Goal: Information Seeking & Learning: Learn about a topic

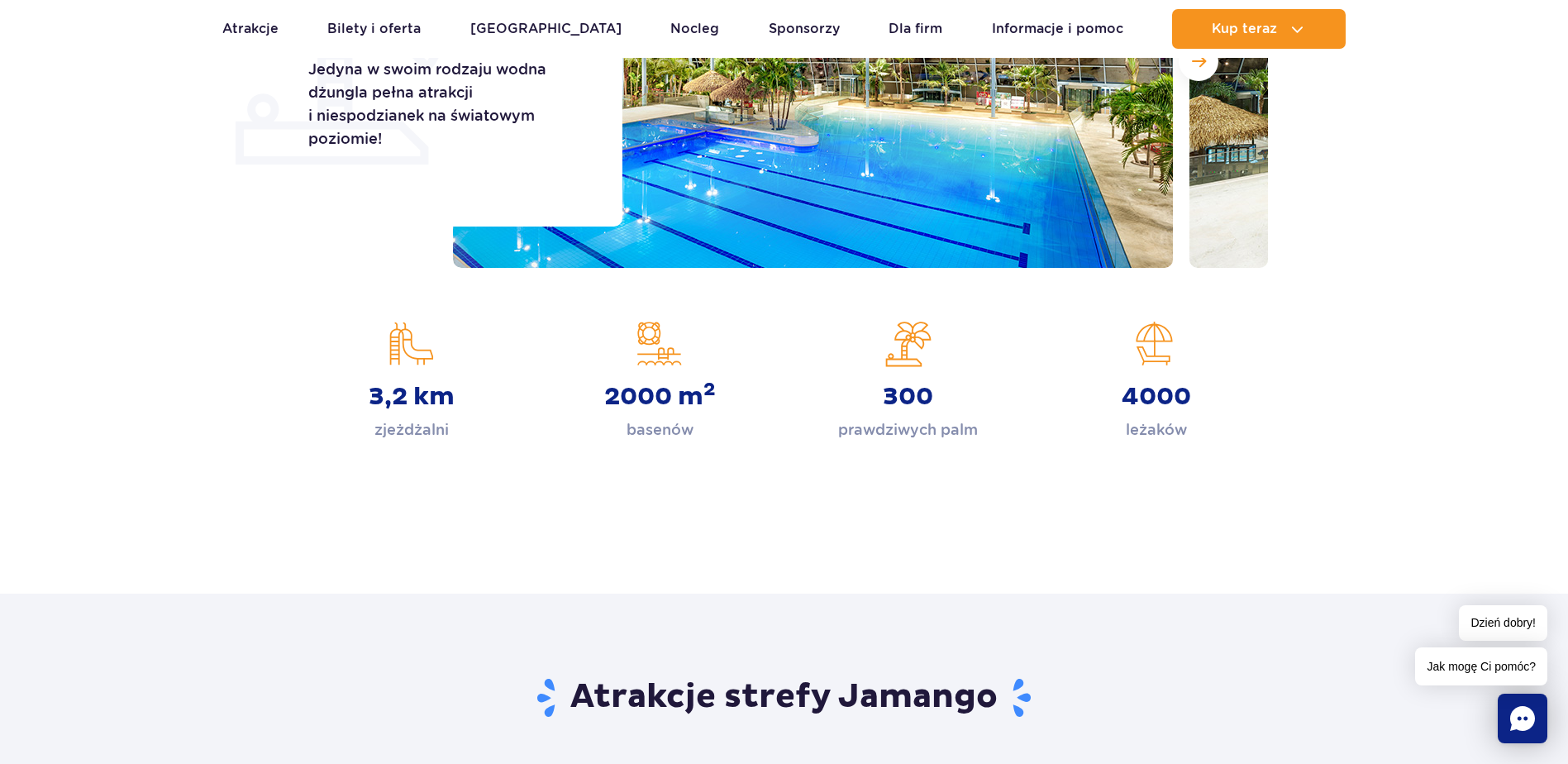
scroll to position [248, 0]
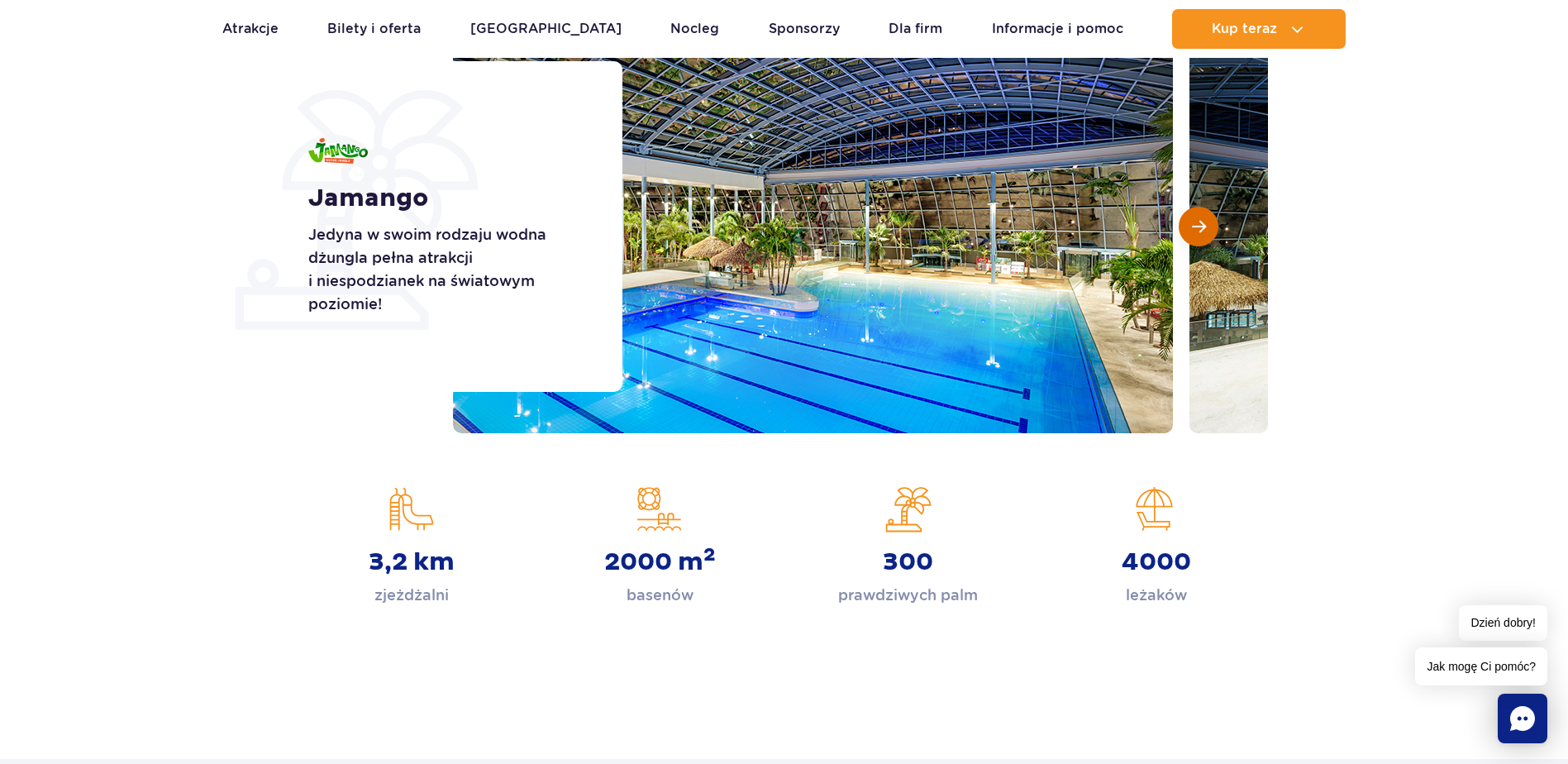
click at [1197, 234] on span "Następny slajd" at bounding box center [1199, 227] width 14 height 15
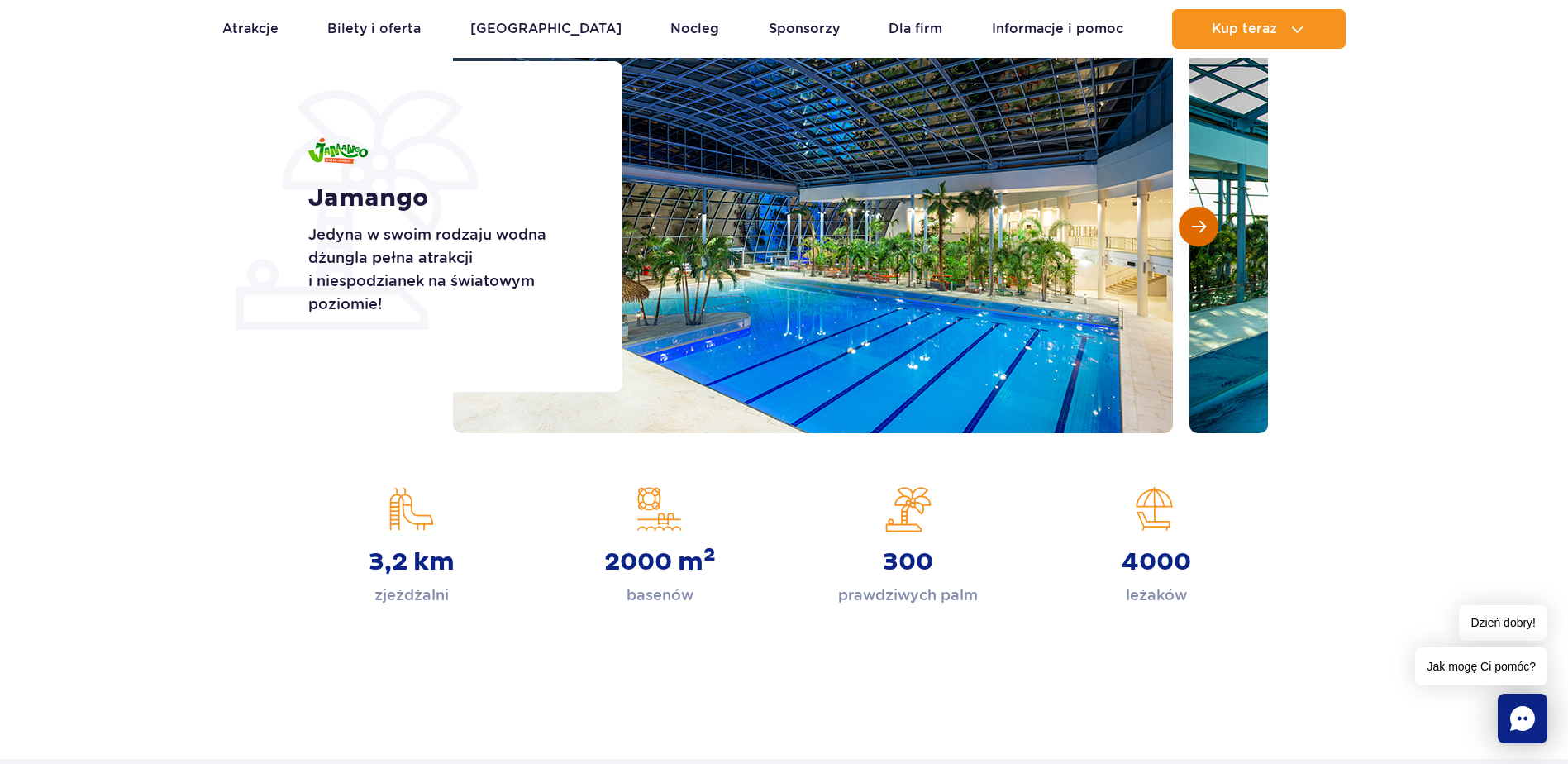
click at [1197, 234] on span "Następny slajd" at bounding box center [1199, 227] width 14 height 15
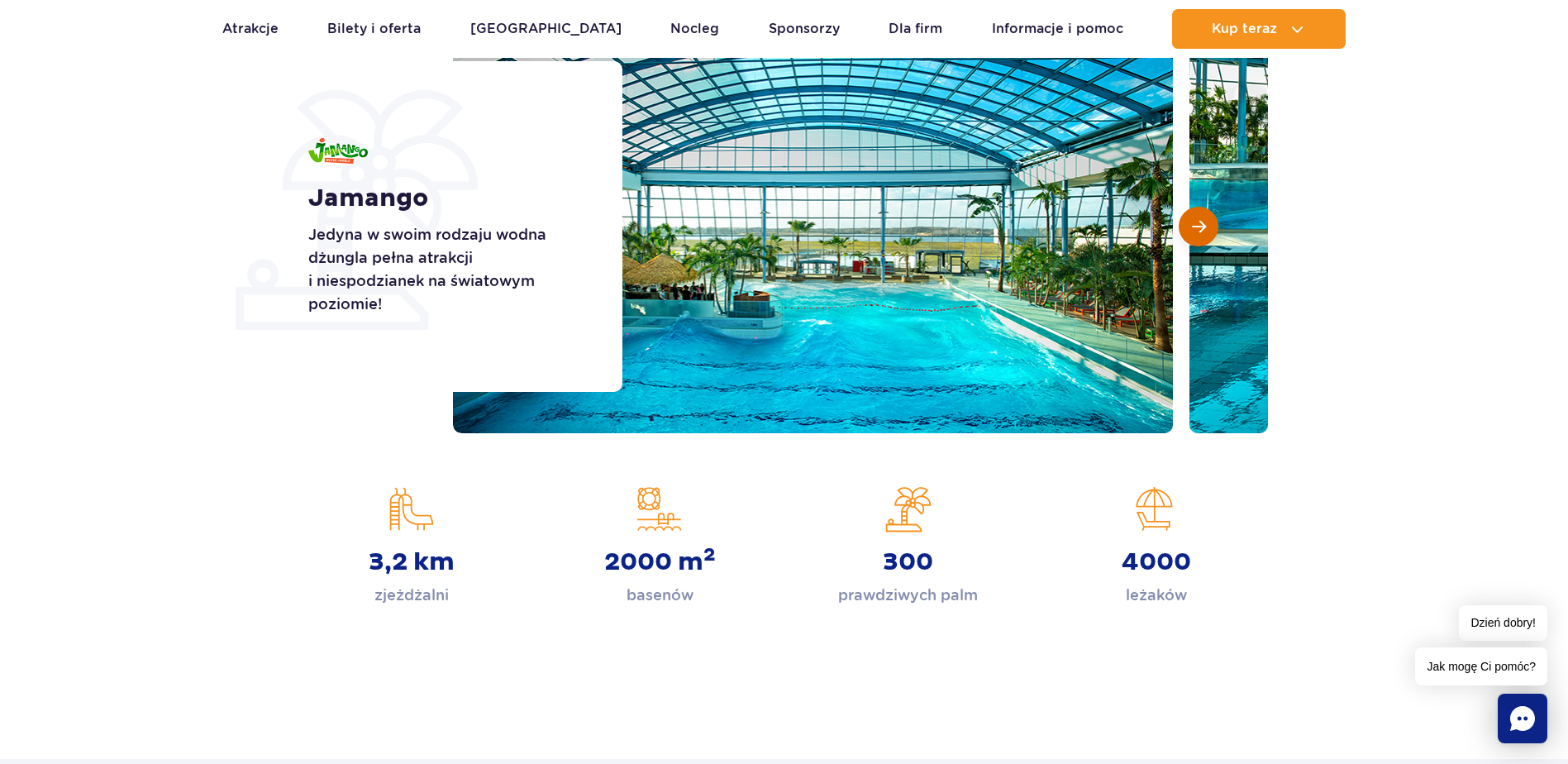
click at [1197, 234] on span "Następny slajd" at bounding box center [1199, 227] width 14 height 15
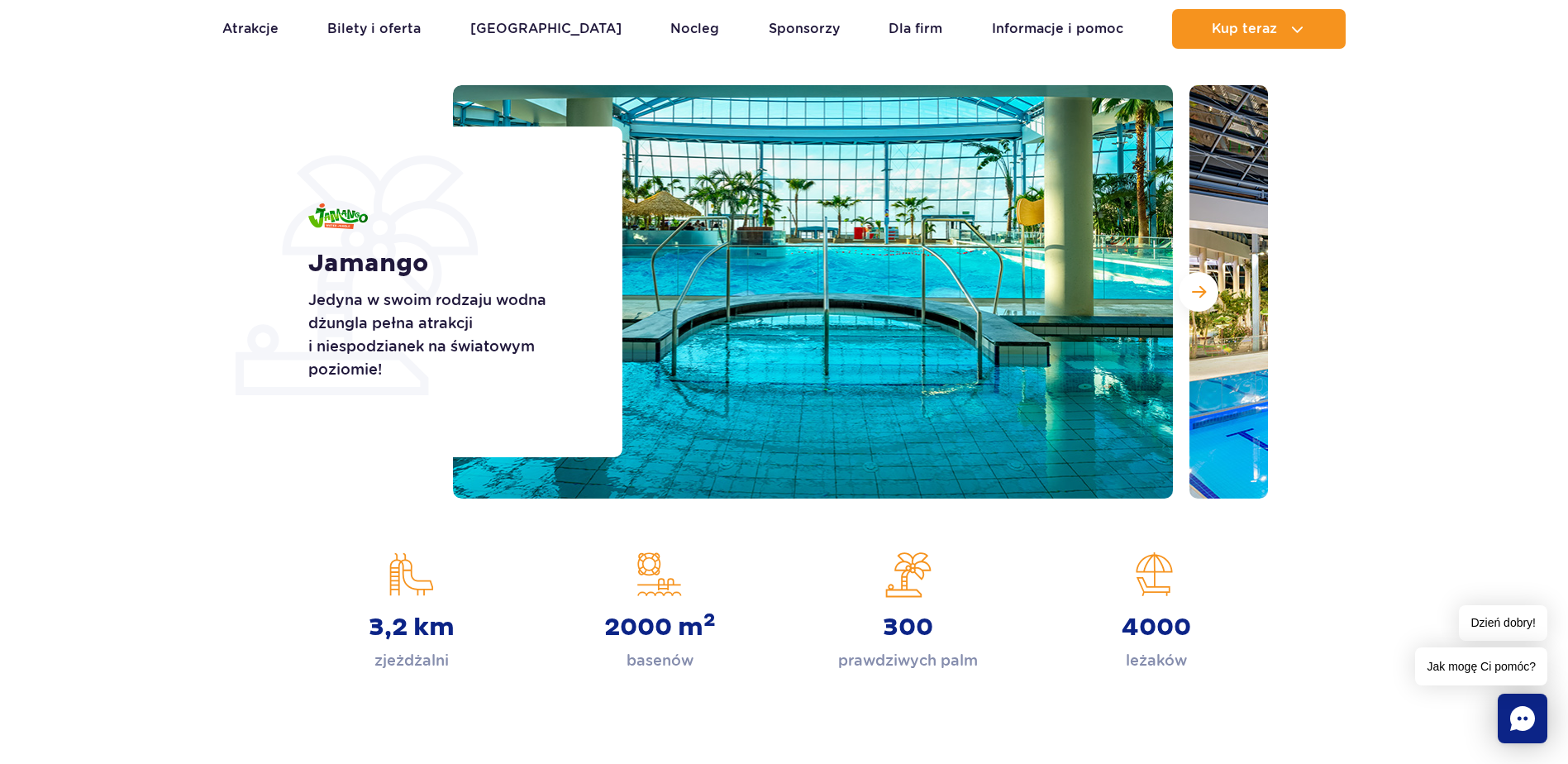
scroll to position [83, 0]
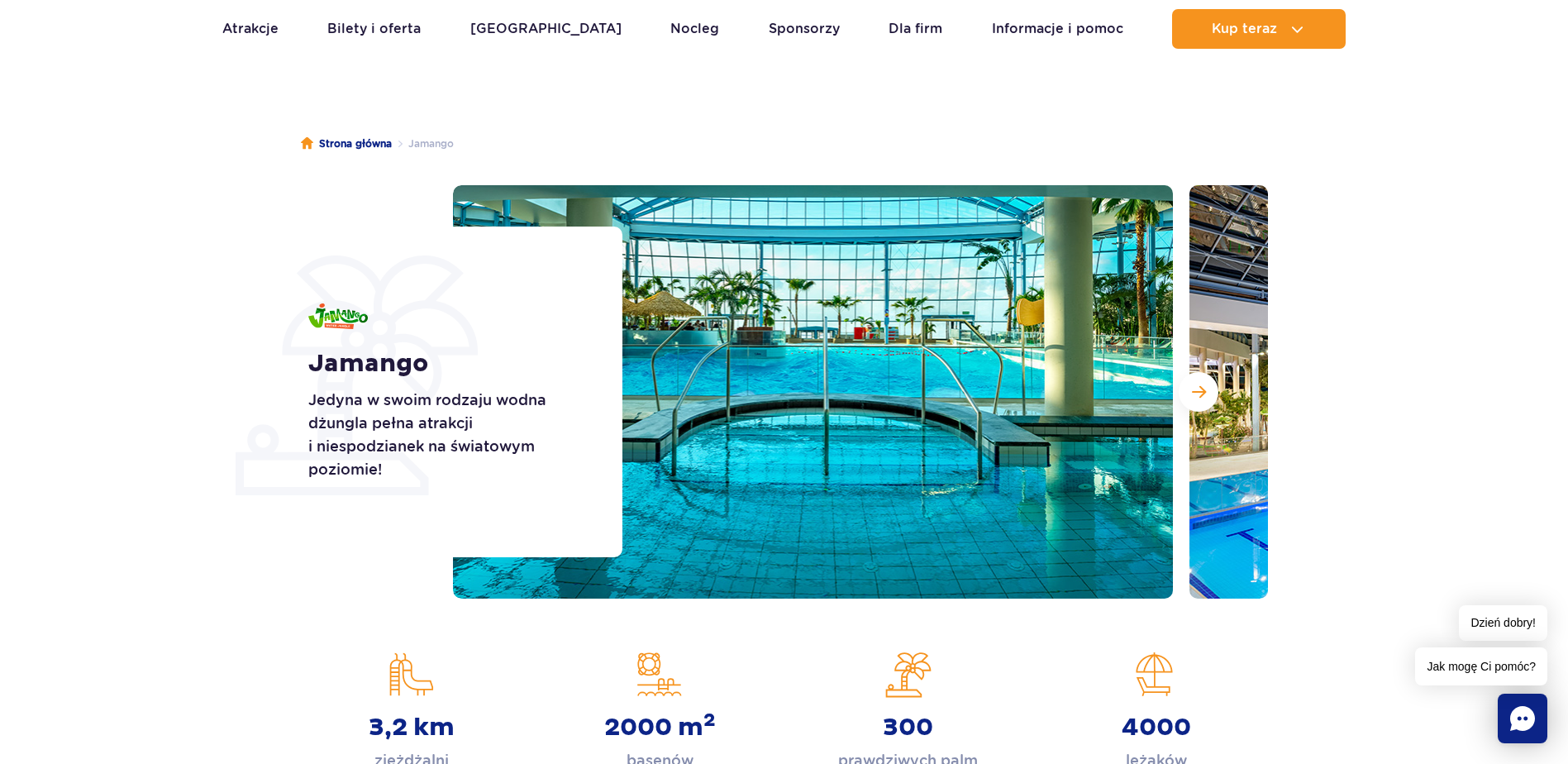
click at [1136, 302] on img at bounding box center [813, 392] width 720 height 414
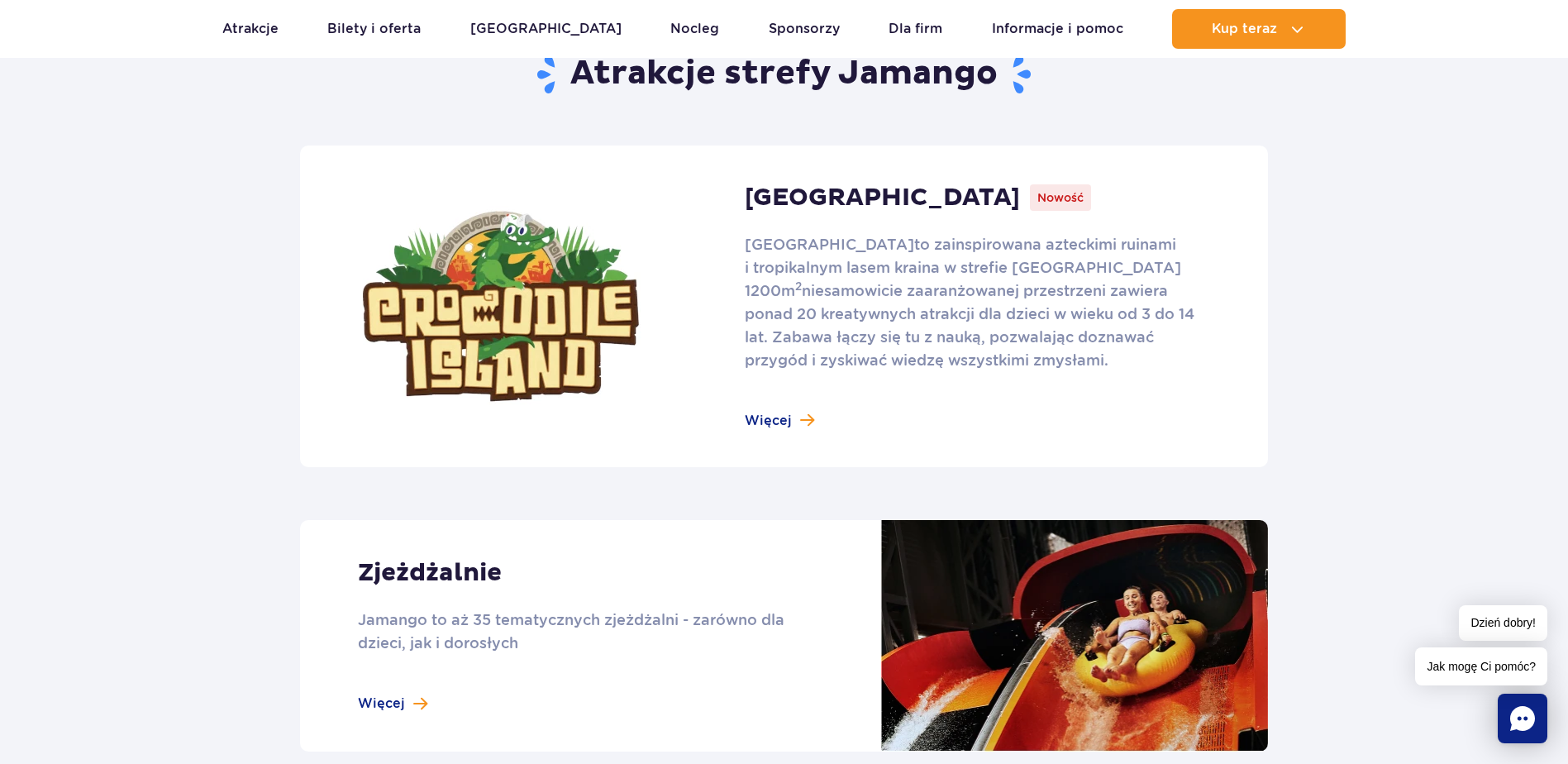
scroll to position [1323, 0]
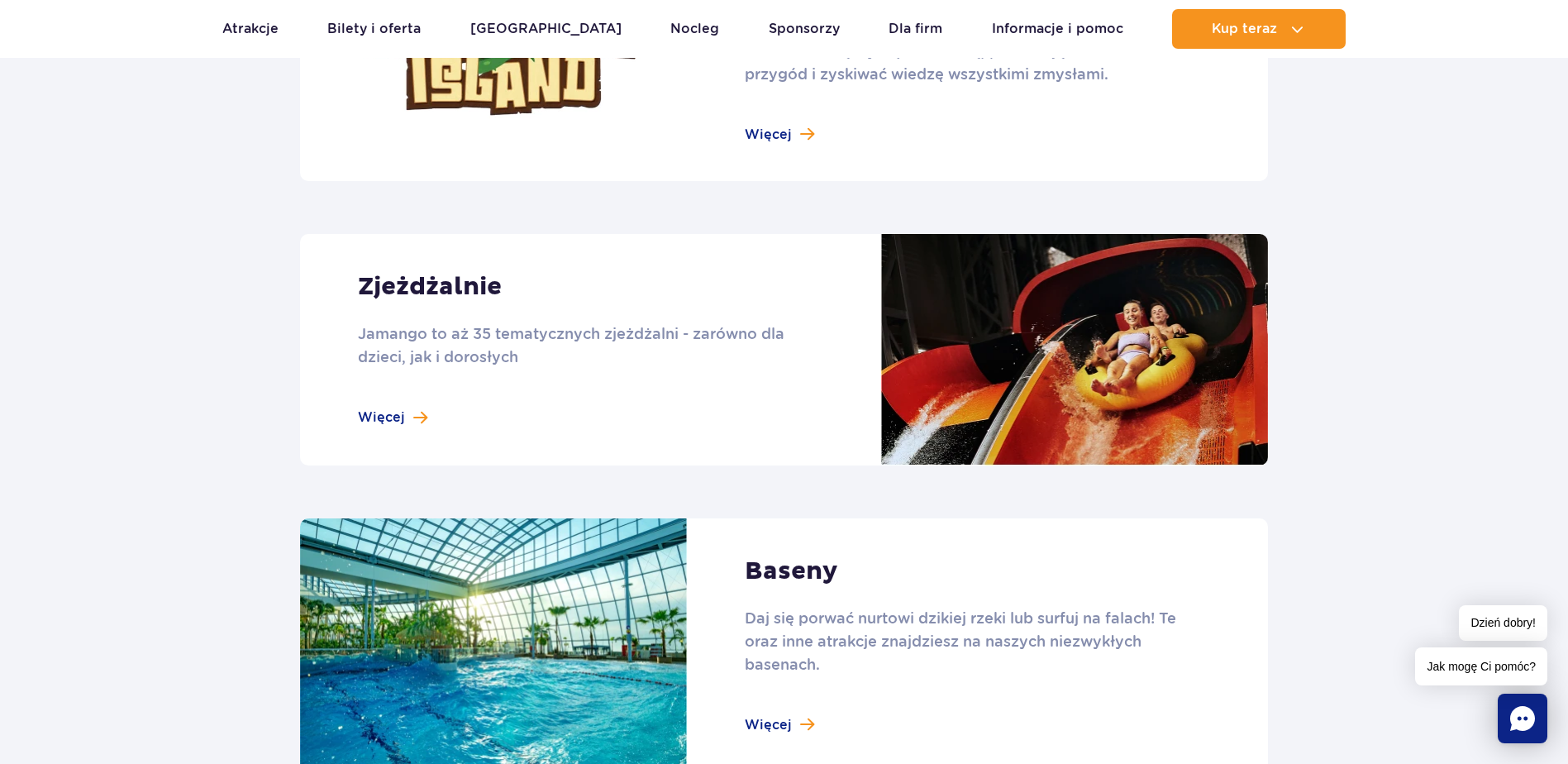
click at [433, 409] on link at bounding box center [784, 350] width 968 height 232
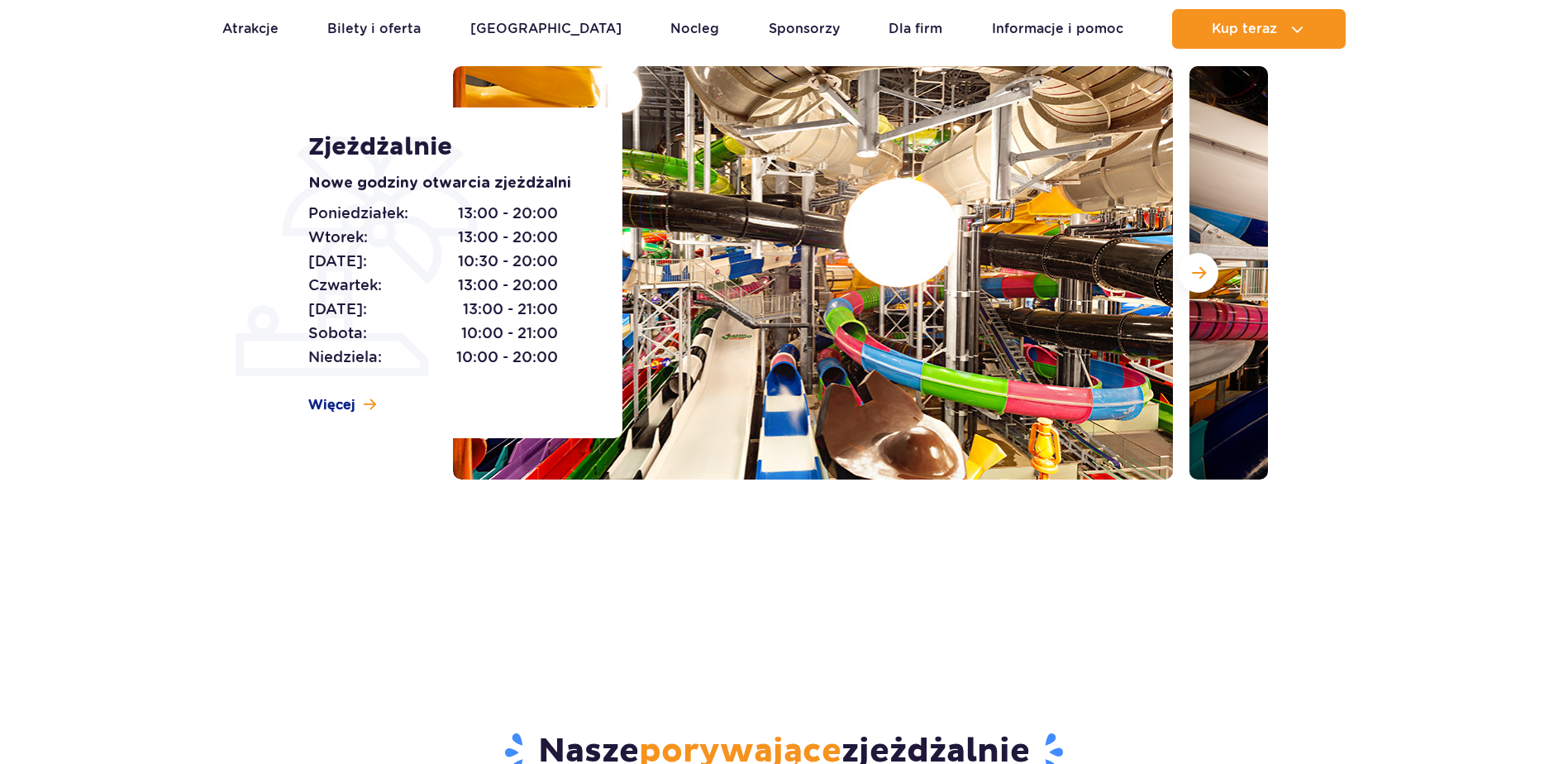
scroll to position [248, 0]
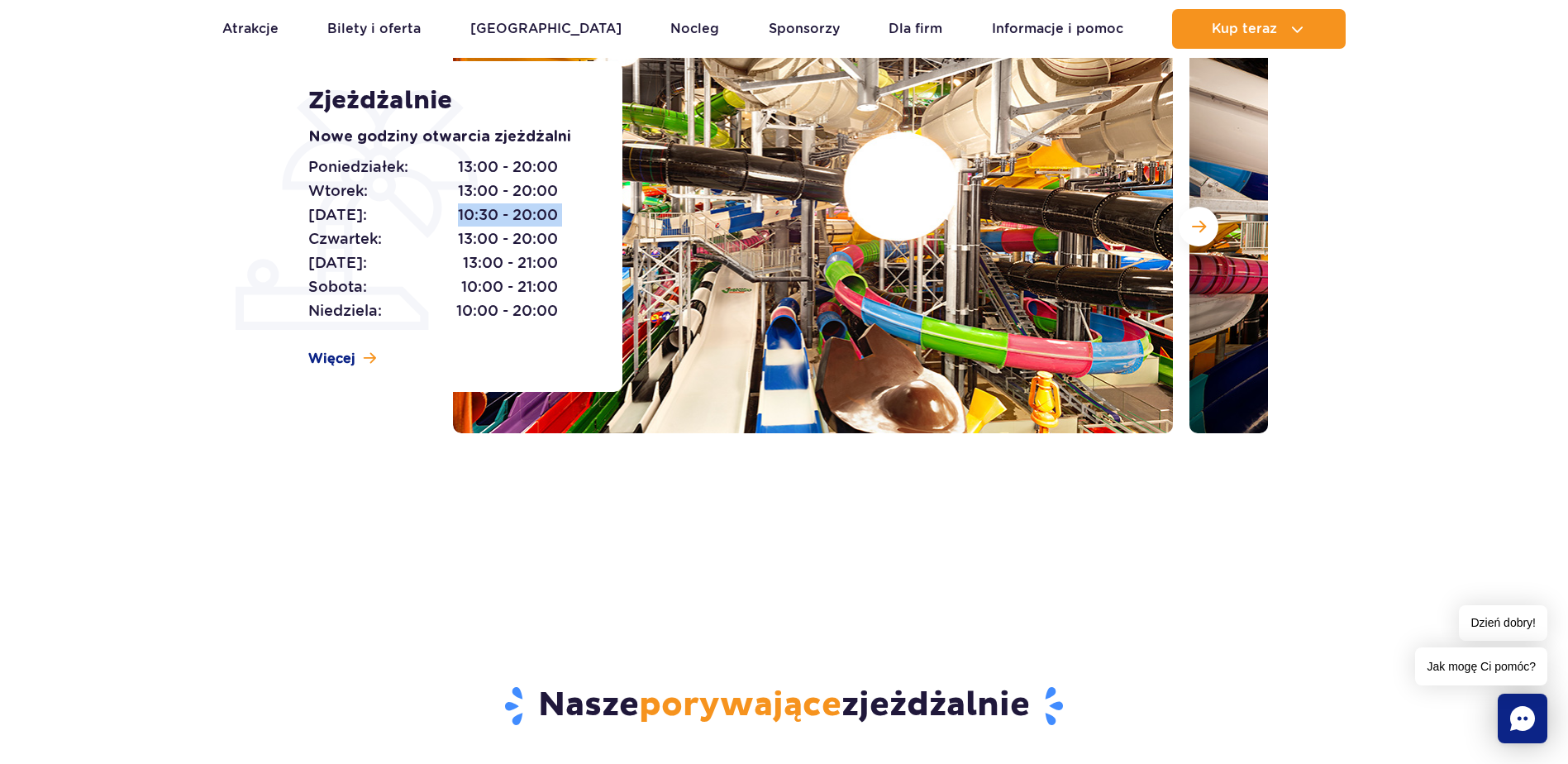
drag, startPoint x: 440, startPoint y: 212, endPoint x: 563, endPoint y: 217, distance: 123.1
click at [563, 217] on div "Poniedziałek: 13:00 - 20:00 Wtorek: 13:00 - 20:00 Środa: 10:30 - 20:00 Czwartek…" at bounding box center [446, 239] width 277 height 168
drag, startPoint x: 563, startPoint y: 217, endPoint x: 530, endPoint y: 280, distance: 71.1
click at [530, 280] on span "10:00 - 21:00" at bounding box center [509, 286] width 97 height 23
click at [364, 351] on span at bounding box center [370, 358] width 13 height 14
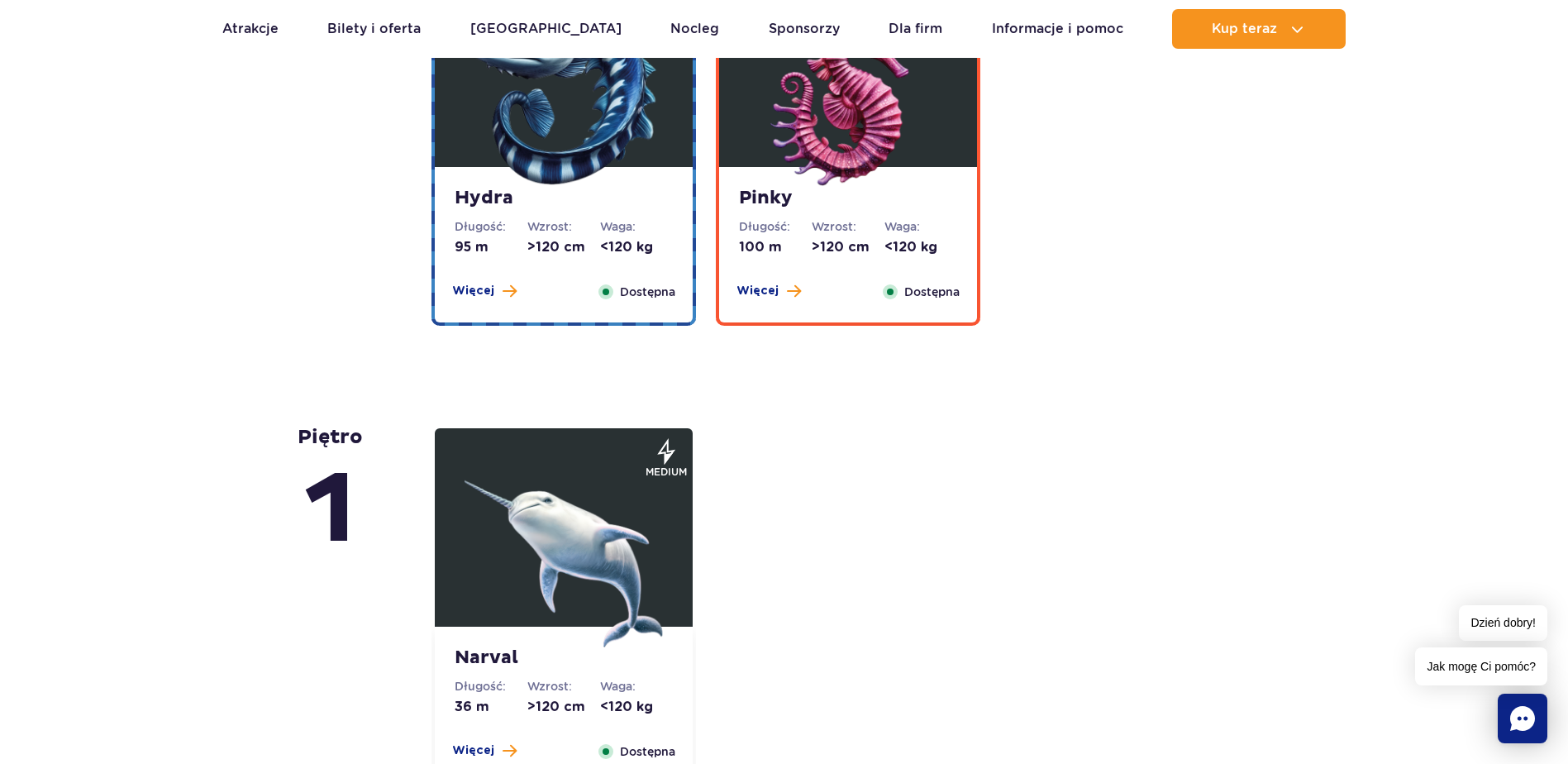
scroll to position [3315, 0]
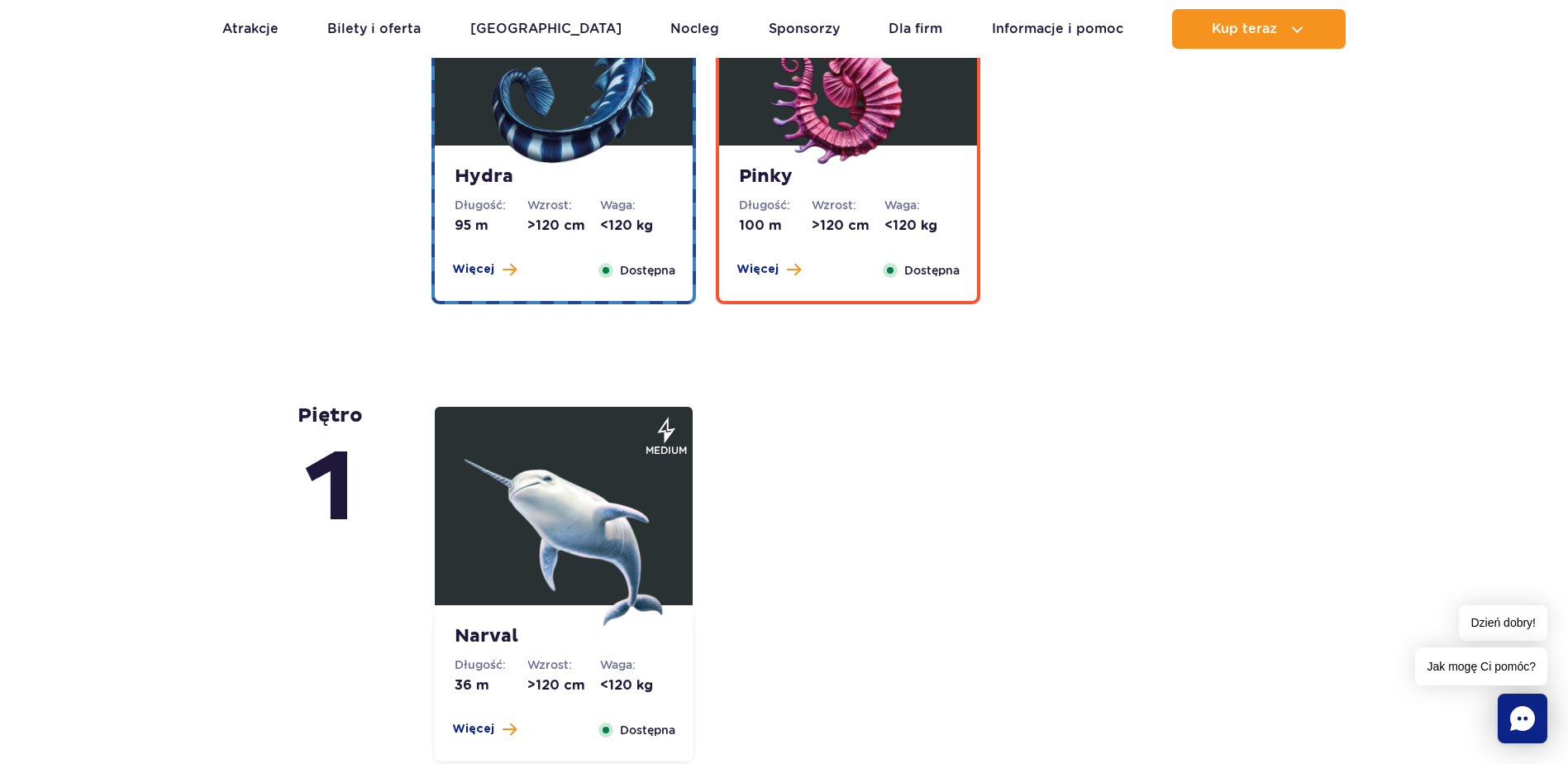
click at [613, 537] on img at bounding box center [564, 527] width 199 height 199
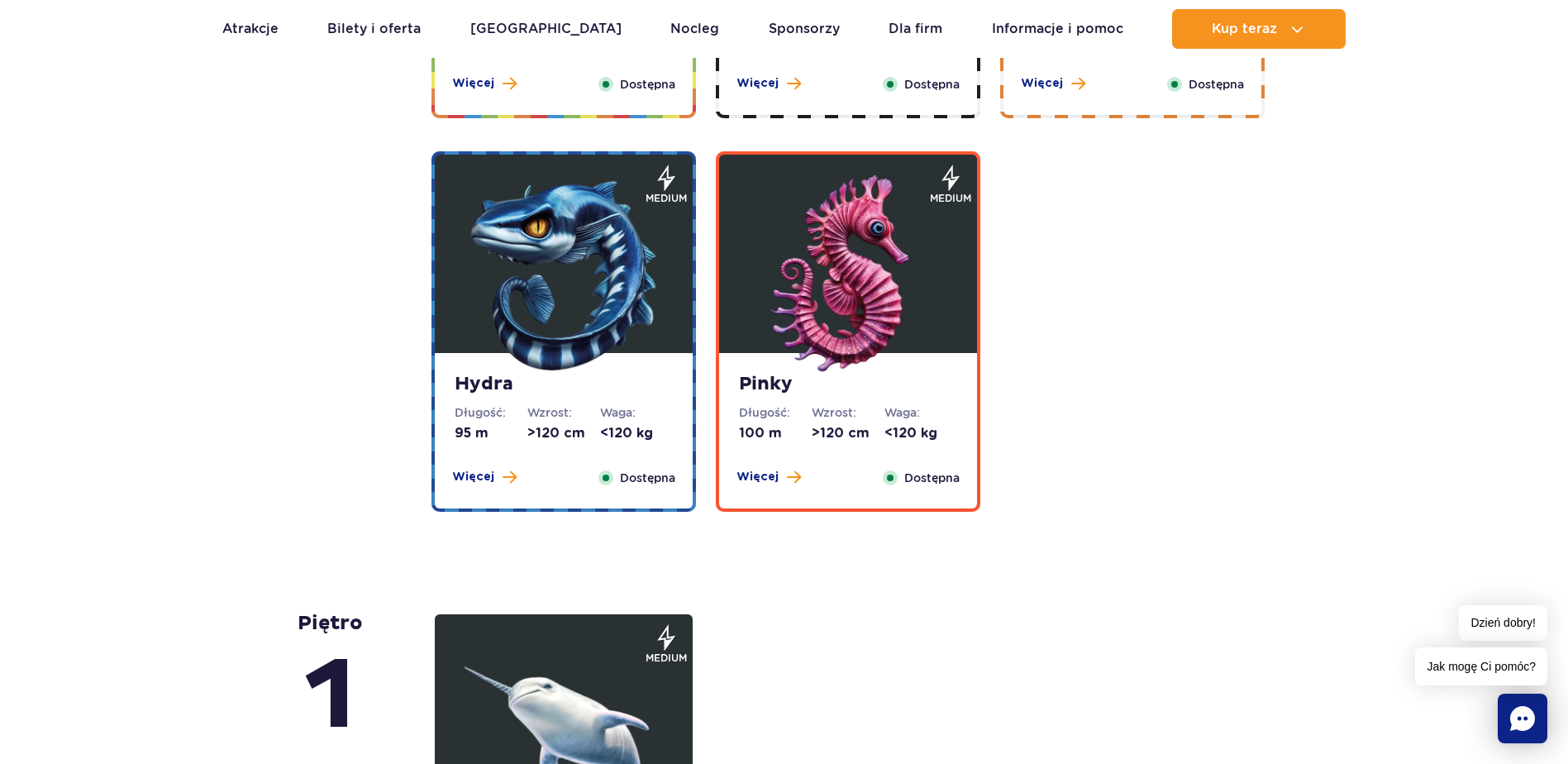
click at [576, 290] on img at bounding box center [564, 275] width 199 height 199
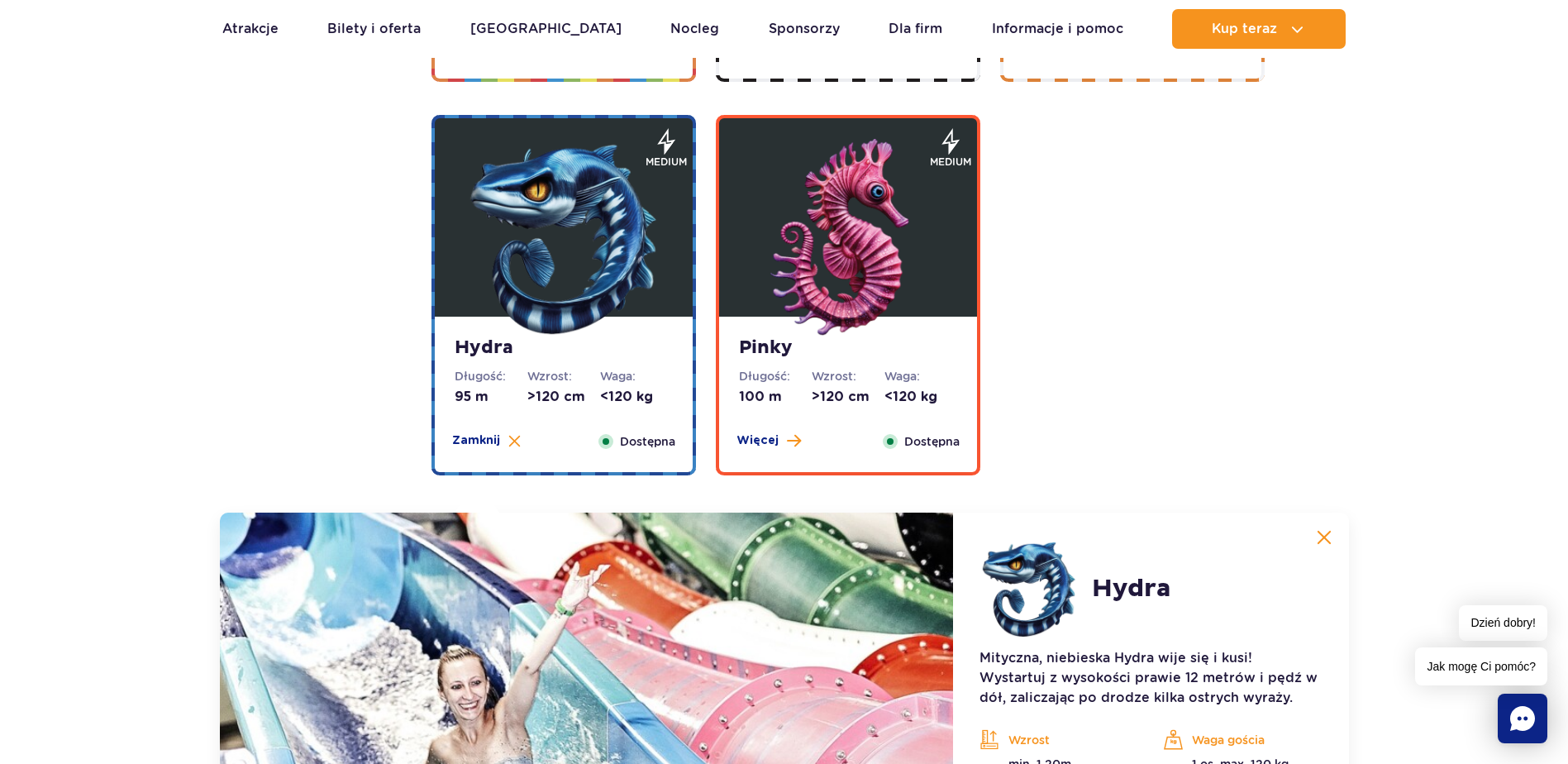
click at [824, 327] on img at bounding box center [848, 238] width 199 height 199
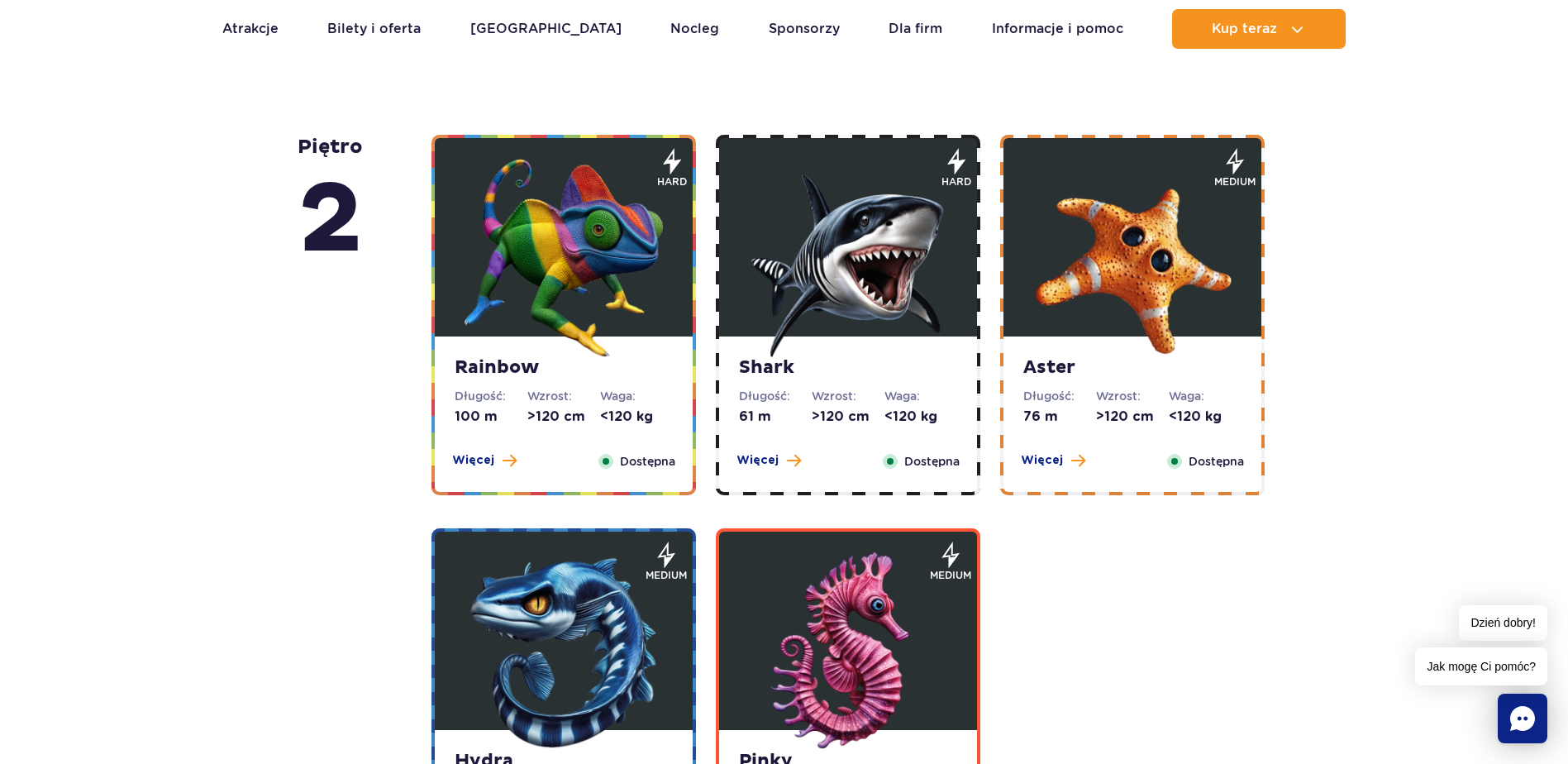
click at [884, 309] on img at bounding box center [848, 258] width 199 height 199
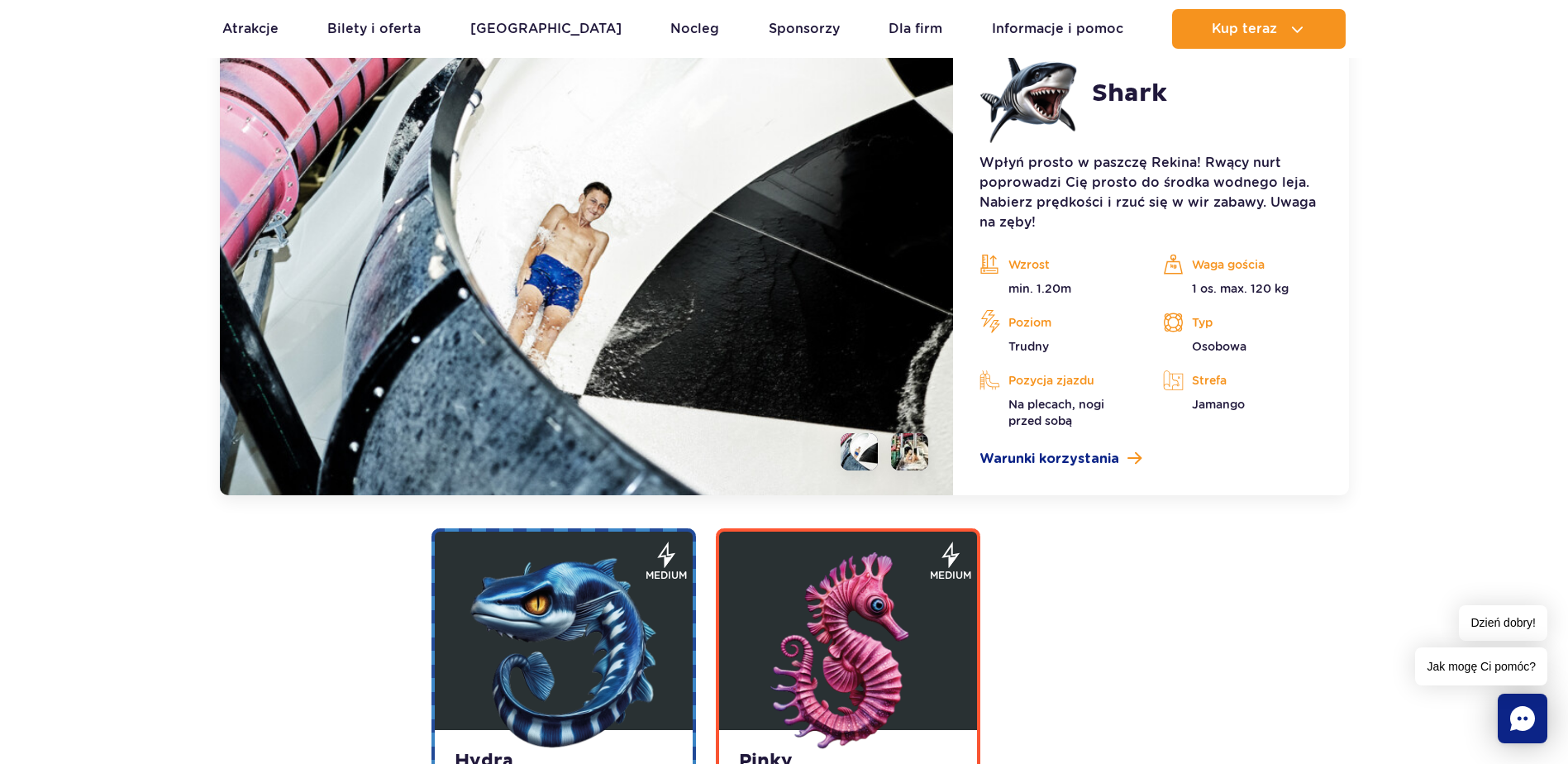
scroll to position [3246, 0]
click at [872, 436] on li at bounding box center [859, 451] width 37 height 37
click at [907, 449] on li at bounding box center [909, 451] width 37 height 37
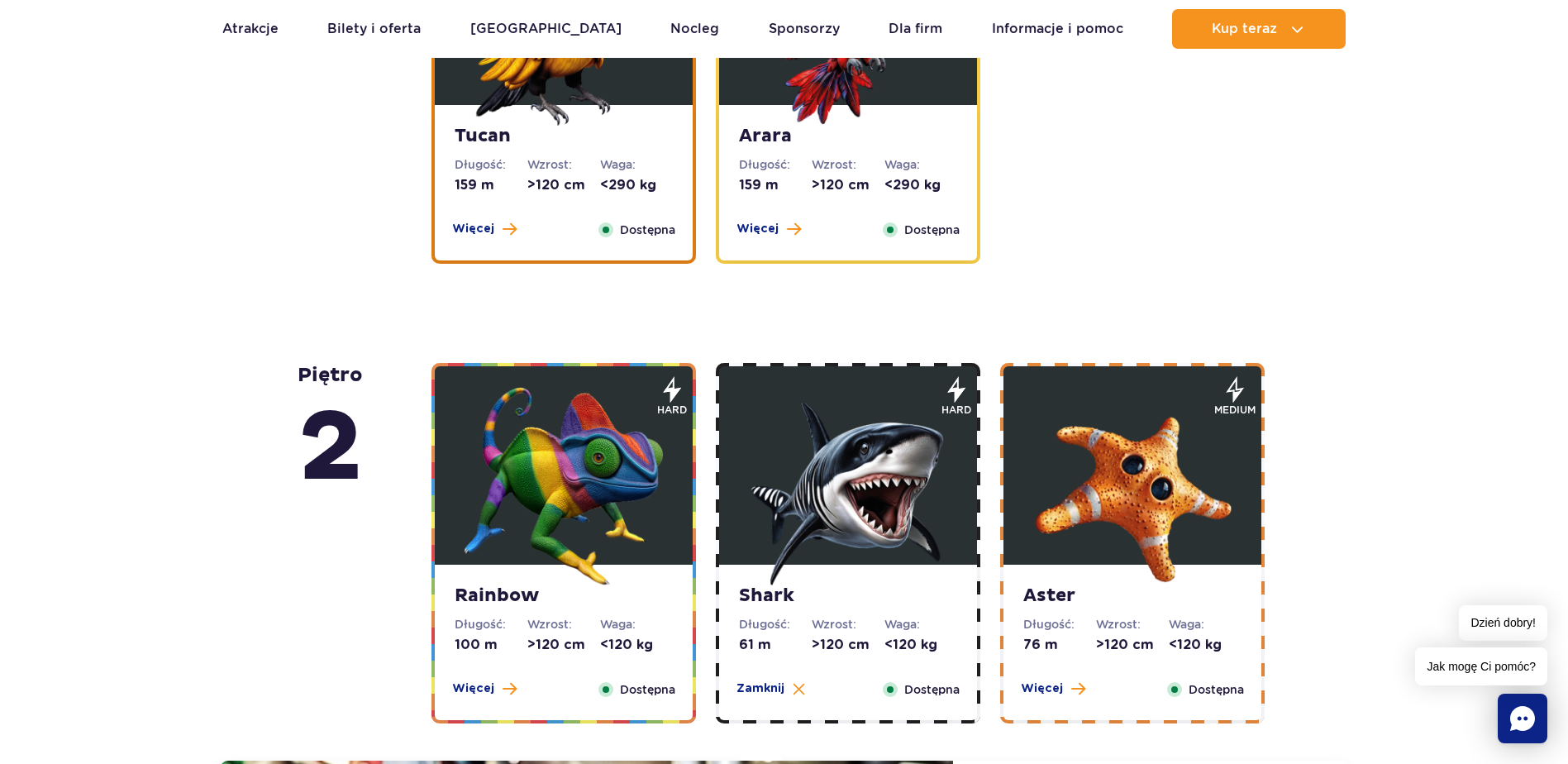
click at [1156, 515] on img at bounding box center [1133, 486] width 199 height 199
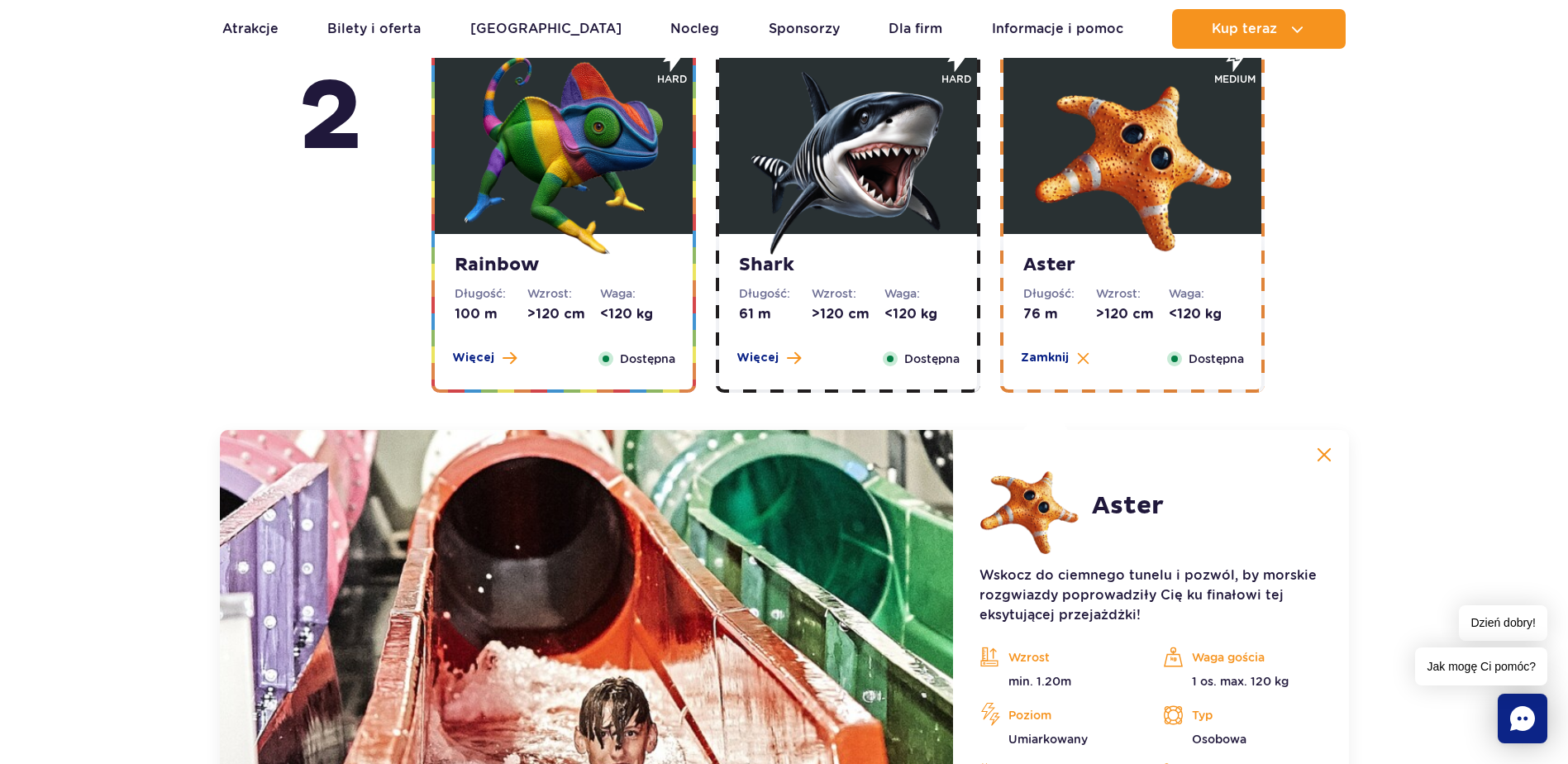
click at [531, 268] on strong "Rainbow" at bounding box center [563, 264] width 218 height 23
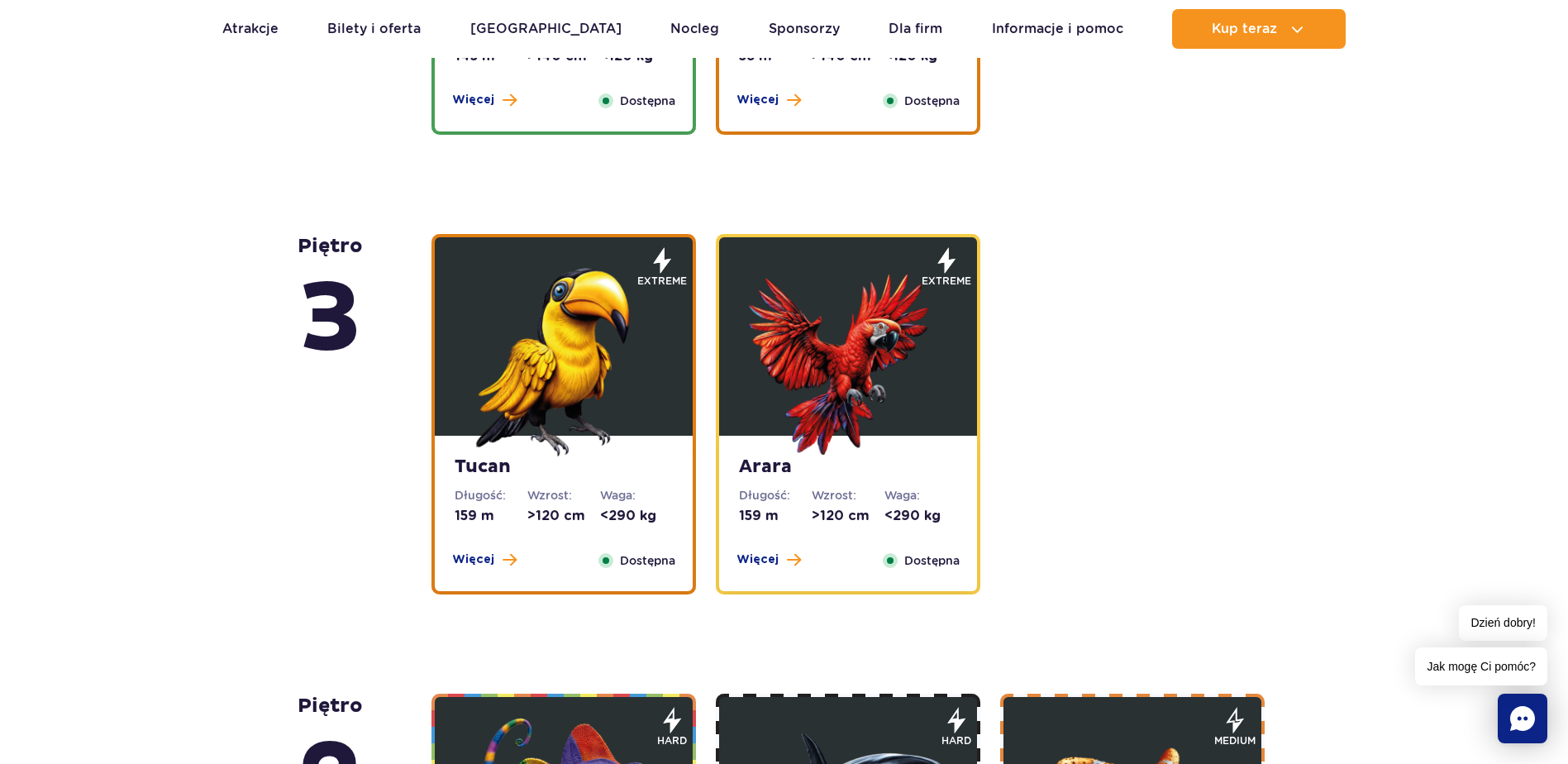
click at [605, 349] on img at bounding box center [564, 357] width 199 height 199
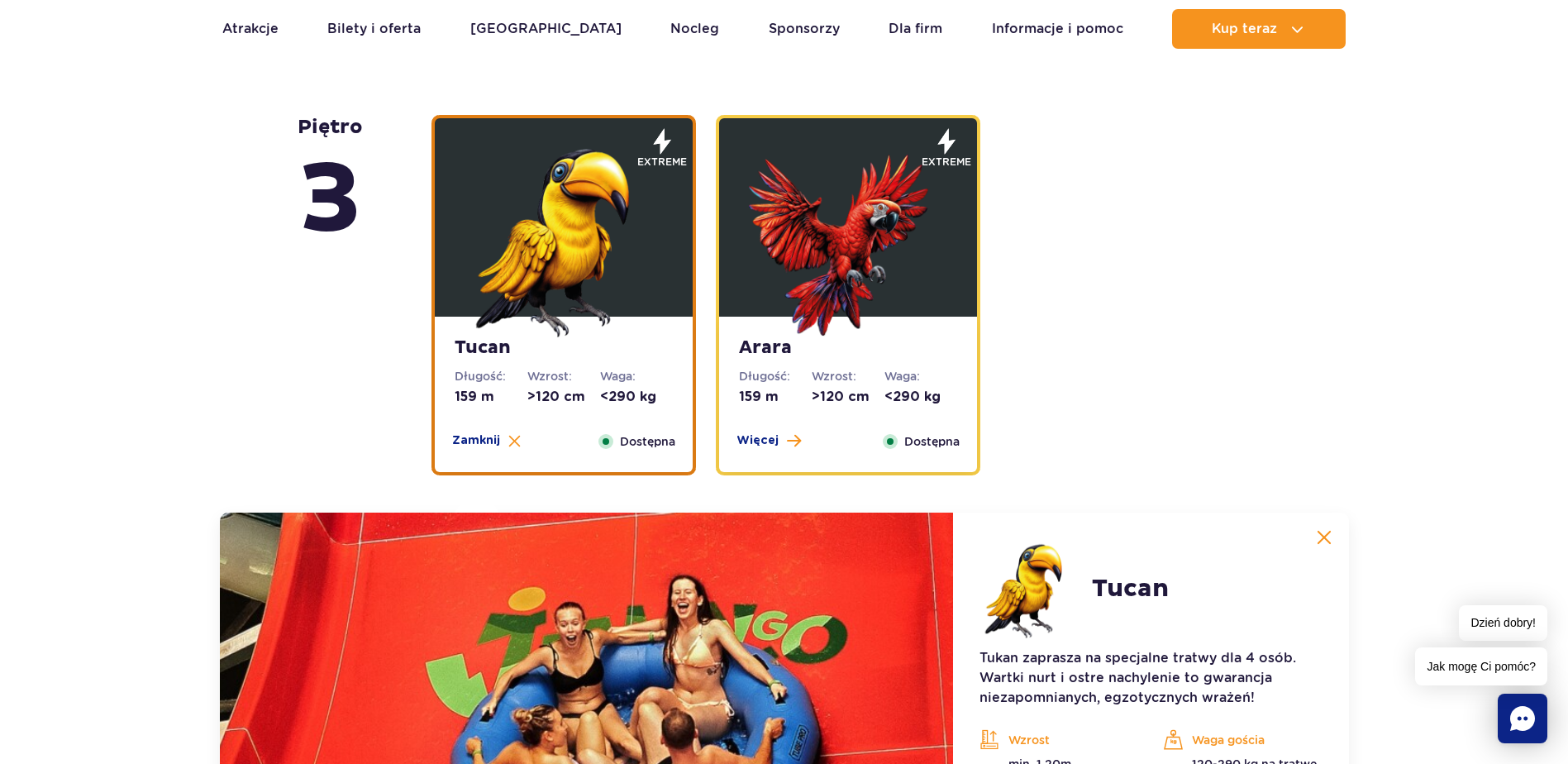
click at [835, 313] on img at bounding box center [848, 238] width 199 height 199
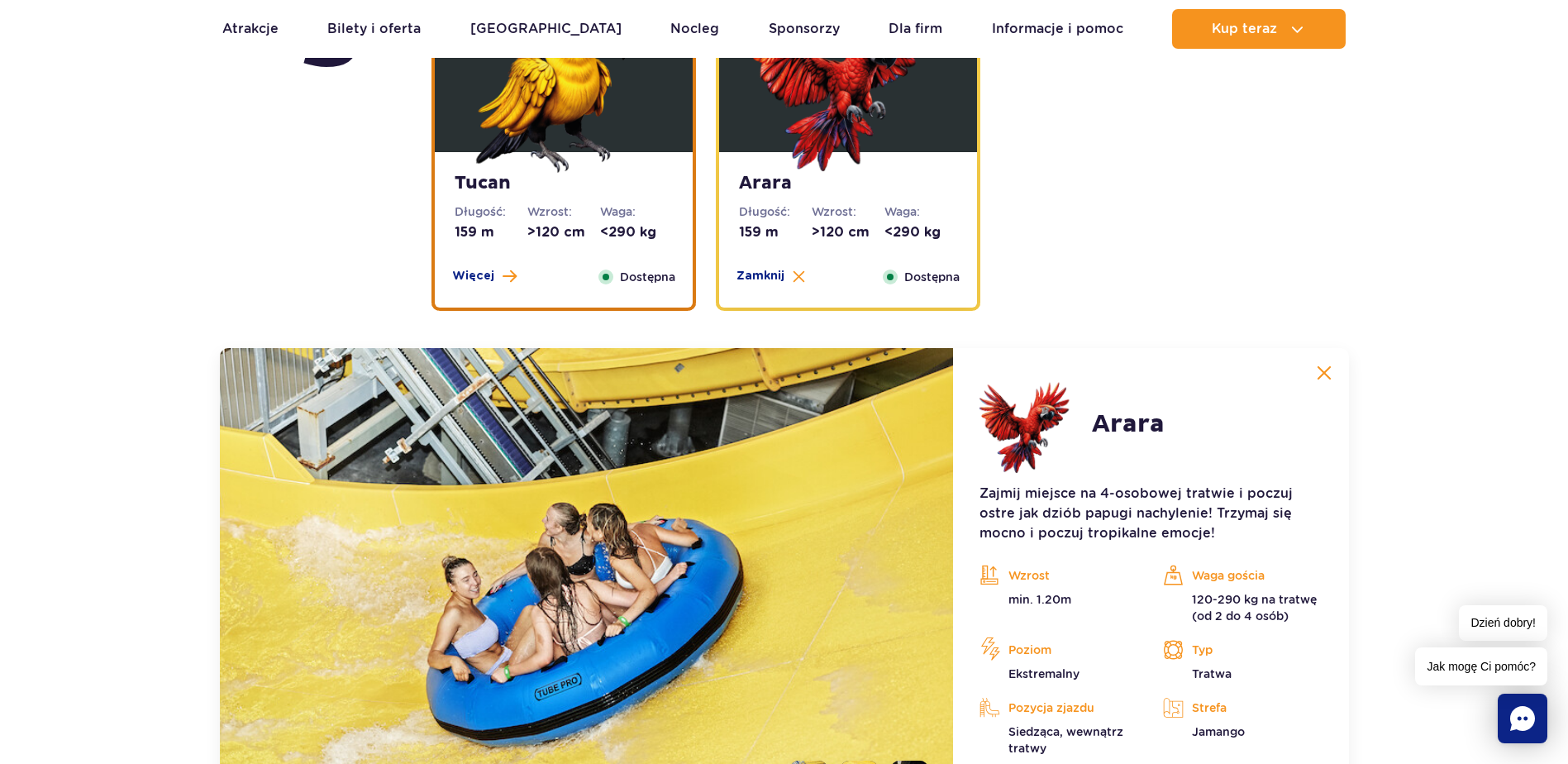
scroll to position [2455, 0]
click at [622, 109] on img at bounding box center [564, 73] width 199 height 199
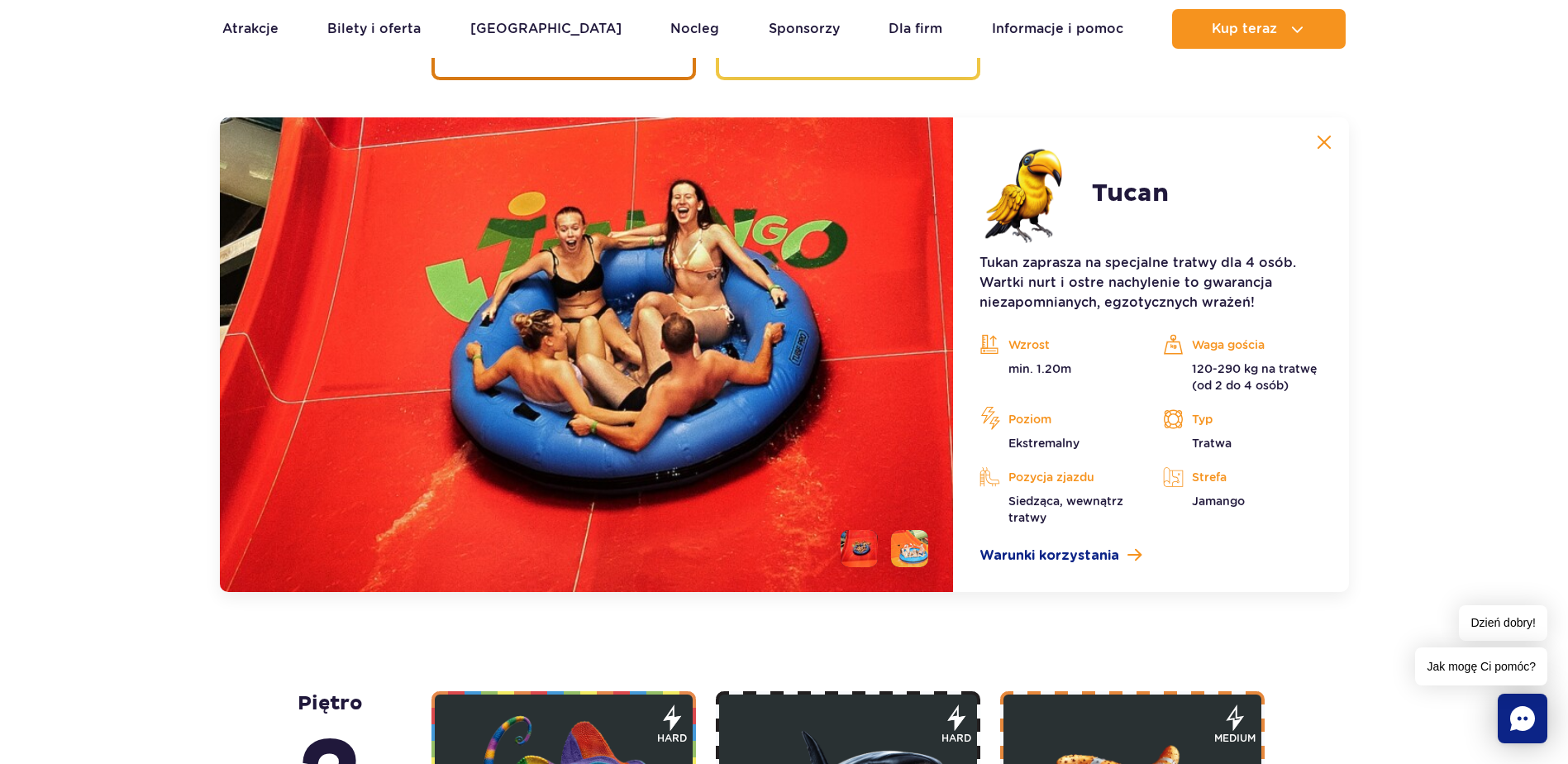
scroll to position [2703, 0]
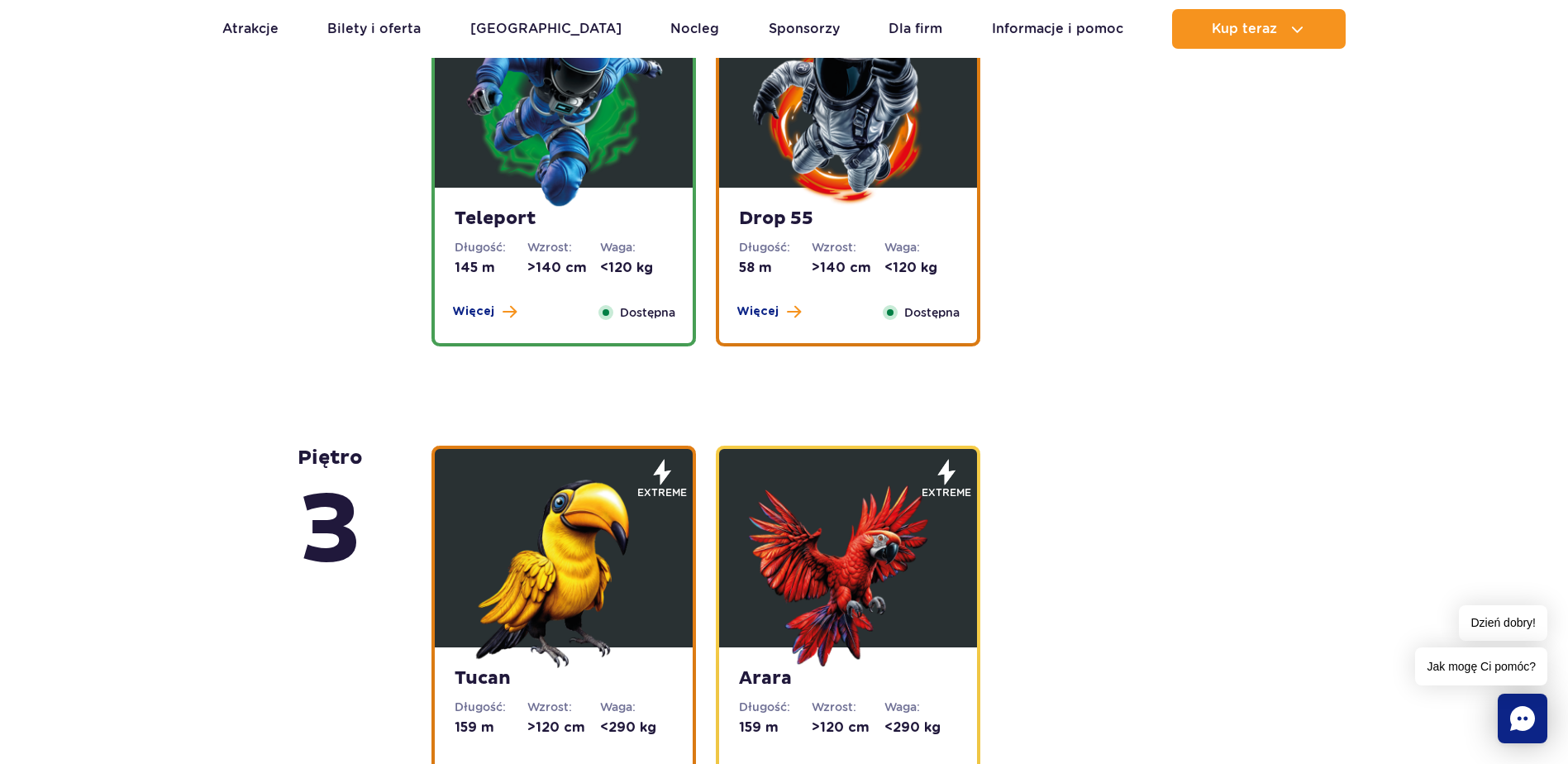
click at [600, 172] on img at bounding box center [564, 110] width 199 height 199
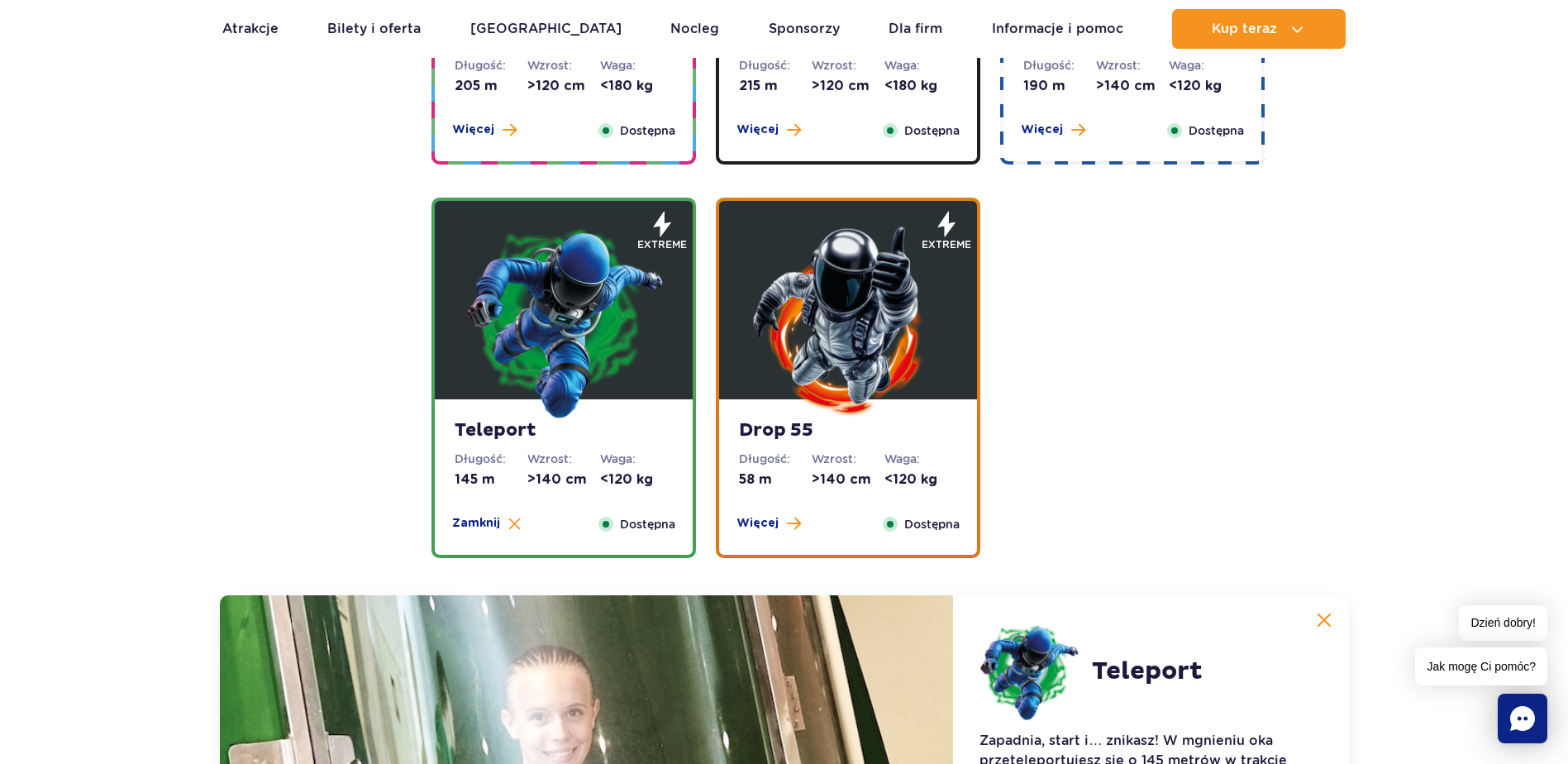
click at [854, 316] on img at bounding box center [848, 321] width 199 height 199
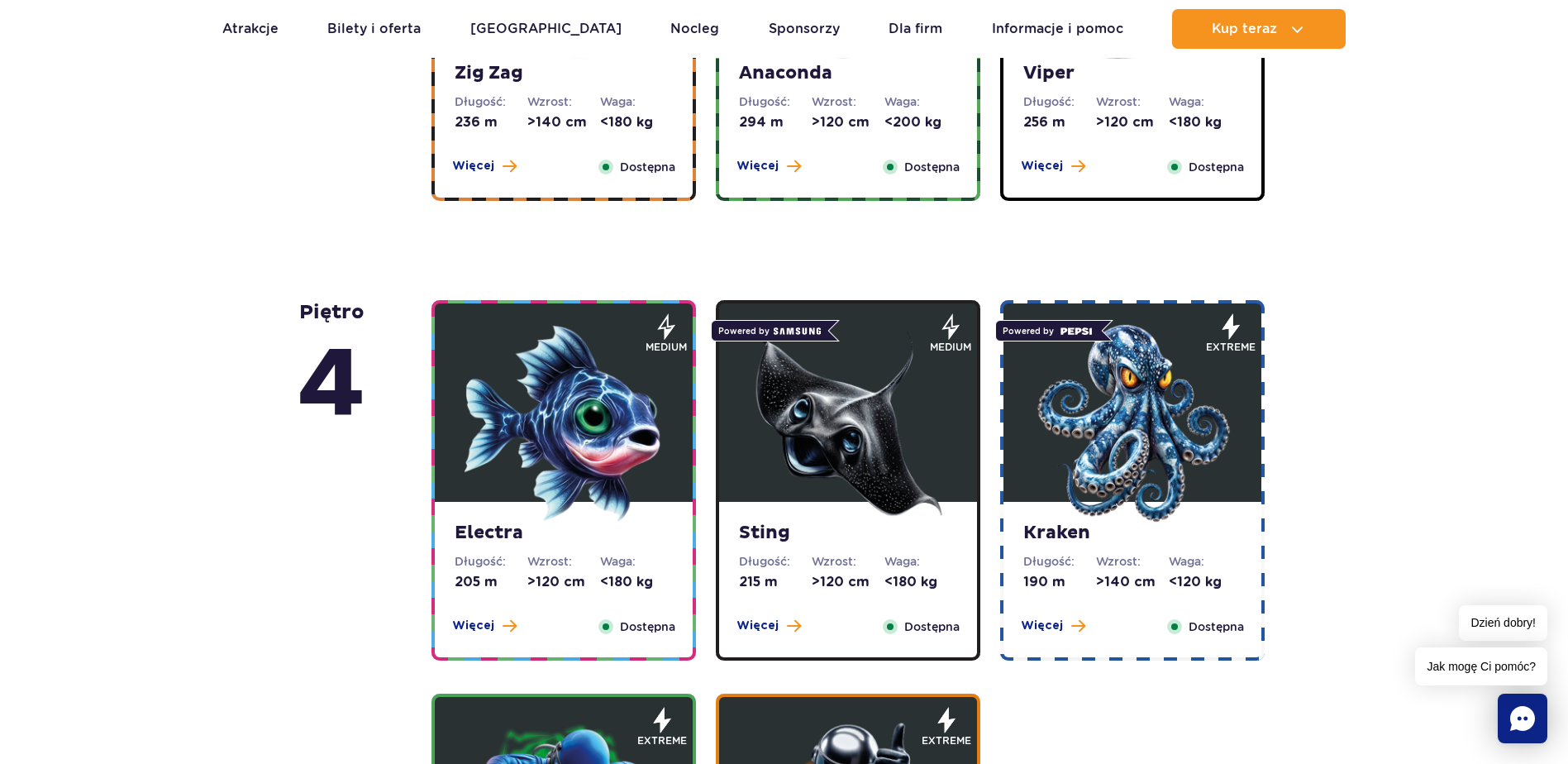
click at [1121, 435] on img at bounding box center [1133, 424] width 199 height 199
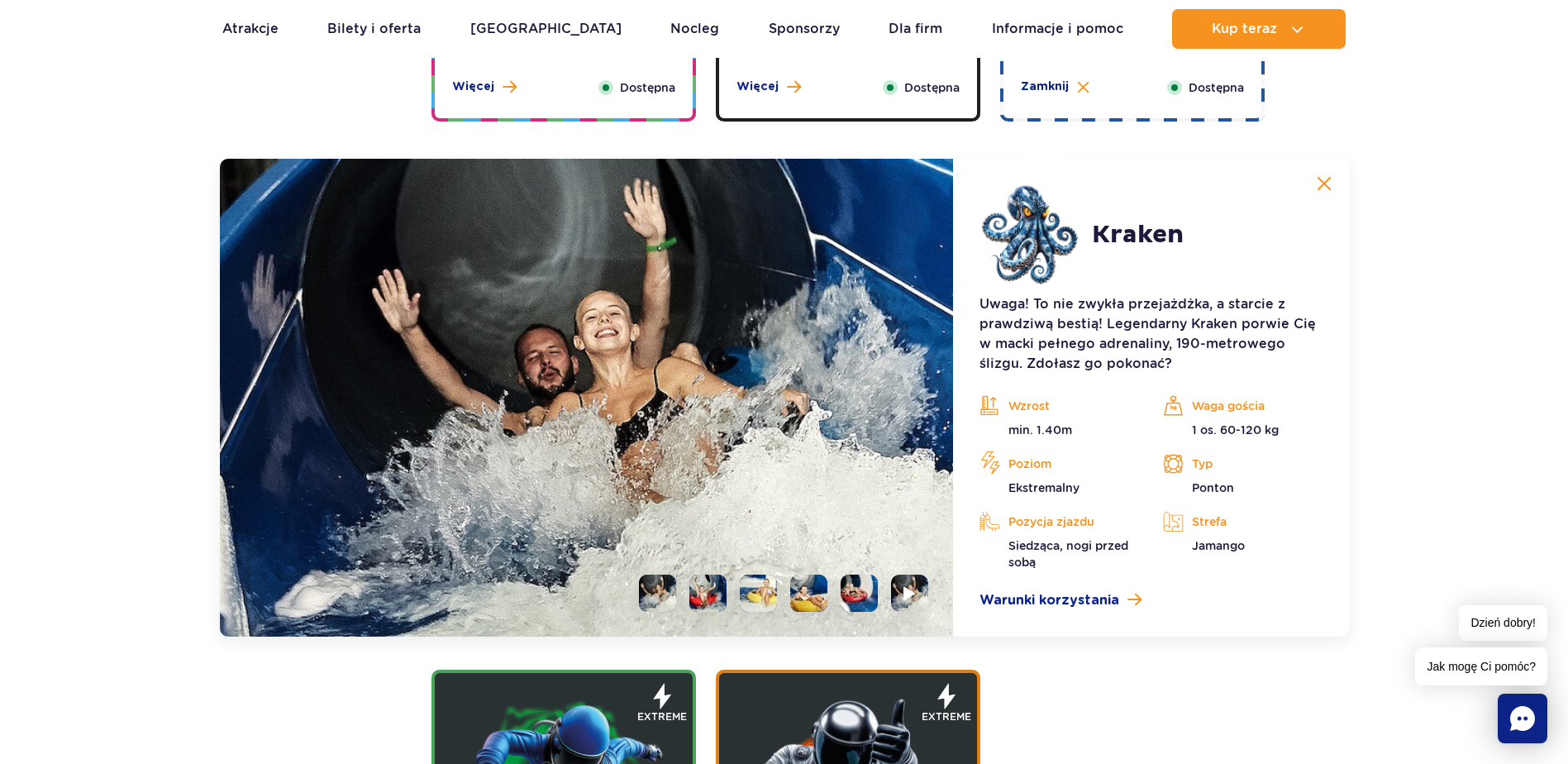
scroll to position [1850, 0]
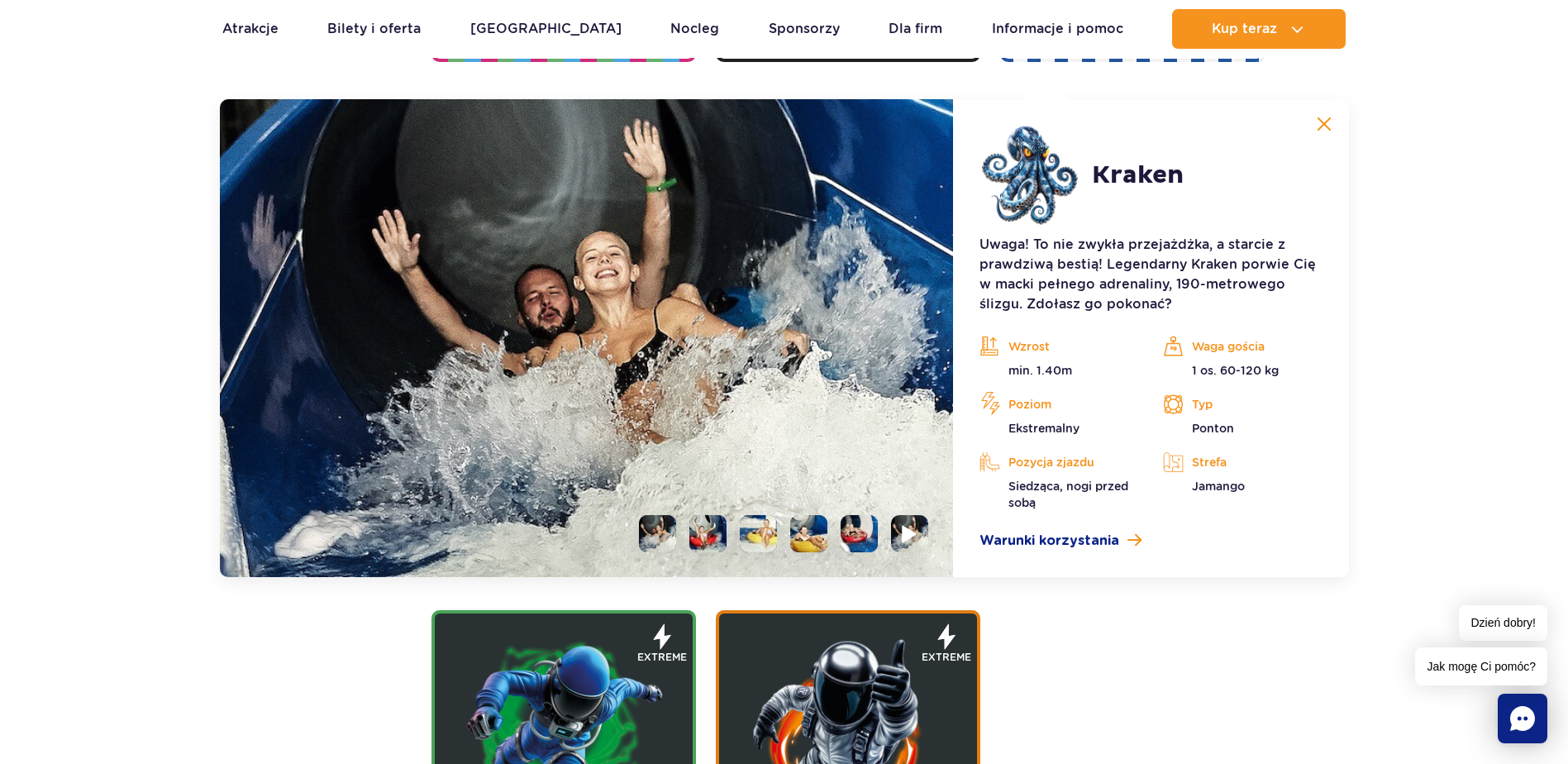
click at [921, 536] on li at bounding box center [909, 534] width 37 height 37
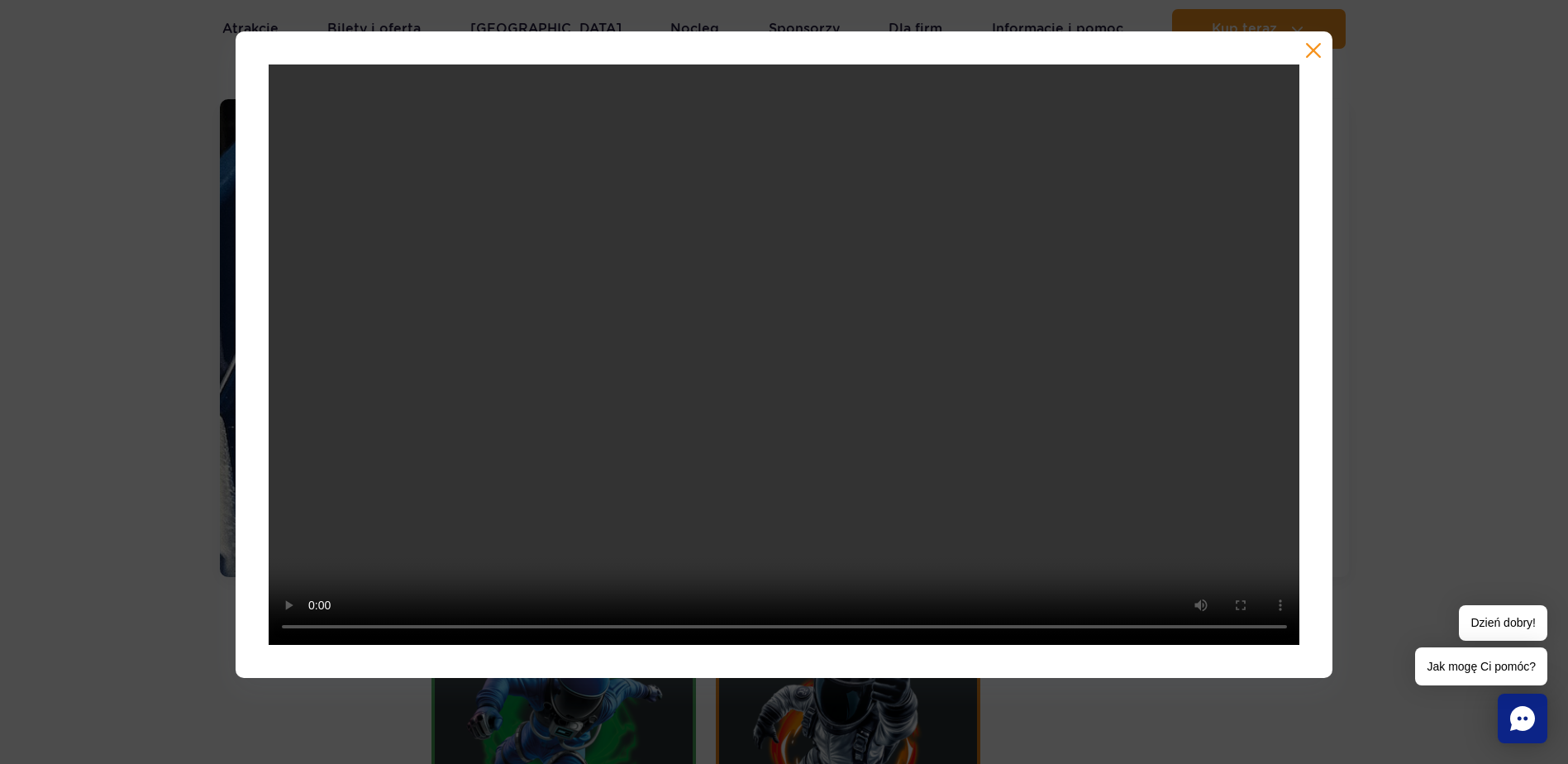
click at [1313, 38] on div at bounding box center [785, 355] width 1098 height 647
click at [1315, 42] on button "button" at bounding box center [1314, 51] width 17 height 17
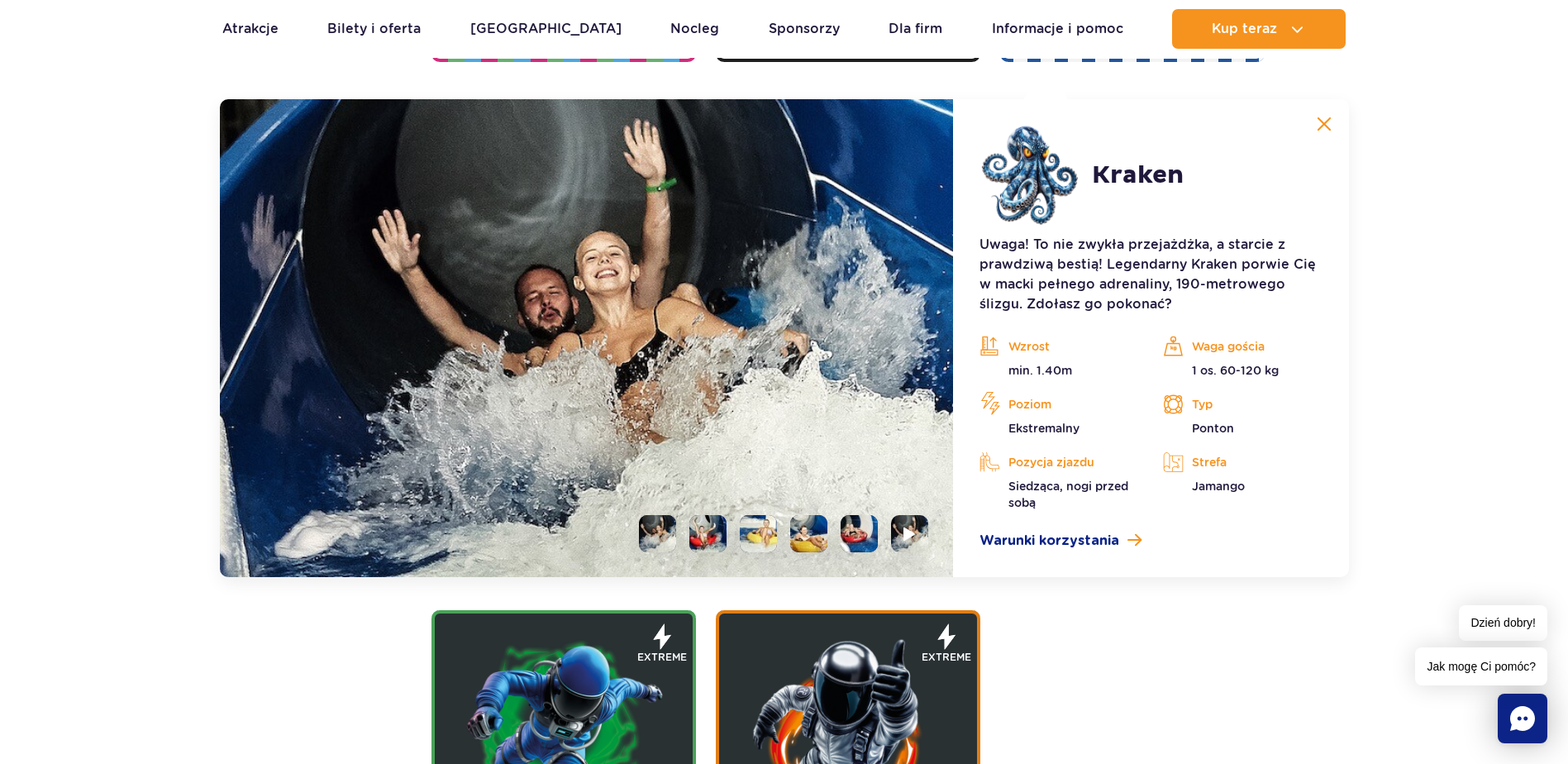
click at [701, 545] on li at bounding box center [708, 534] width 37 height 37
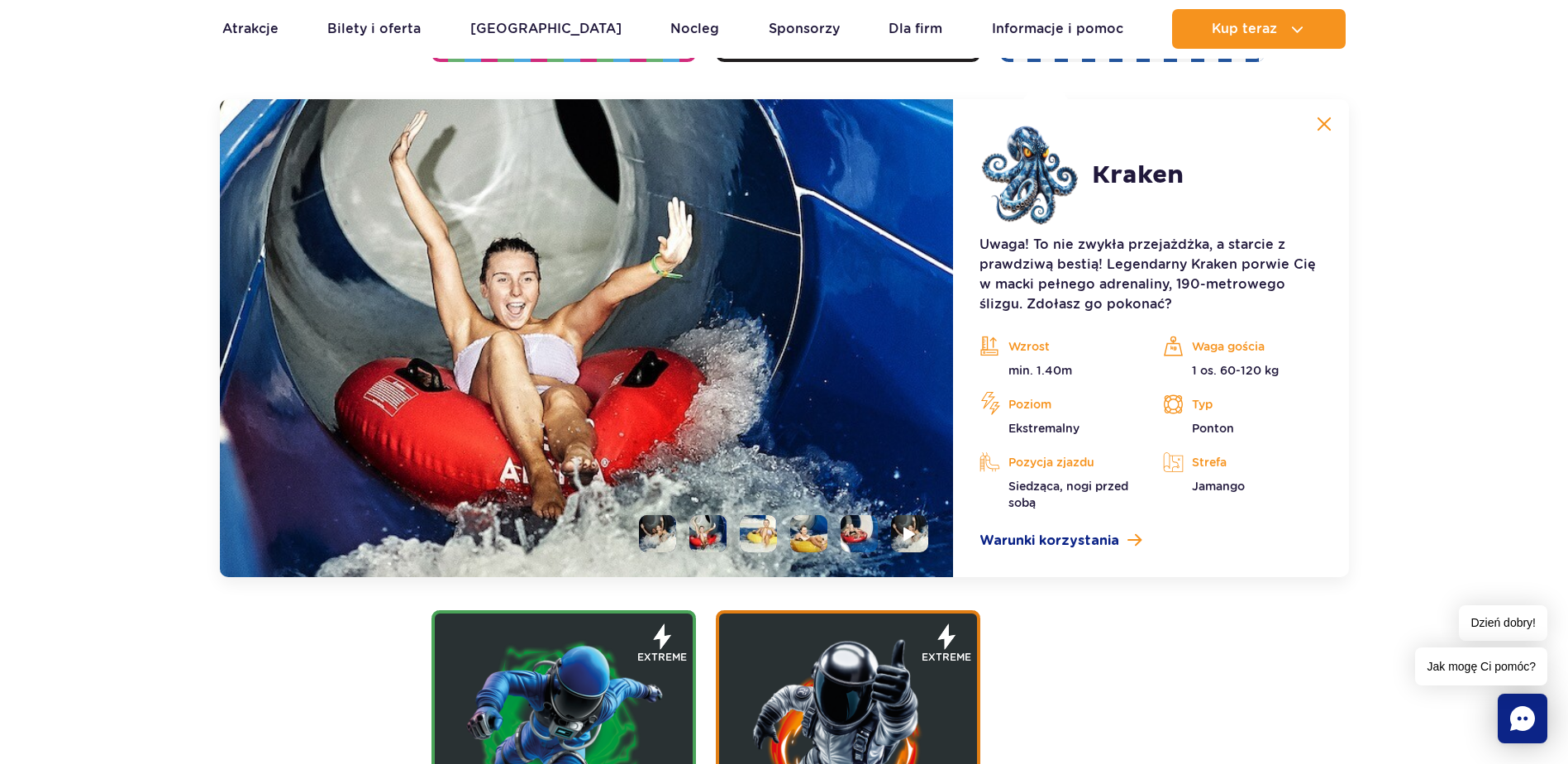
click at [759, 528] on li at bounding box center [759, 534] width 37 height 37
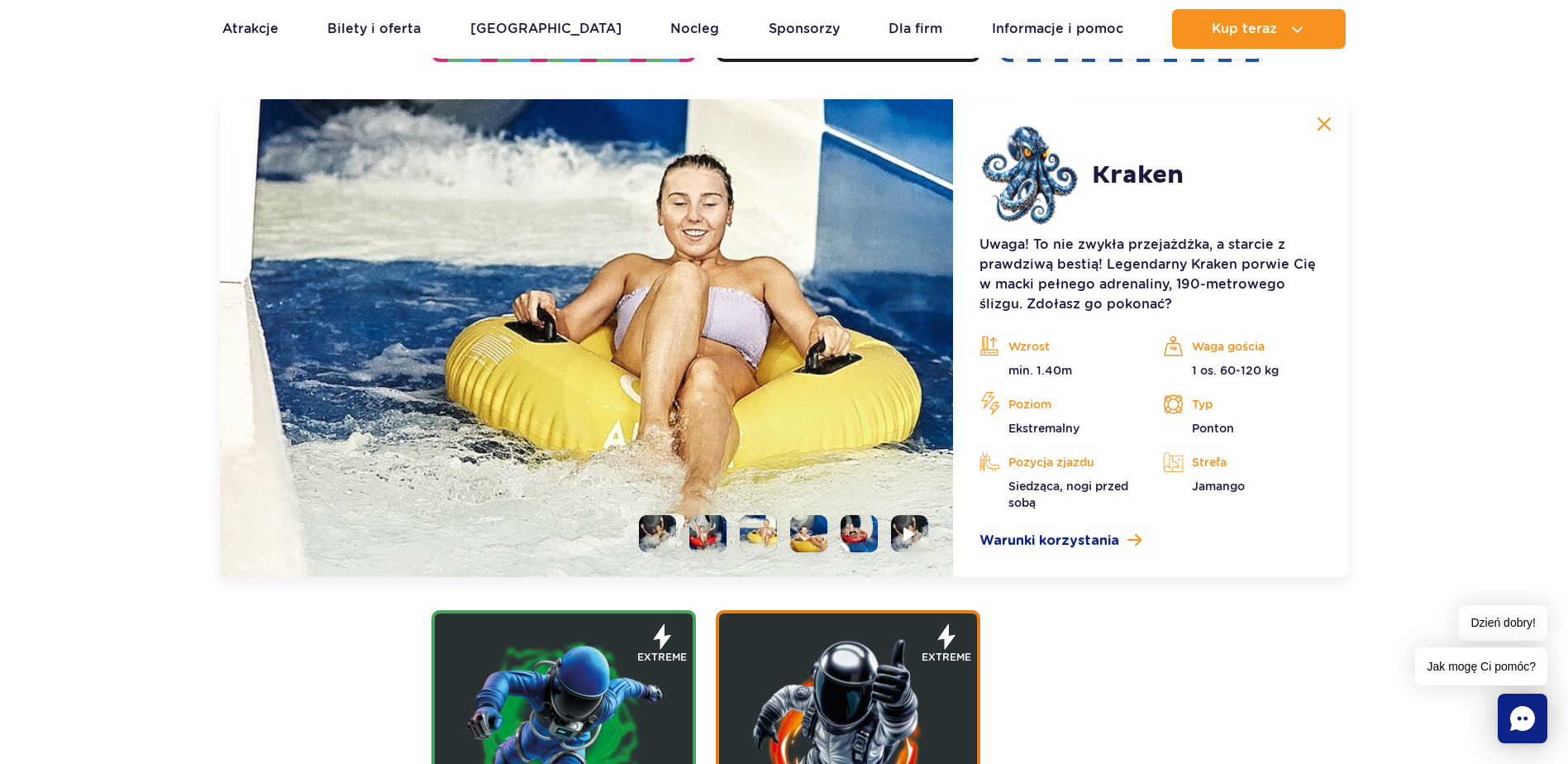
click at [812, 530] on li at bounding box center [808, 534] width 37 height 37
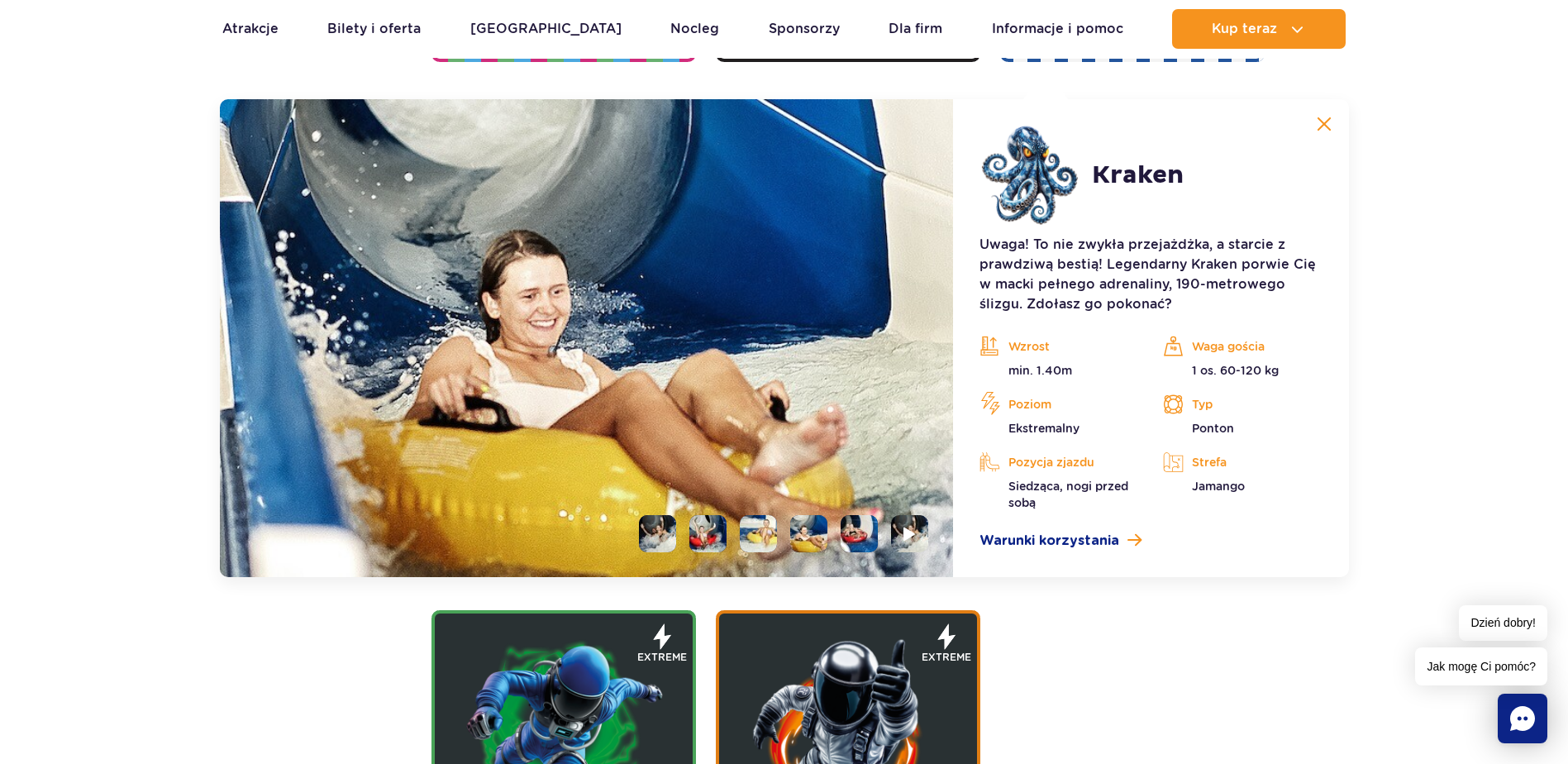
click at [839, 535] on ul at bounding box center [776, 534] width 302 height 37
click at [850, 533] on li at bounding box center [859, 534] width 37 height 37
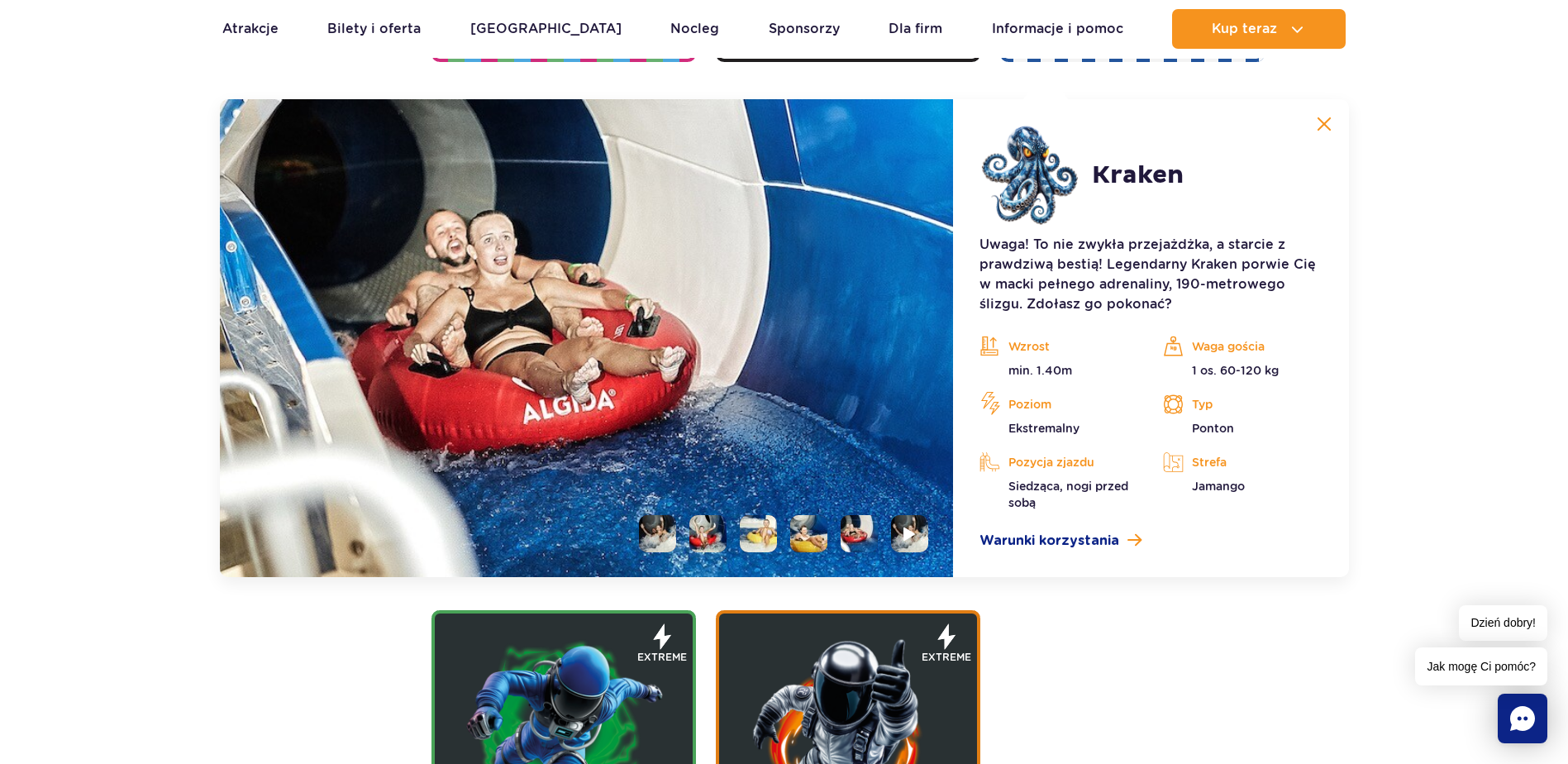
click at [665, 522] on li at bounding box center [658, 534] width 37 height 37
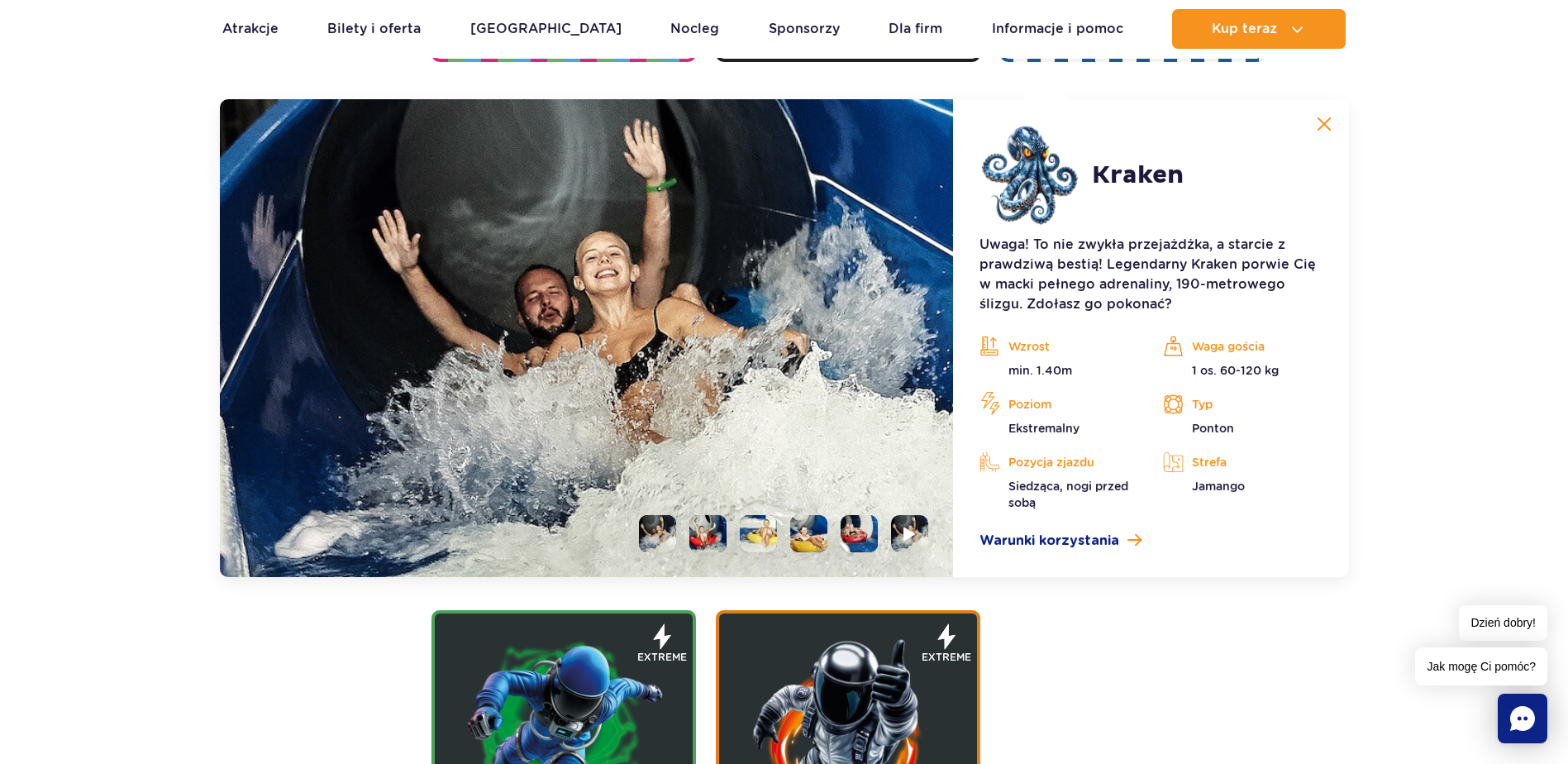
click at [720, 519] on li at bounding box center [708, 534] width 37 height 37
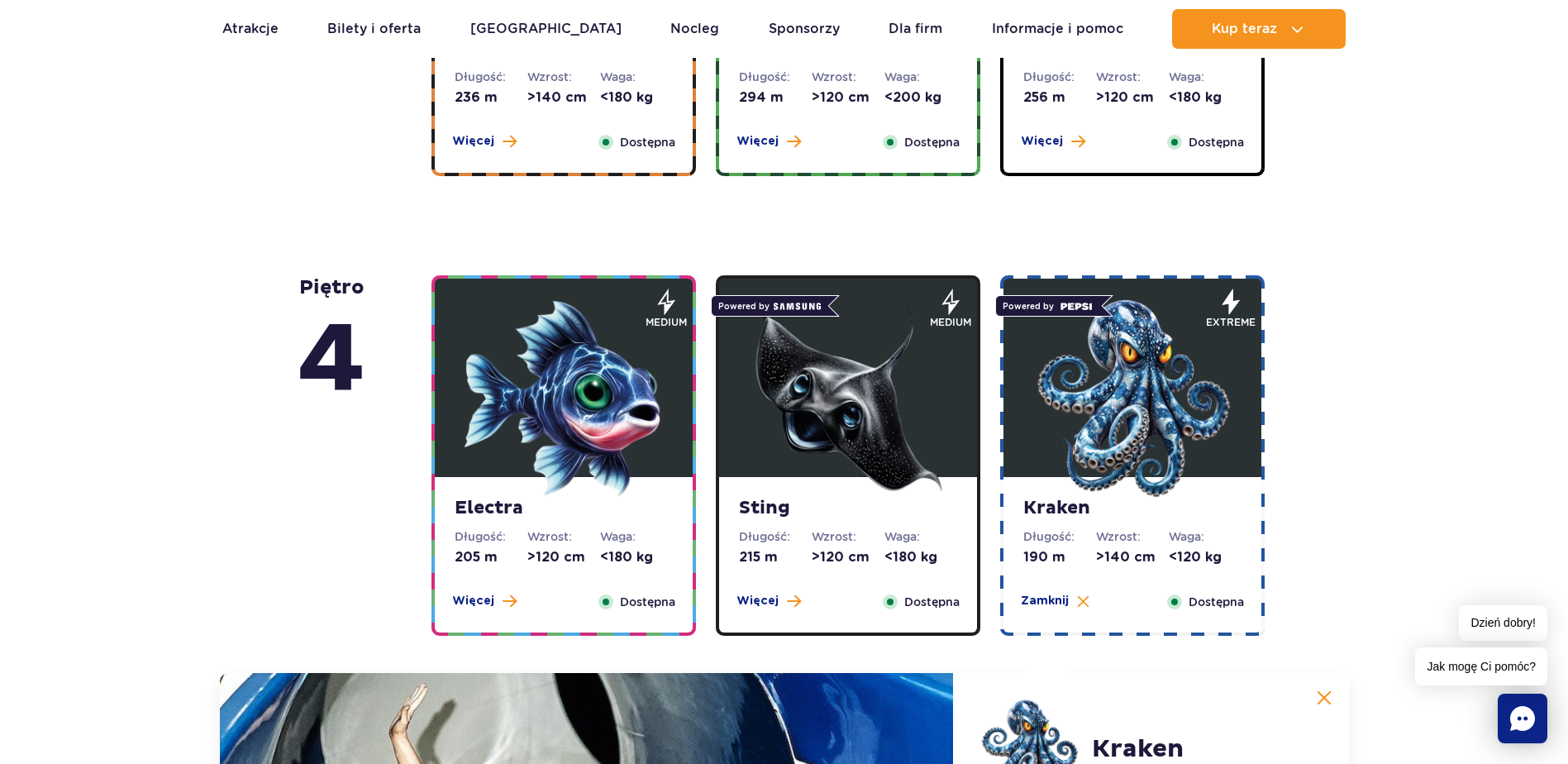
scroll to position [1271, 0]
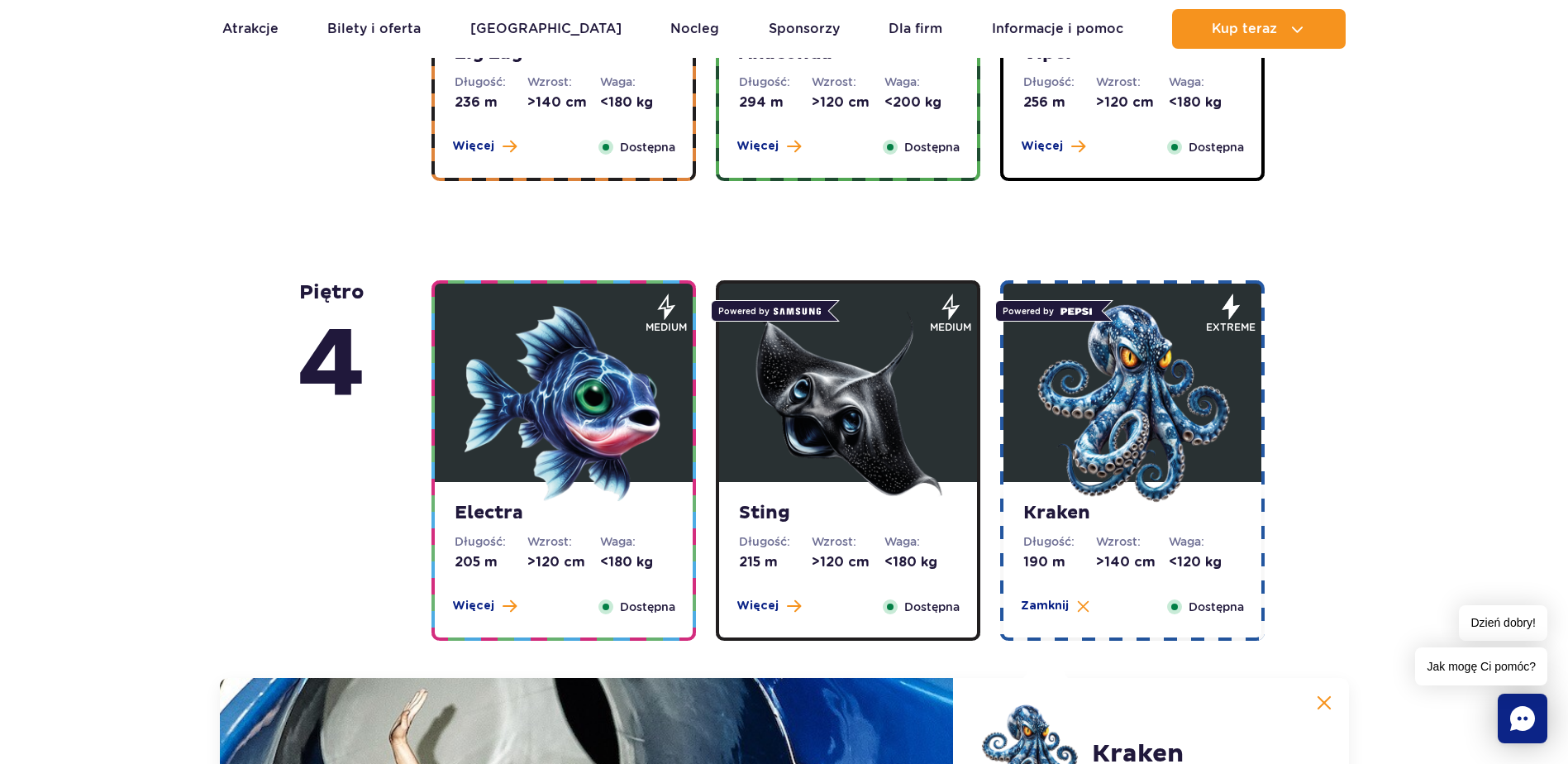
click at [865, 425] on img at bounding box center [848, 403] width 199 height 199
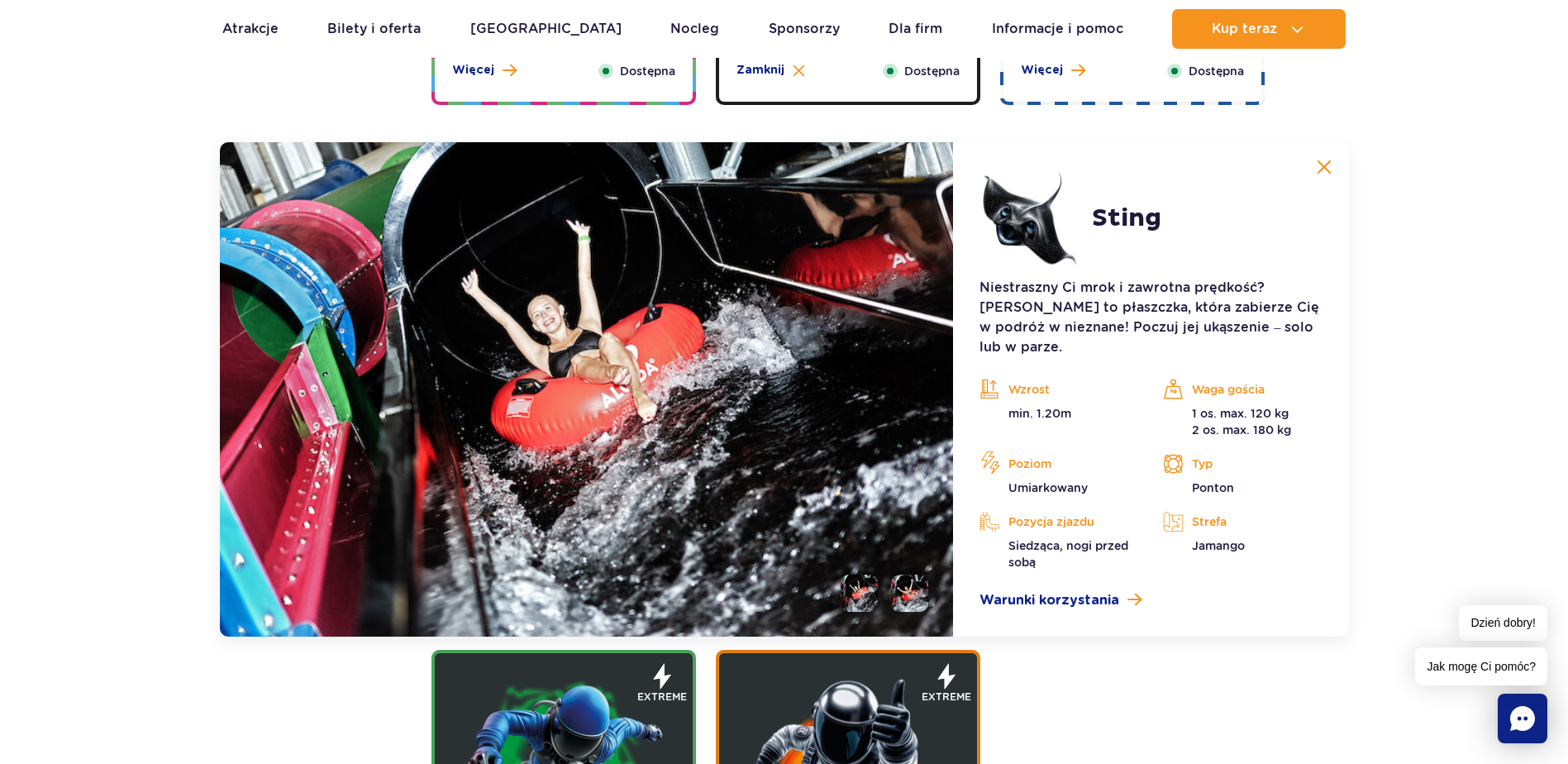
scroll to position [1767, 0]
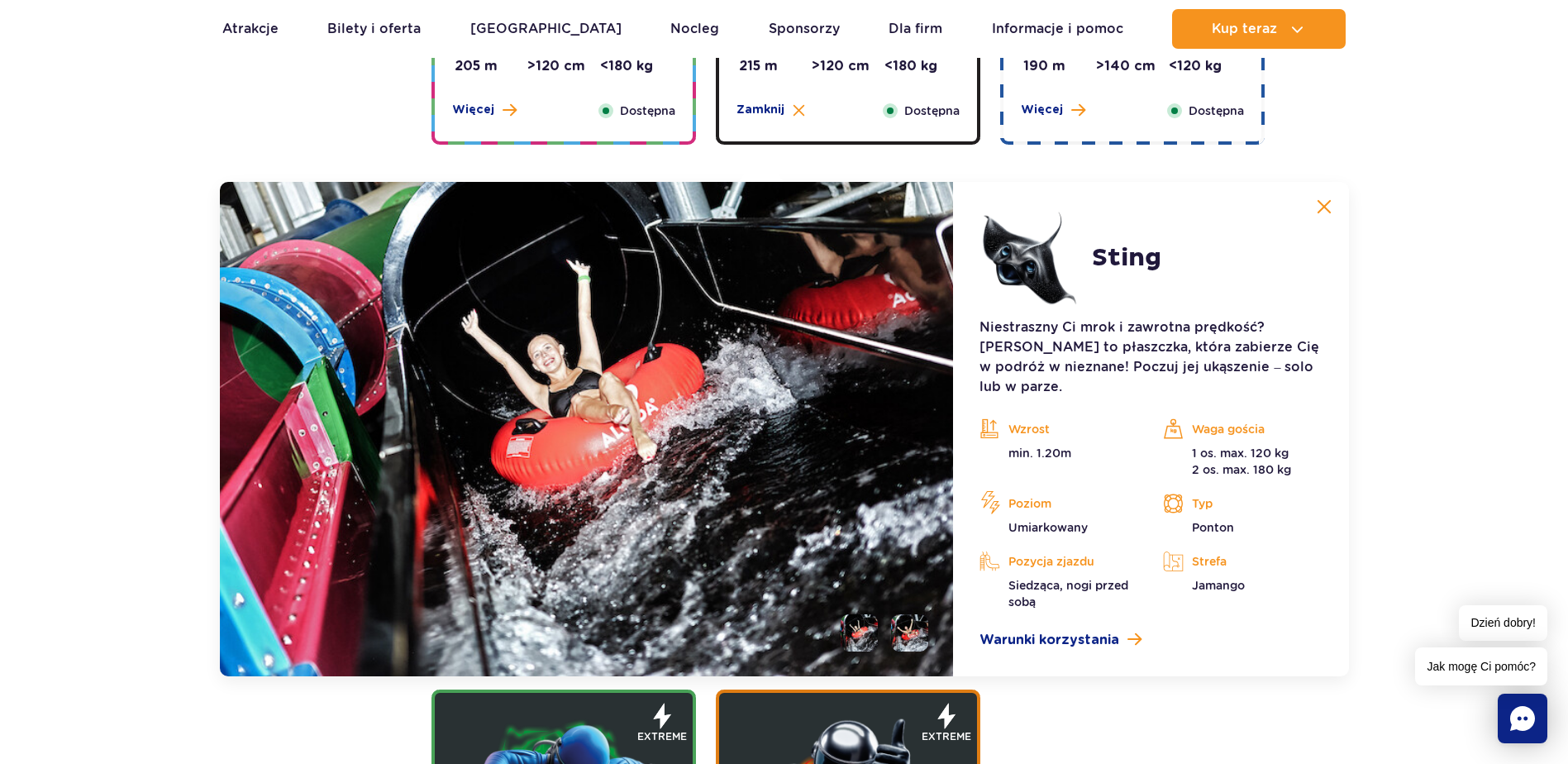
click at [917, 622] on li at bounding box center [909, 633] width 37 height 37
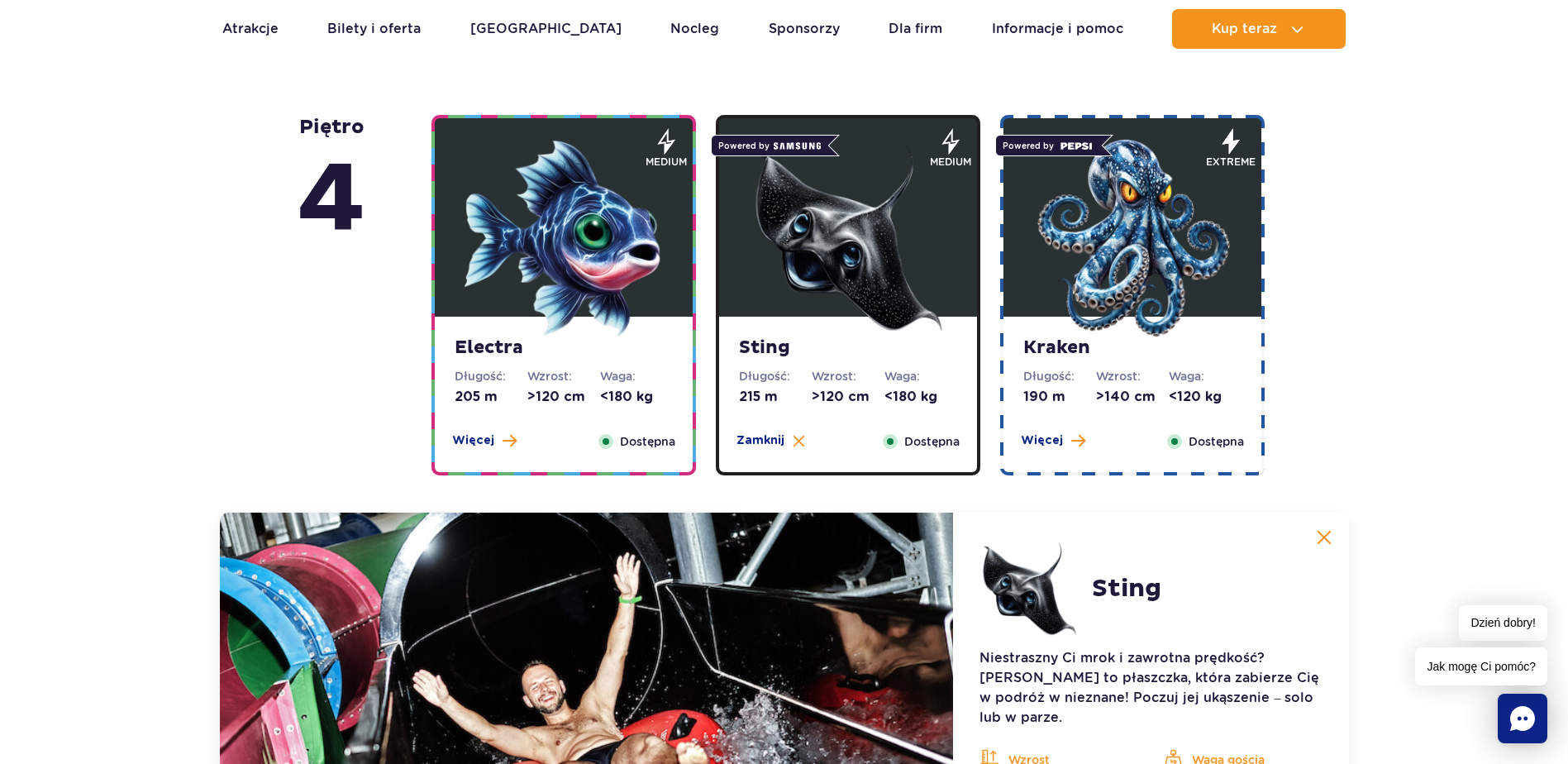
click at [522, 239] on img at bounding box center [564, 238] width 199 height 199
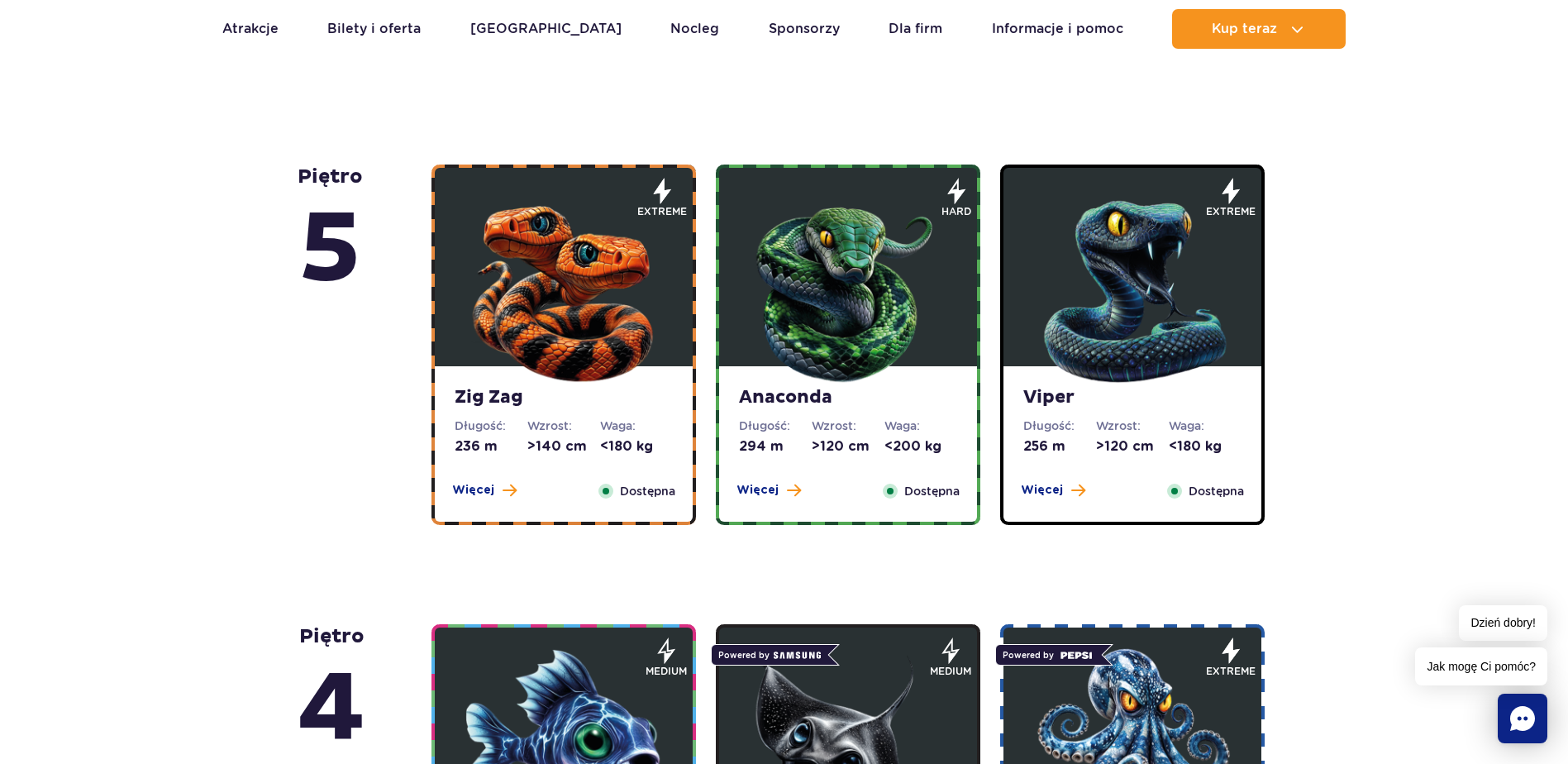
scroll to position [775, 0]
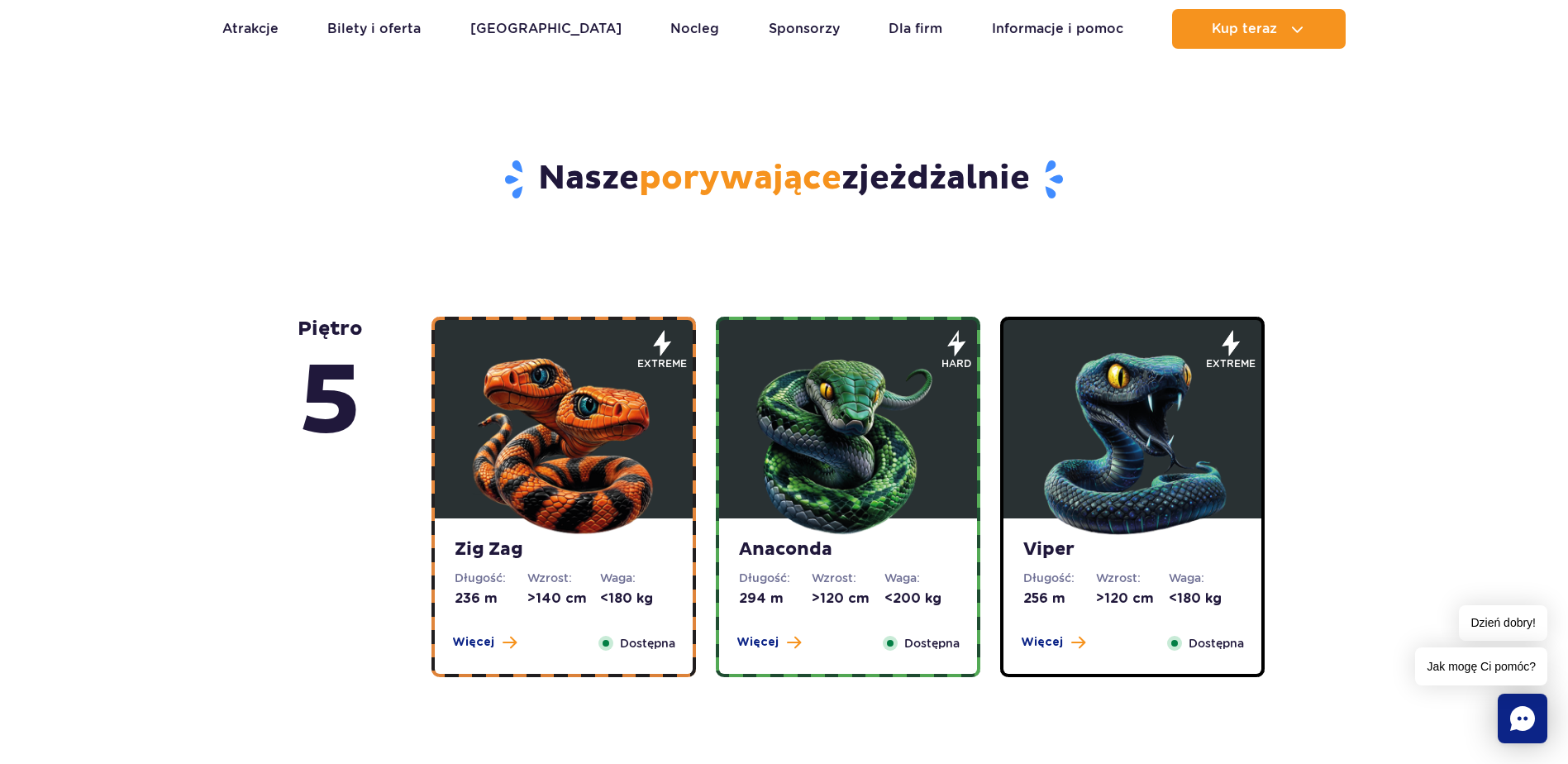
click at [572, 391] on img at bounding box center [564, 440] width 199 height 199
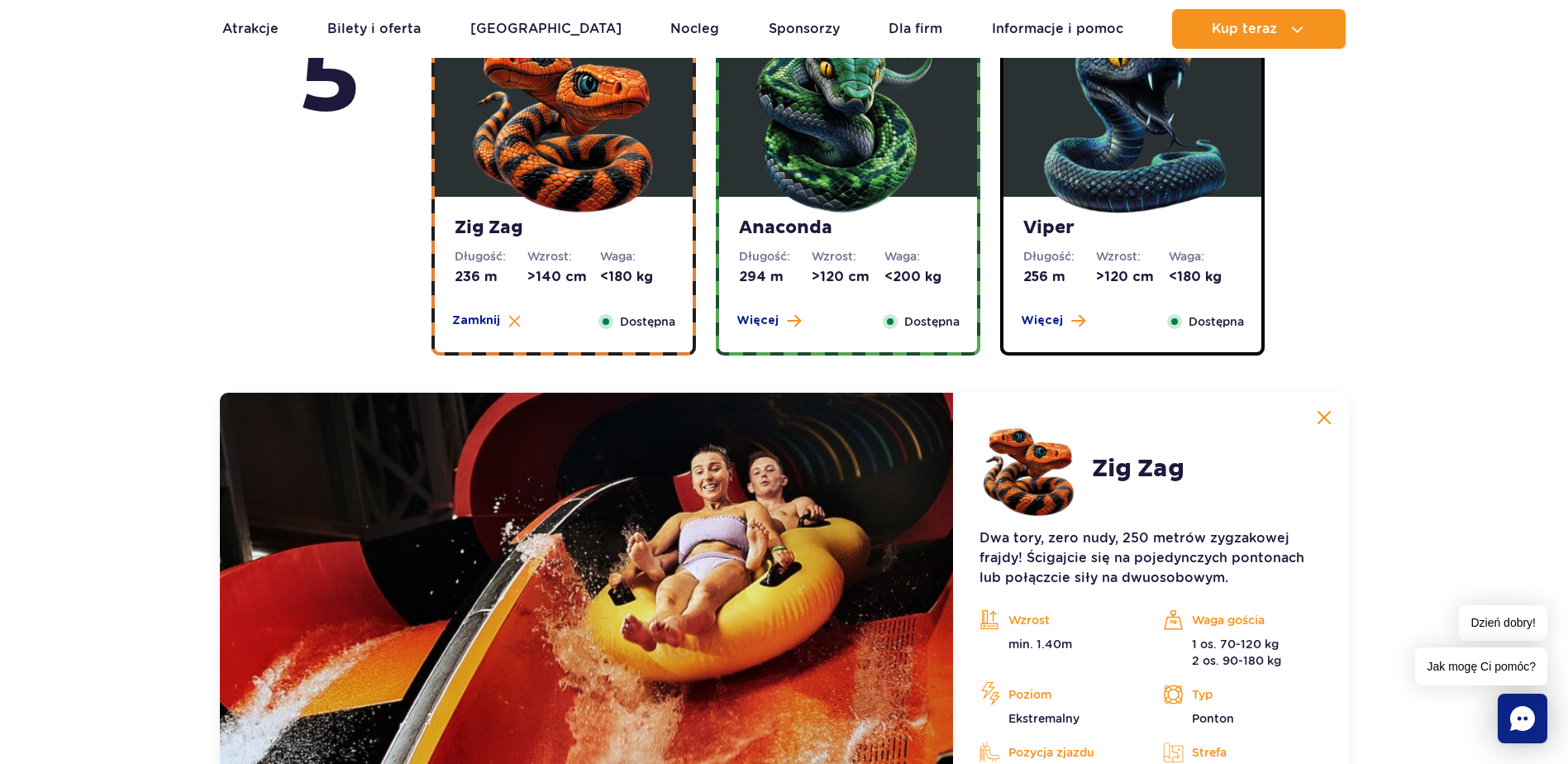
scroll to position [1390, 0]
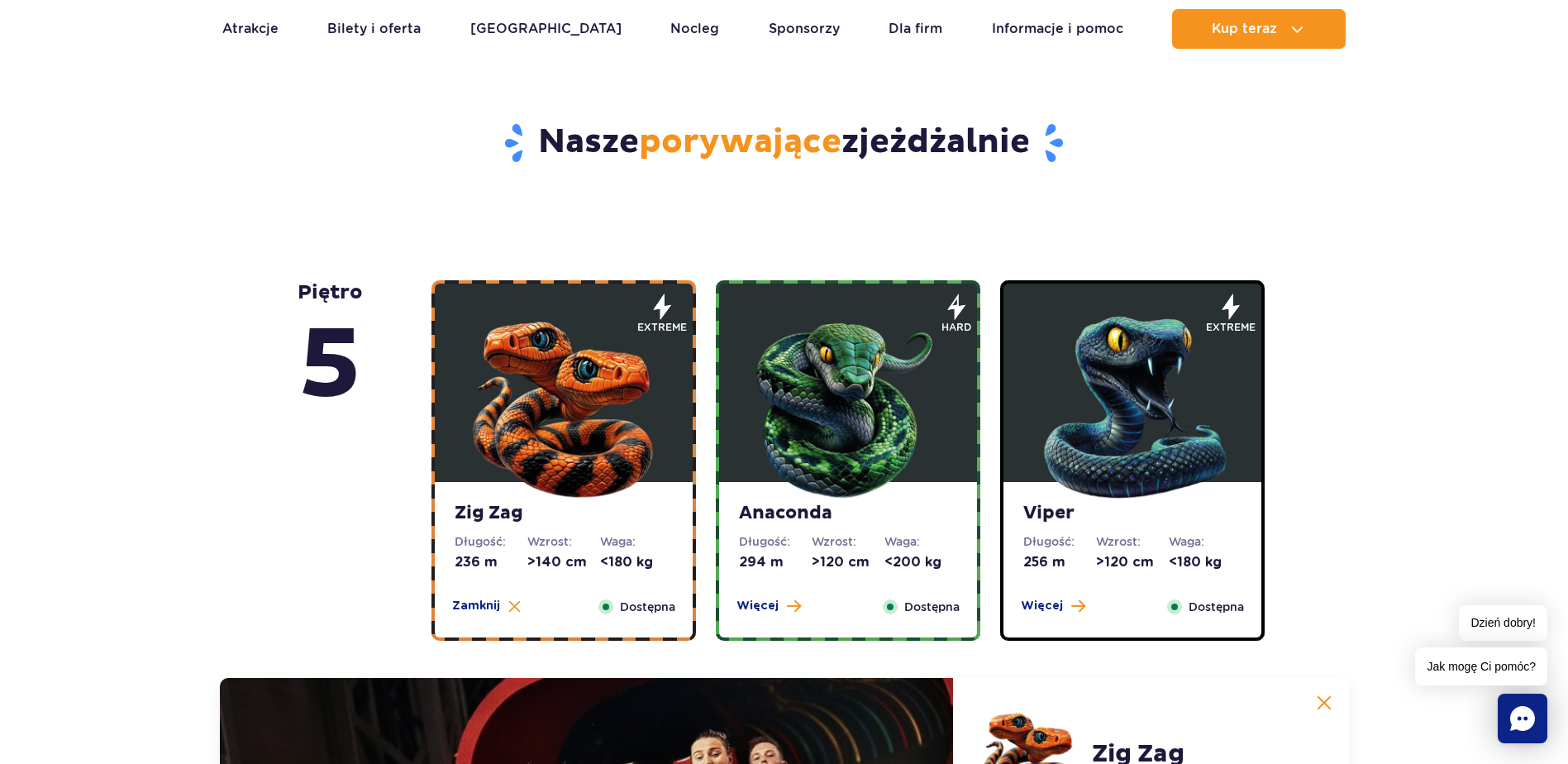
click at [783, 401] on img at bounding box center [848, 403] width 199 height 199
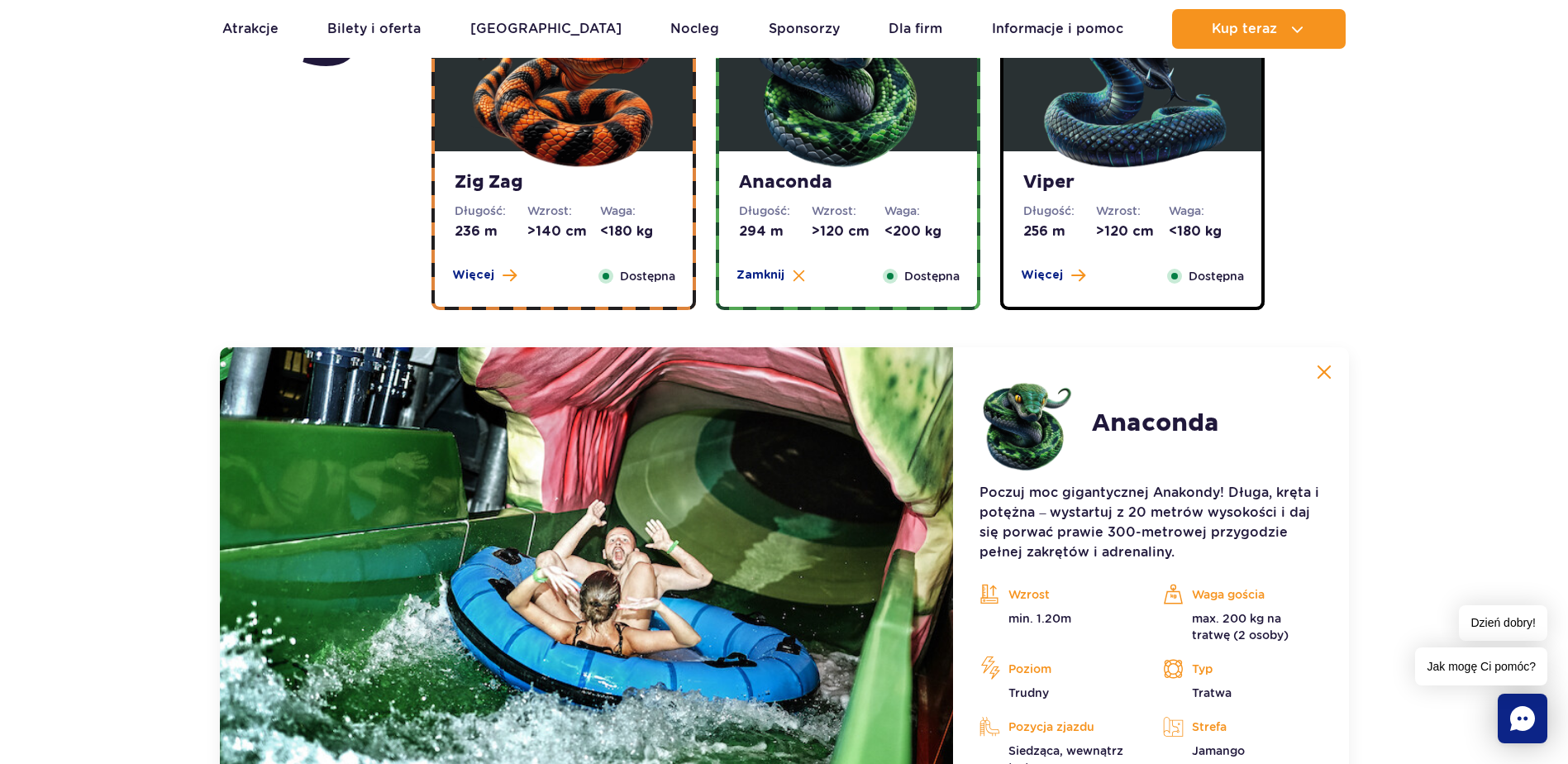
click at [1135, 185] on strong "Viper" at bounding box center [1132, 182] width 218 height 23
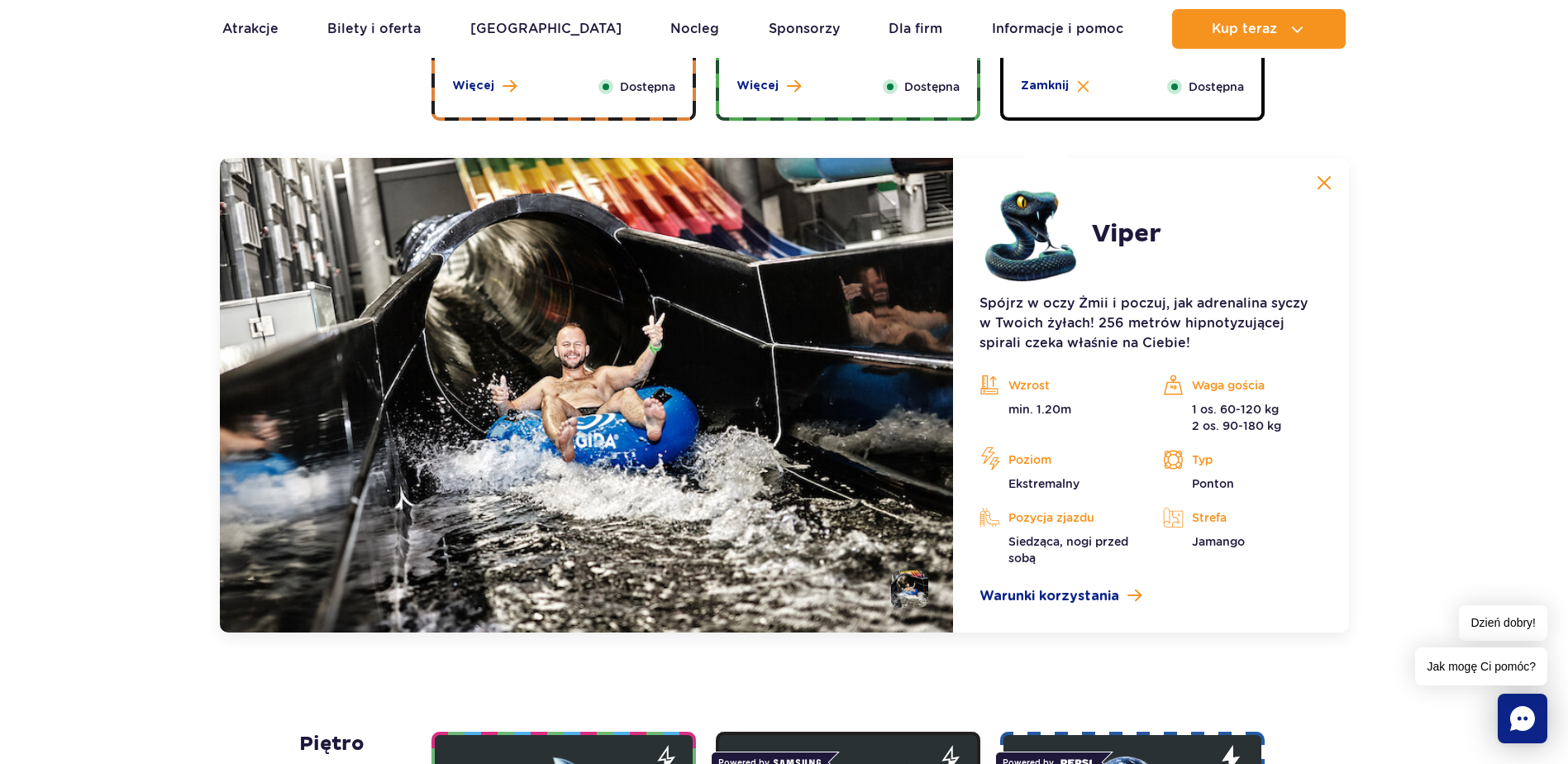
scroll to position [1225, 0]
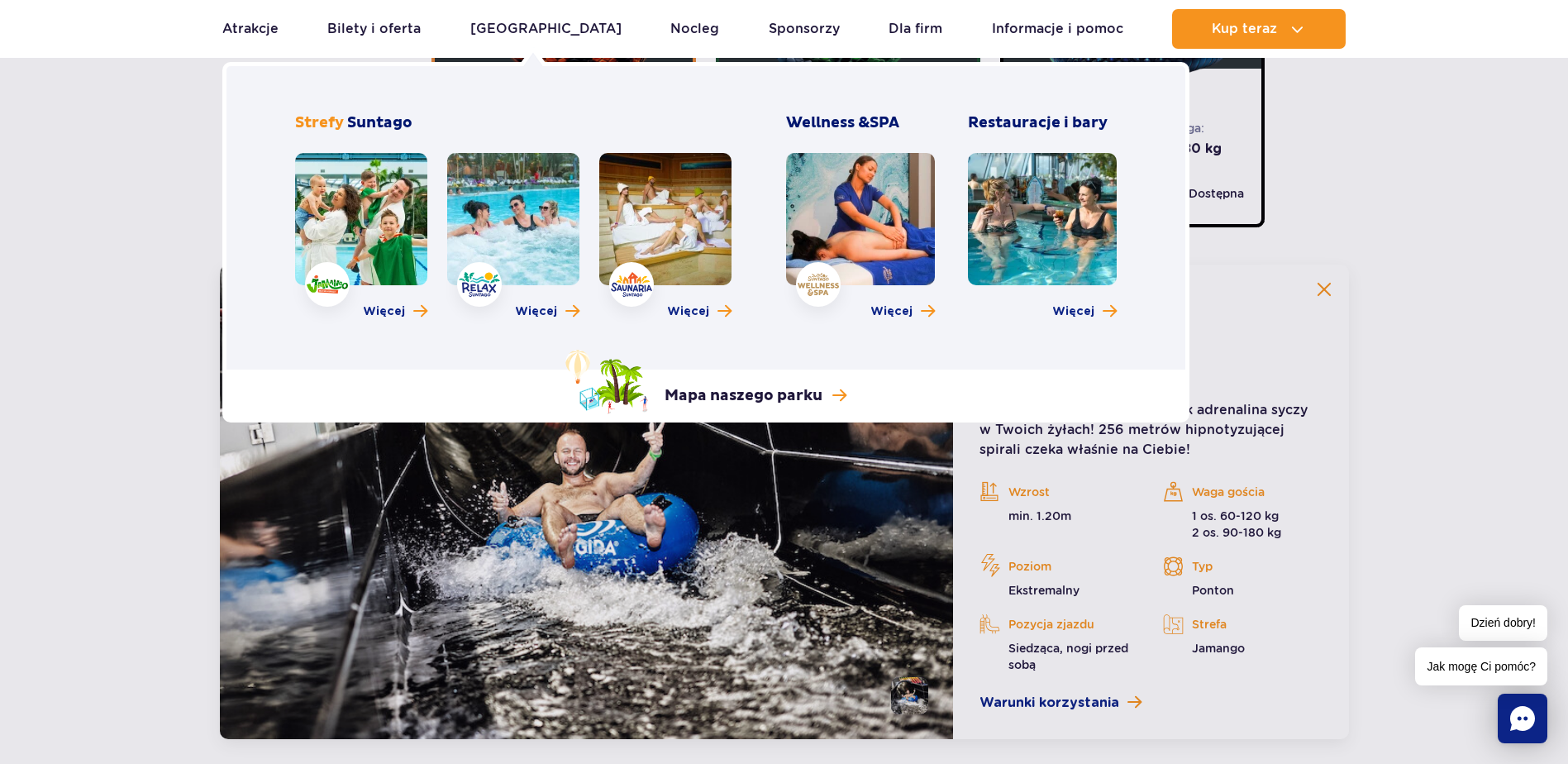
click at [538, 142] on div "Strefy Suntago Więcej Więcej Więcej" at bounding box center [513, 220] width 436 height 215
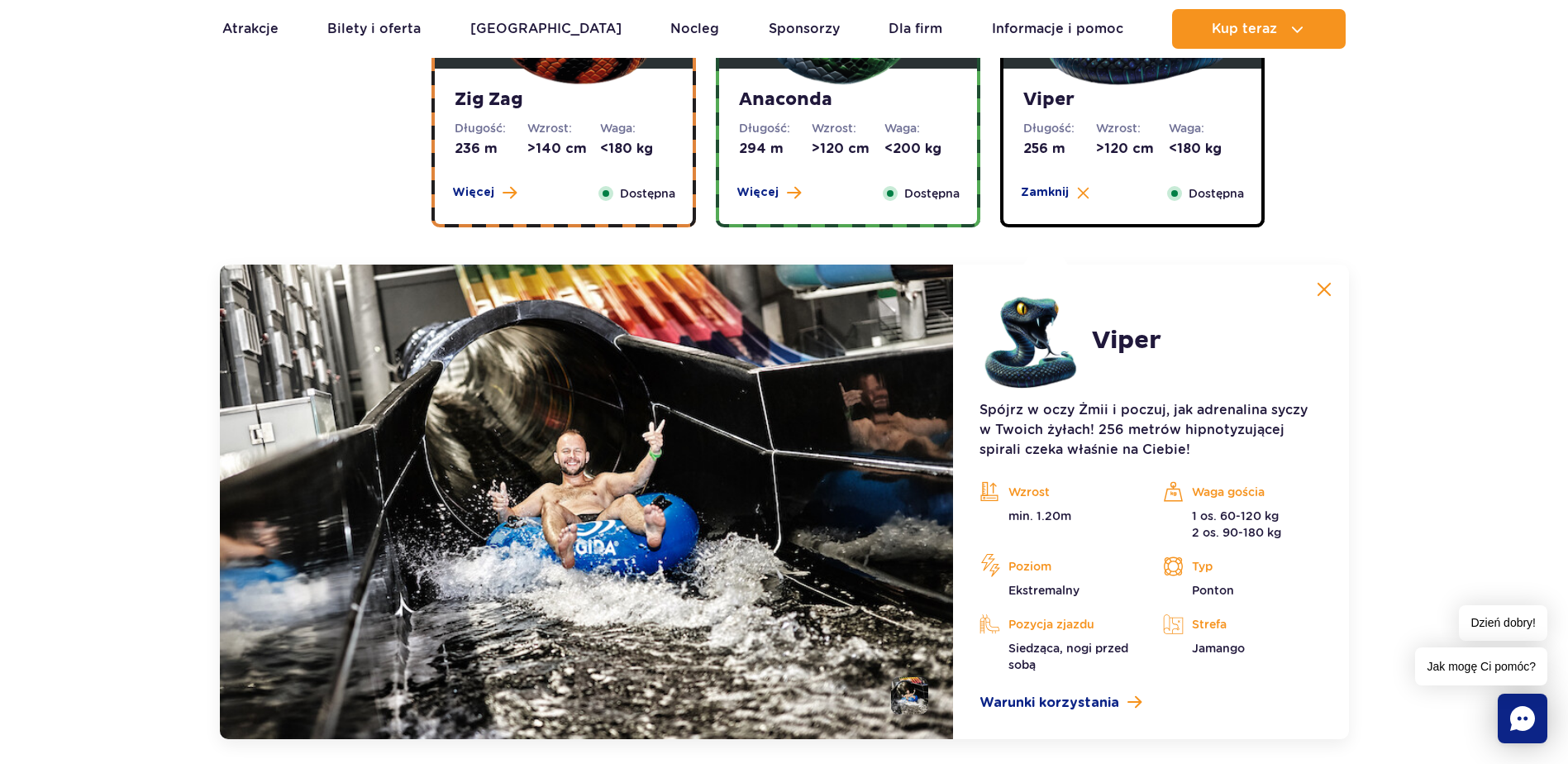
click at [874, 532] on img at bounding box center [587, 501] width 734 height 474
click at [552, 138] on dl "Wzrost: >140 cm" at bounding box center [563, 138] width 72 height 38
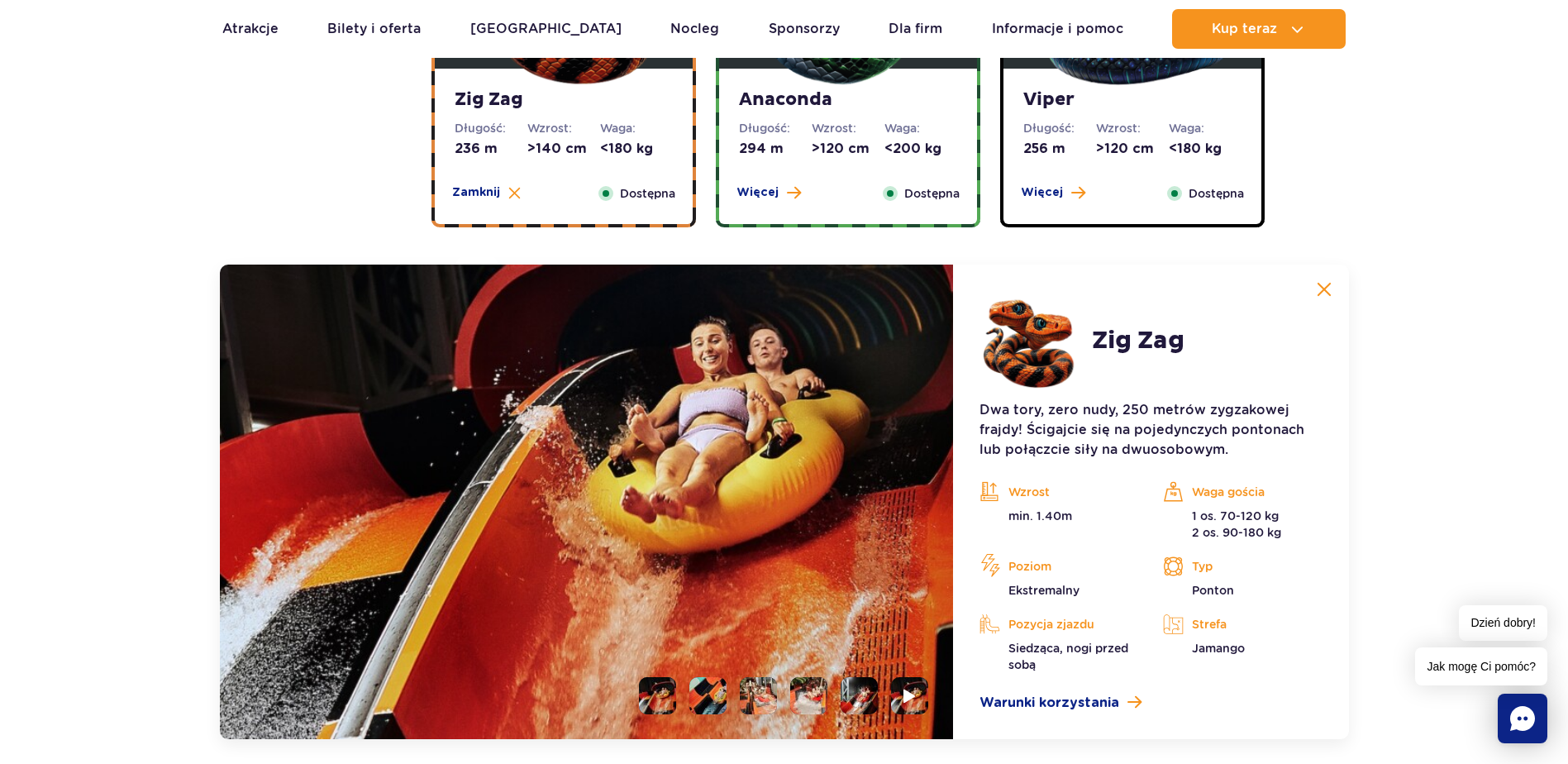
scroll to position [1390, 0]
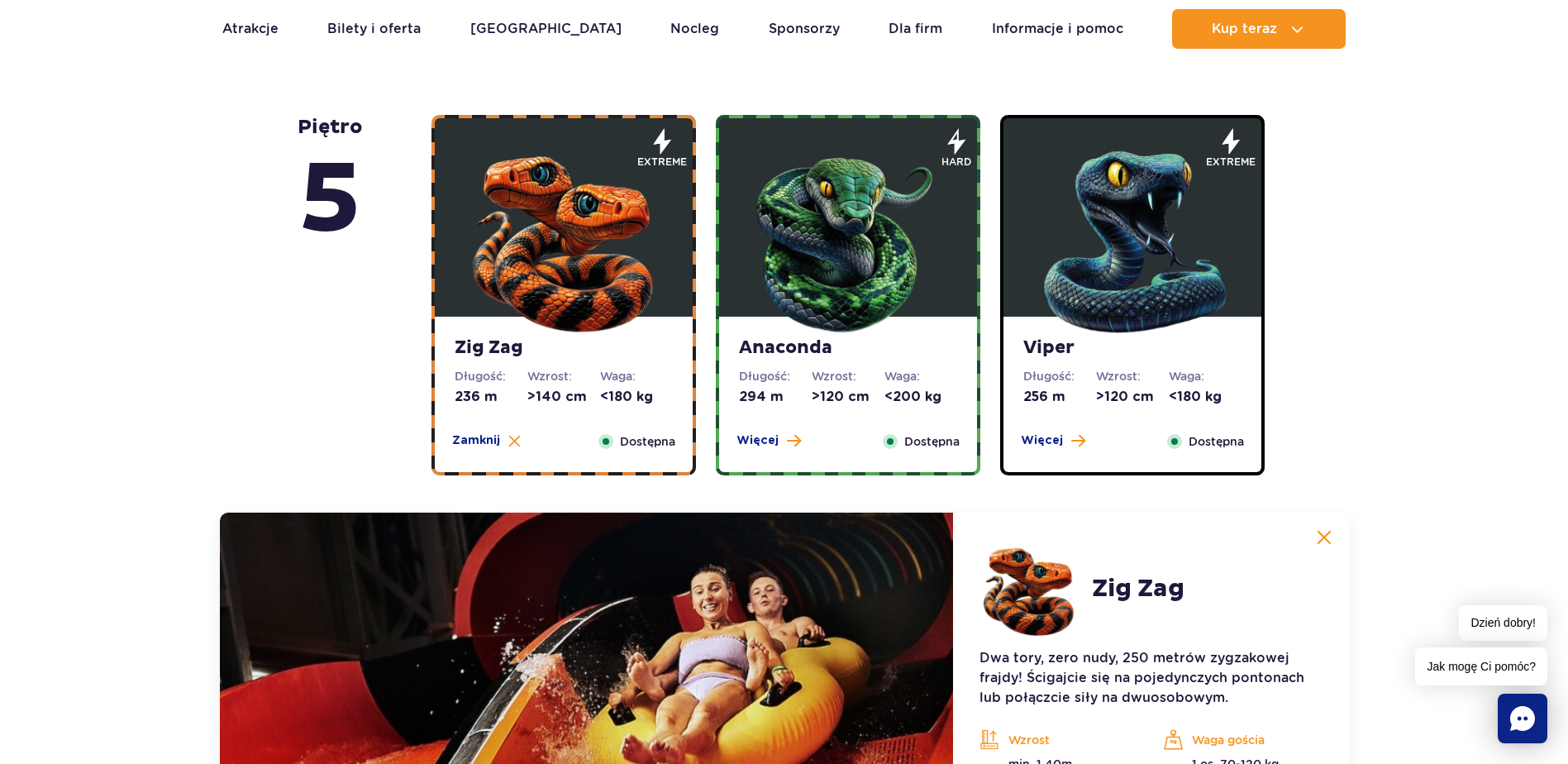
click at [1187, 238] on img at bounding box center [1133, 238] width 199 height 199
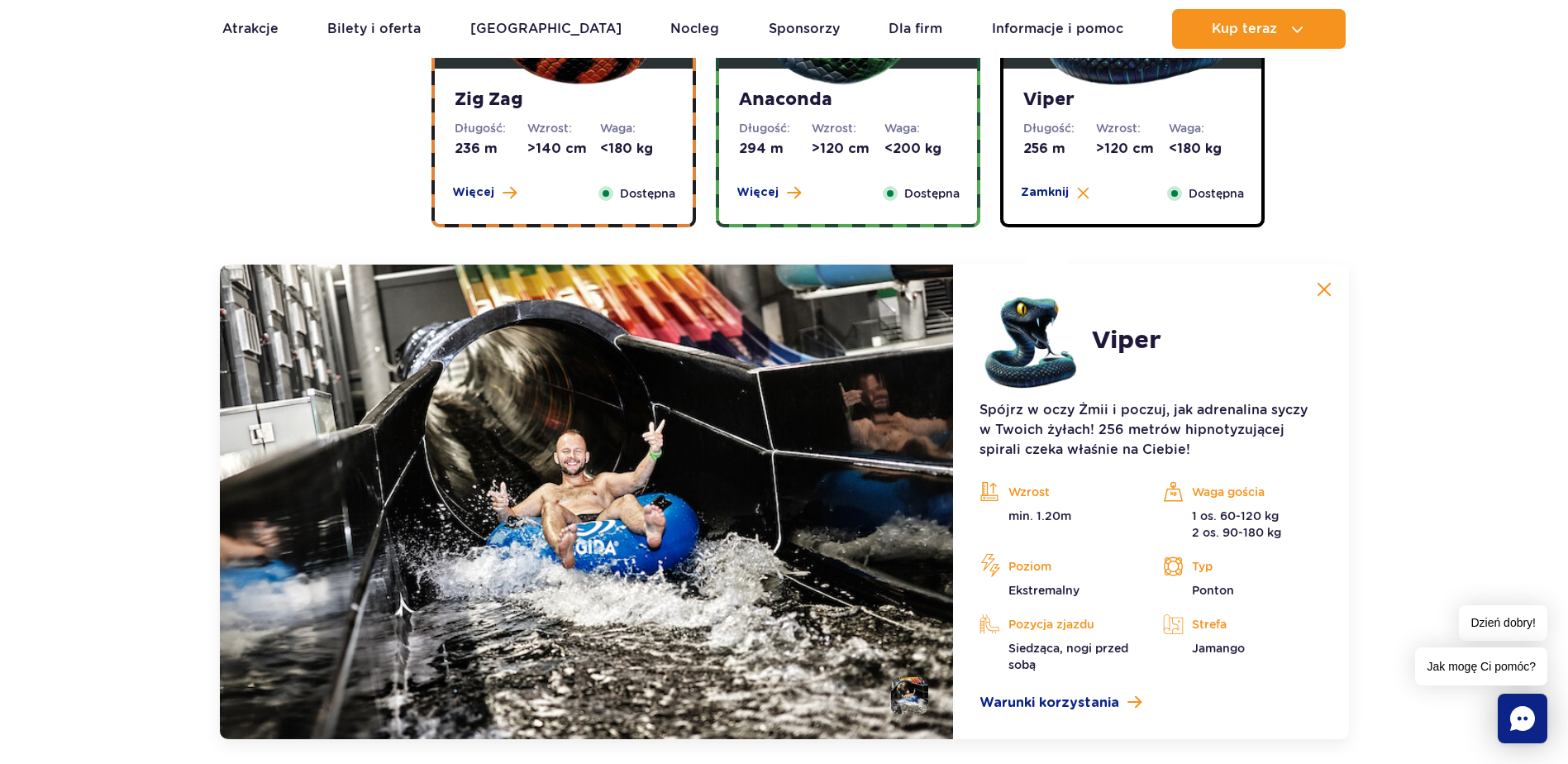
click at [851, 158] on dd ">120 cm" at bounding box center [848, 149] width 72 height 19
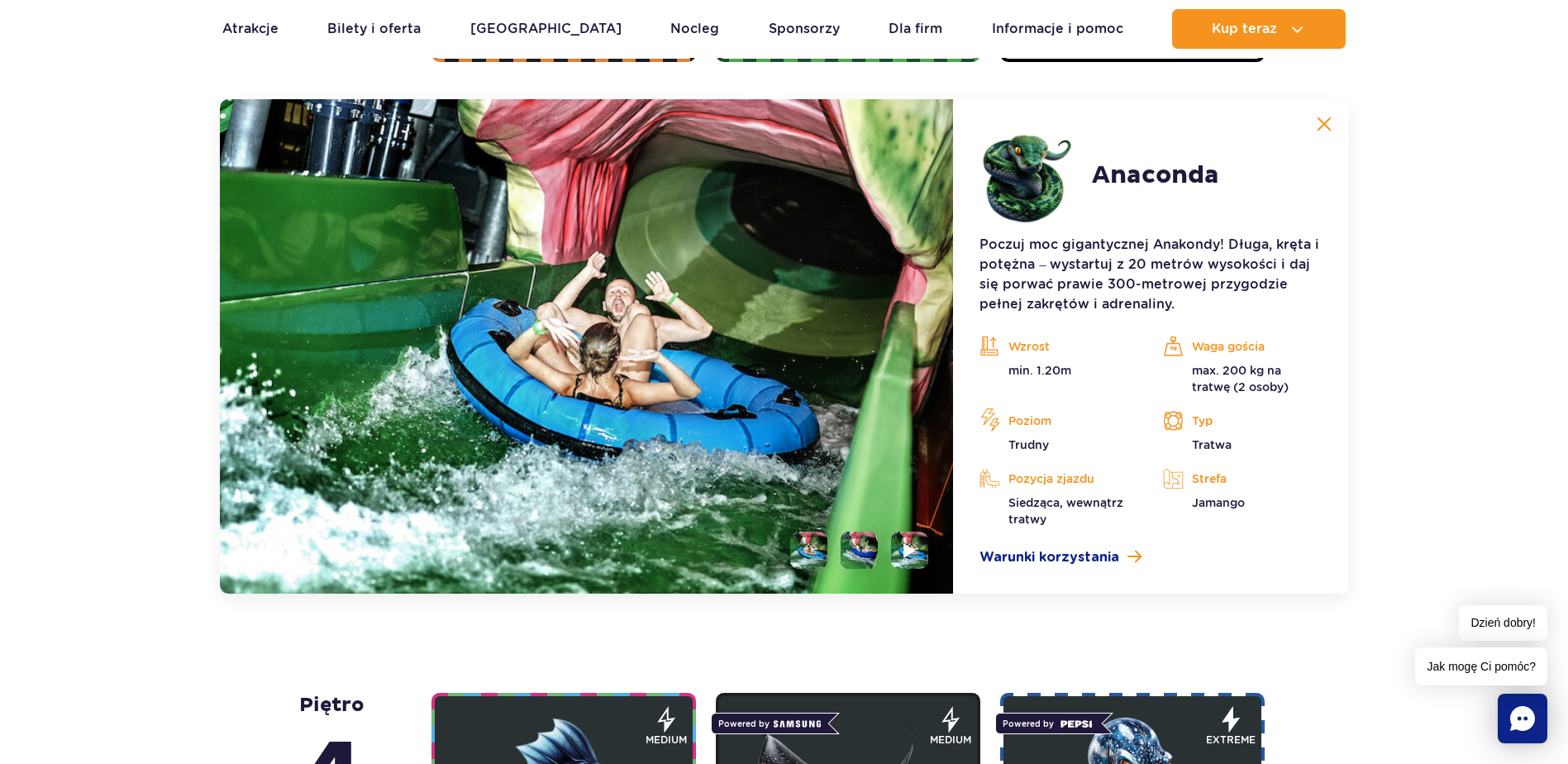
click at [863, 539] on li at bounding box center [859, 550] width 37 height 37
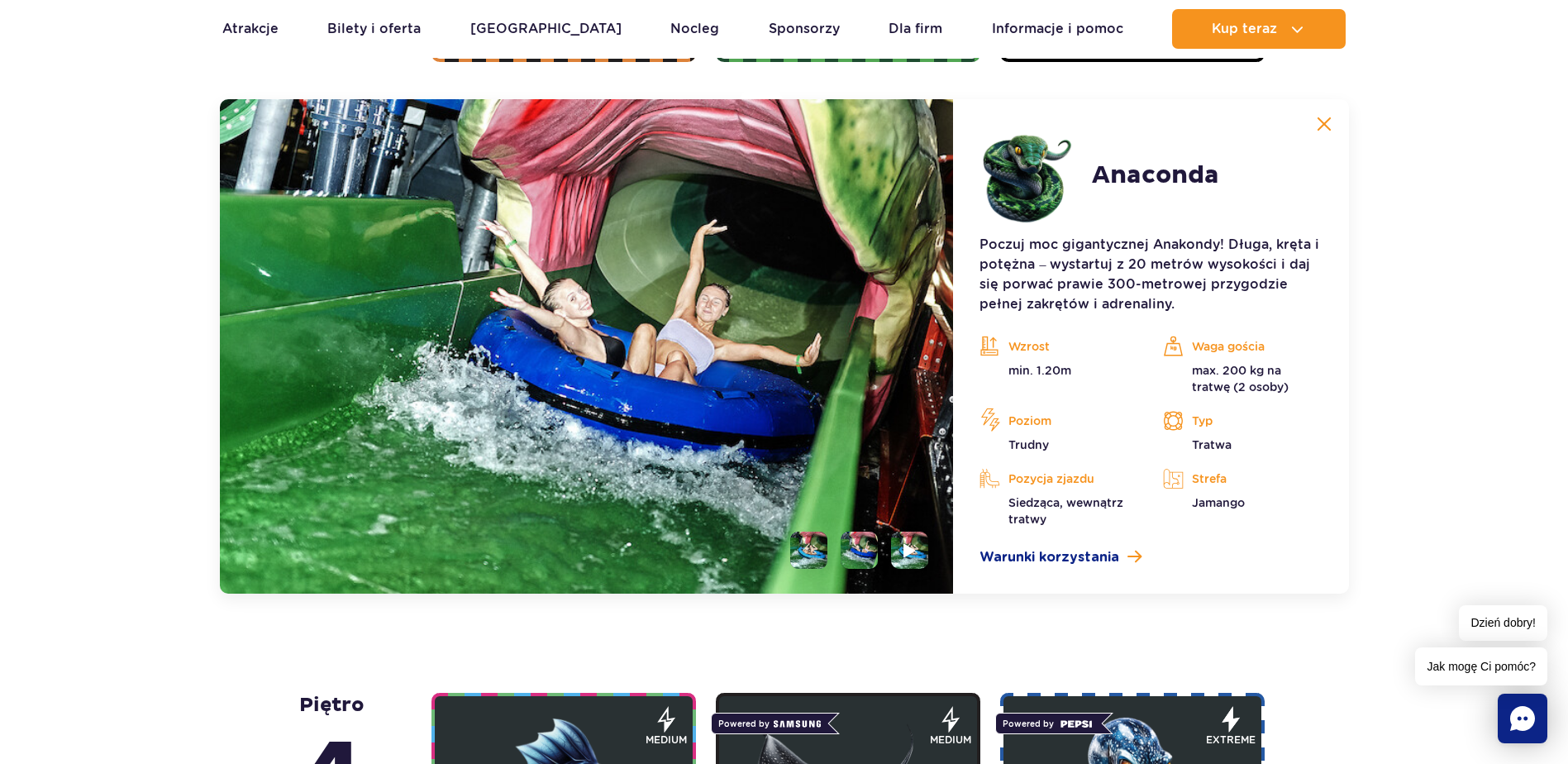
click at [818, 547] on li at bounding box center [808, 550] width 37 height 37
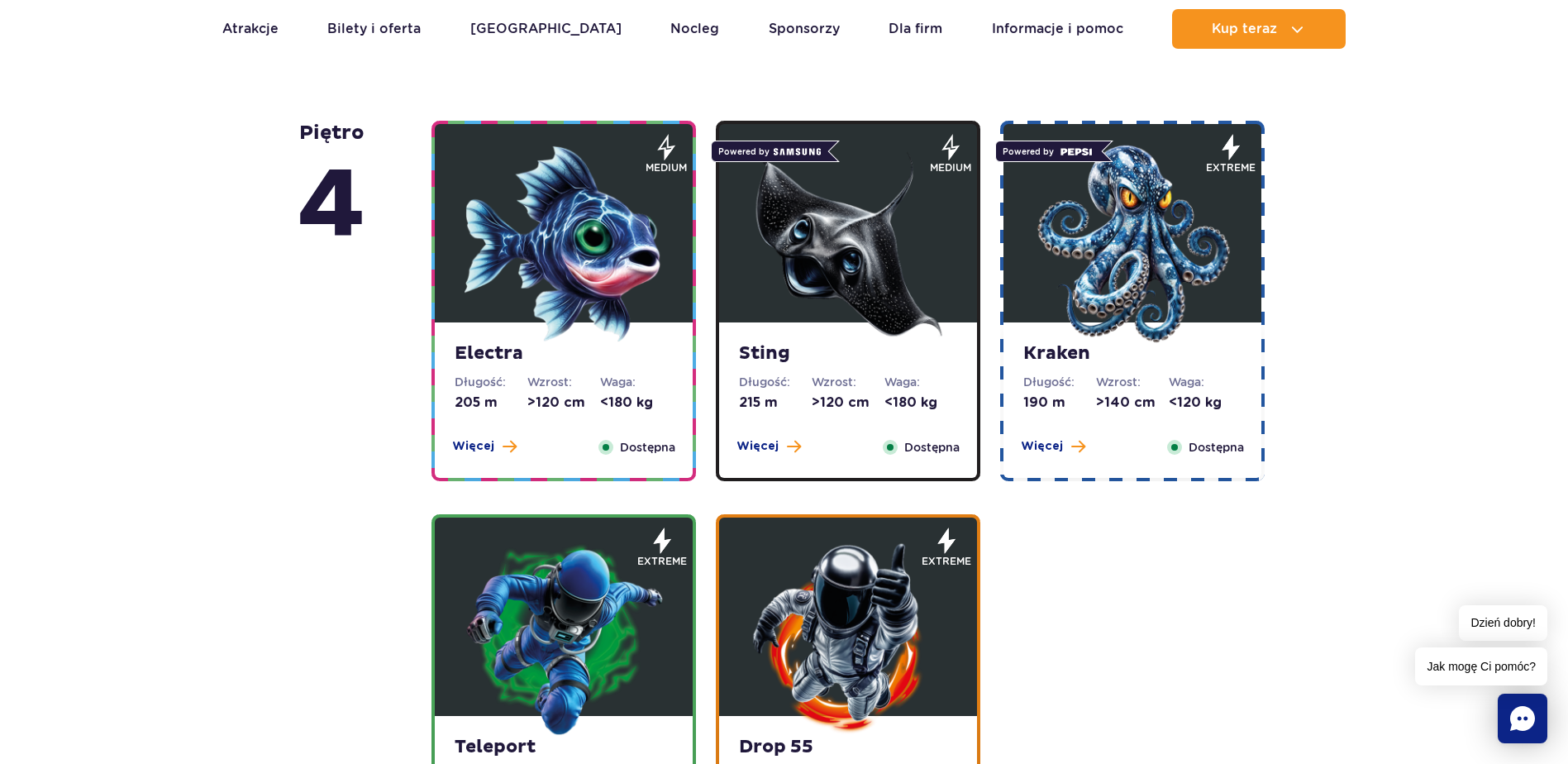
scroll to position [1969, 0]
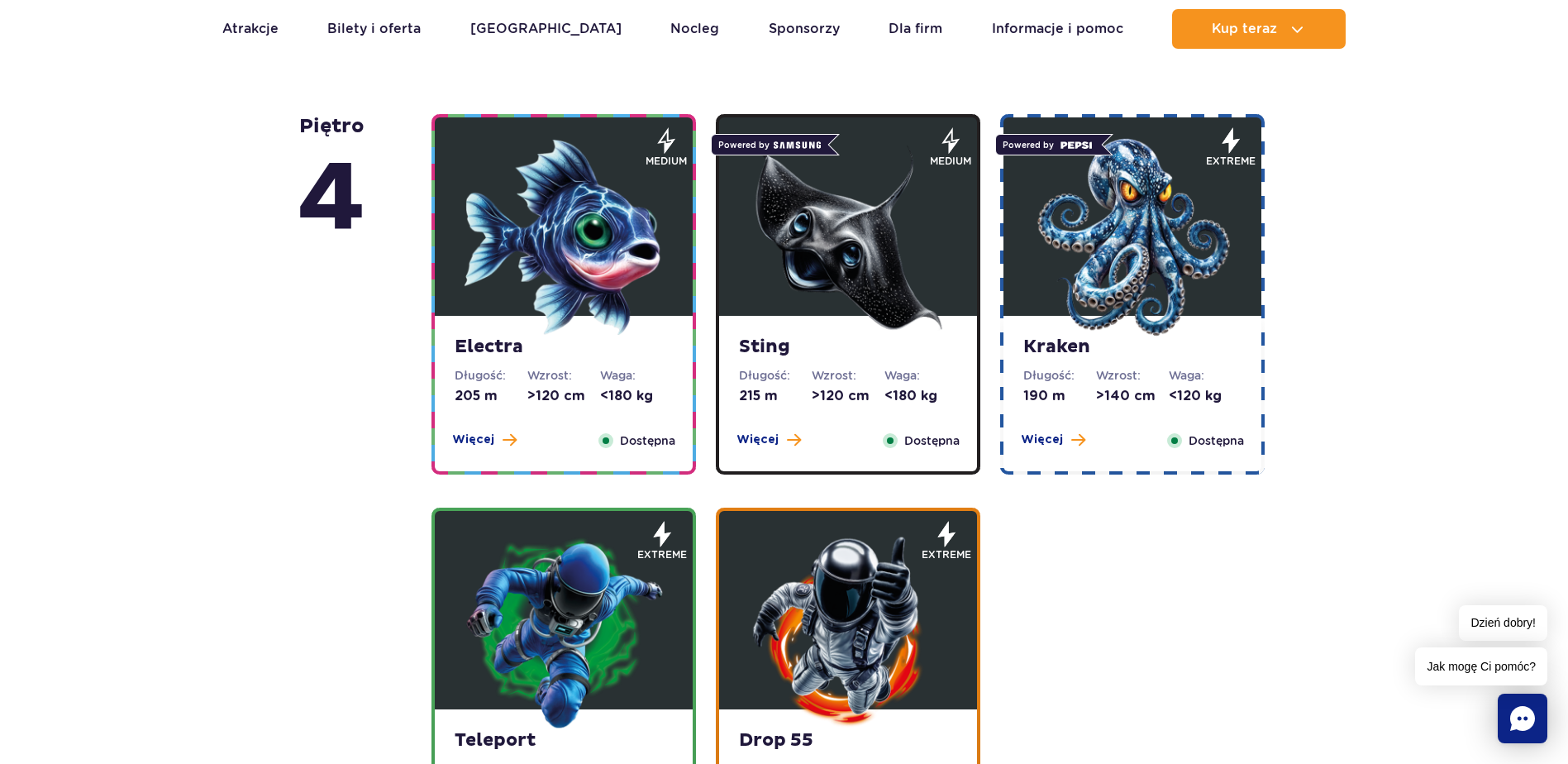
click at [868, 327] on img at bounding box center [848, 238] width 199 height 199
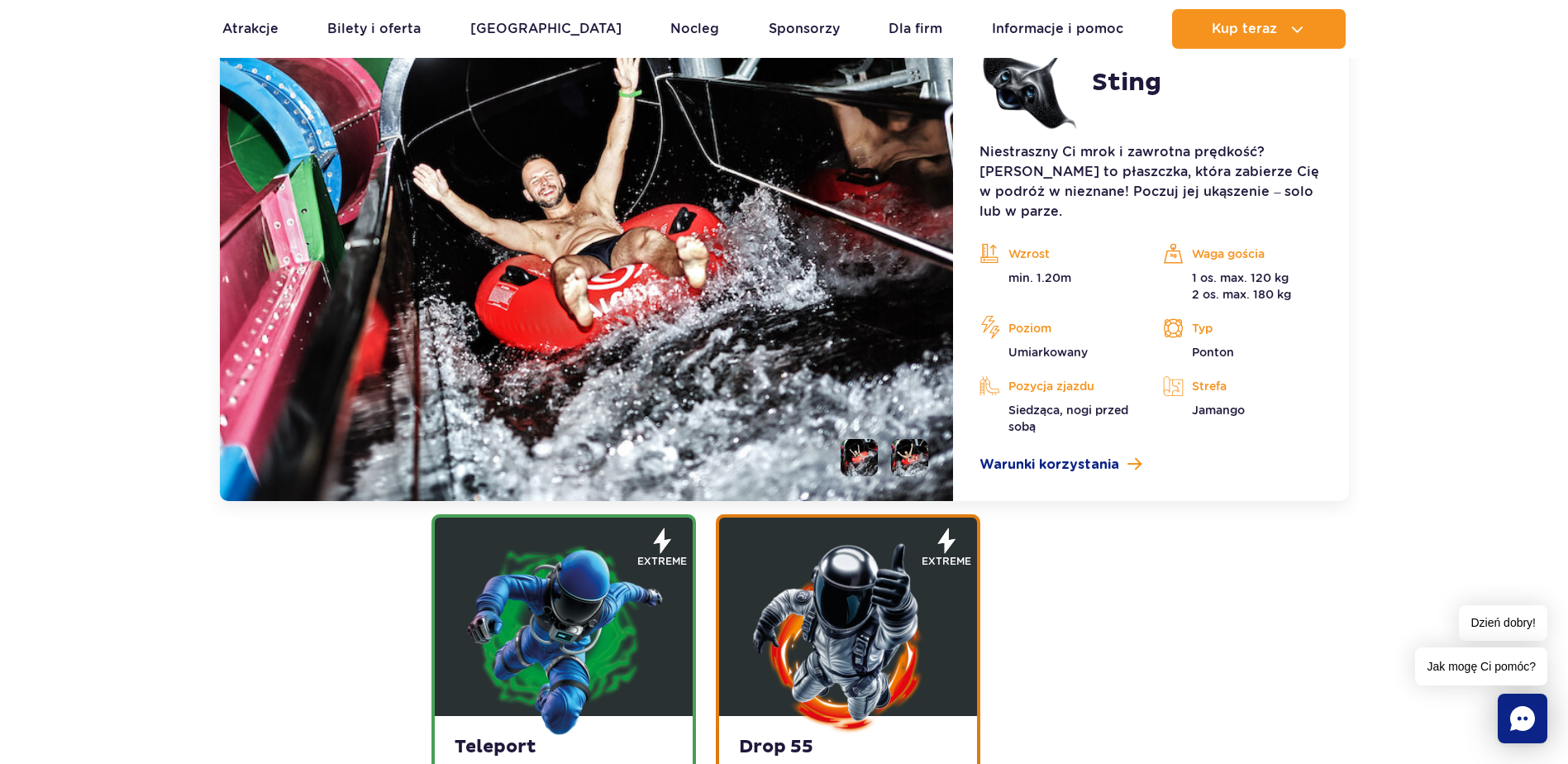
scroll to position [1850, 0]
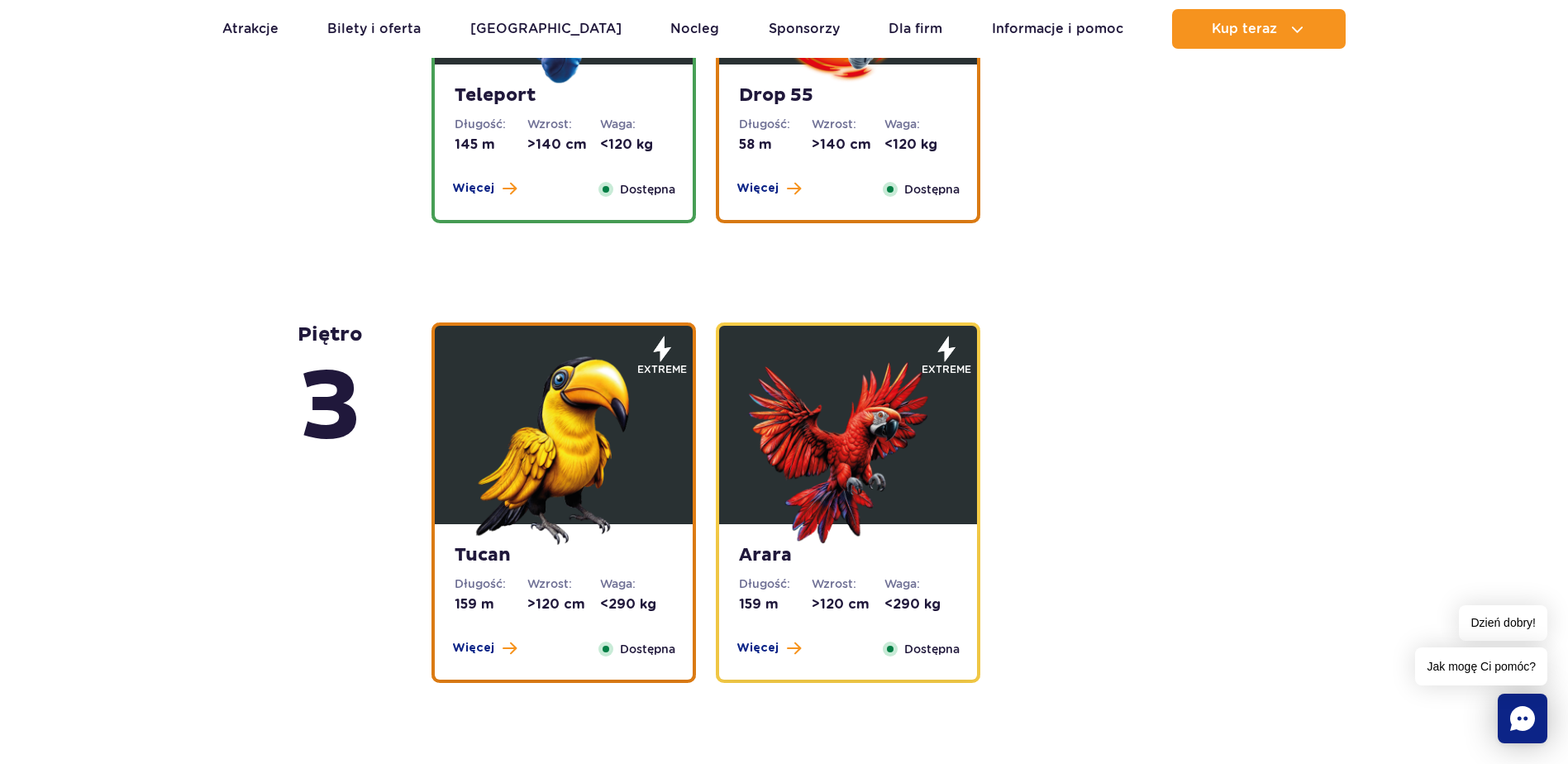
click at [845, 493] on img at bounding box center [848, 446] width 199 height 199
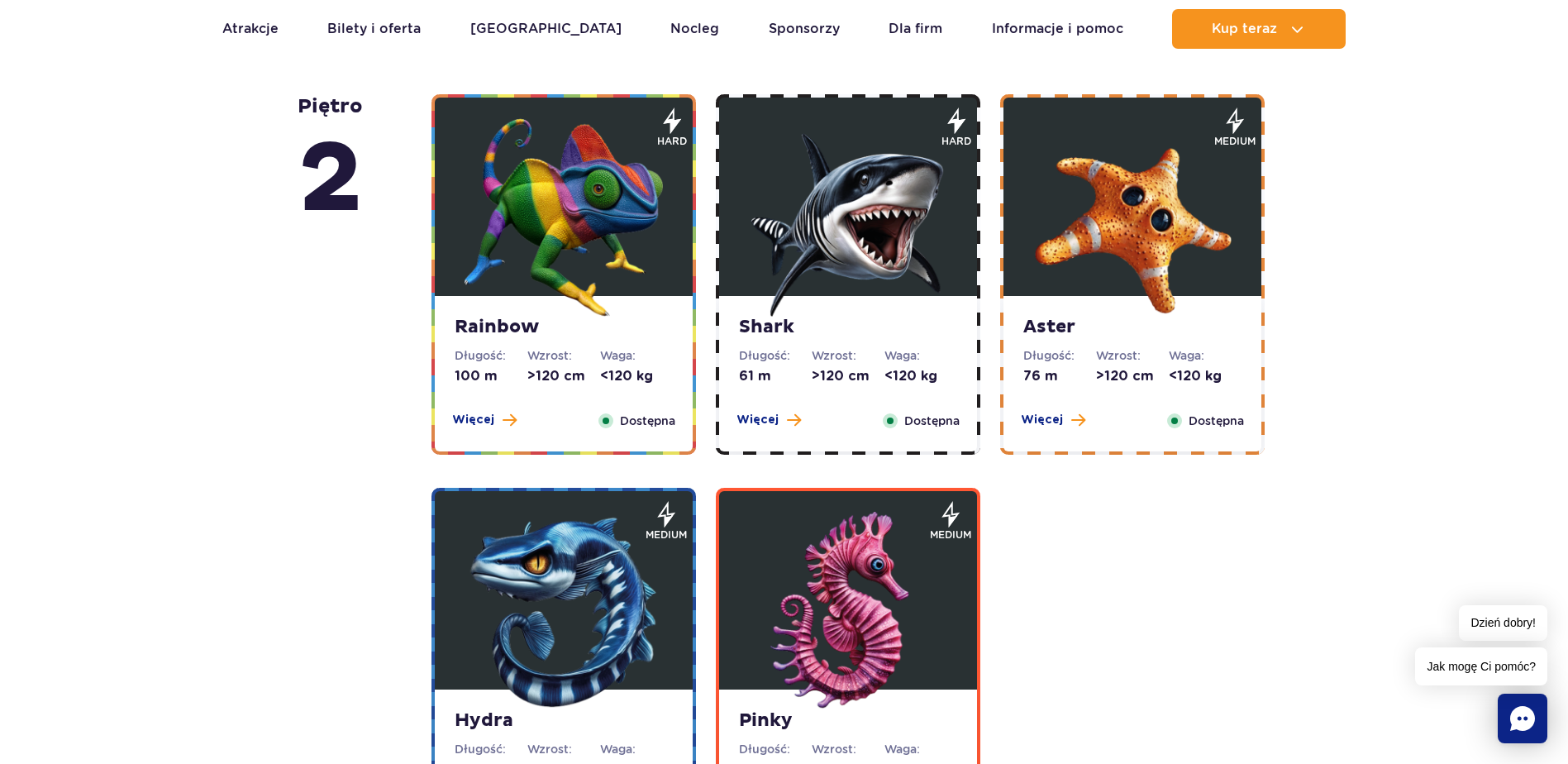
click at [611, 172] on img at bounding box center [564, 217] width 199 height 199
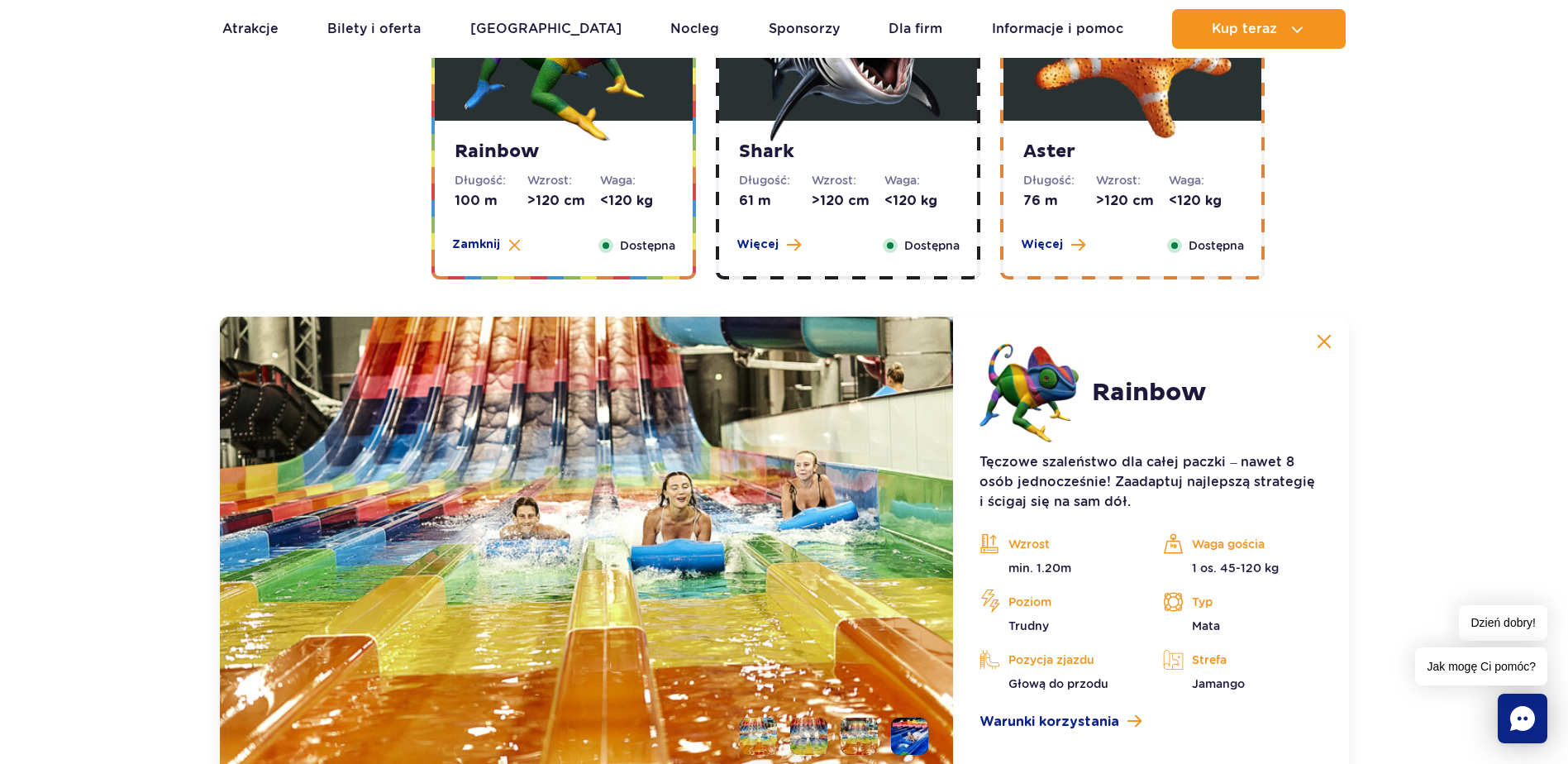
scroll to position [2914, 0]
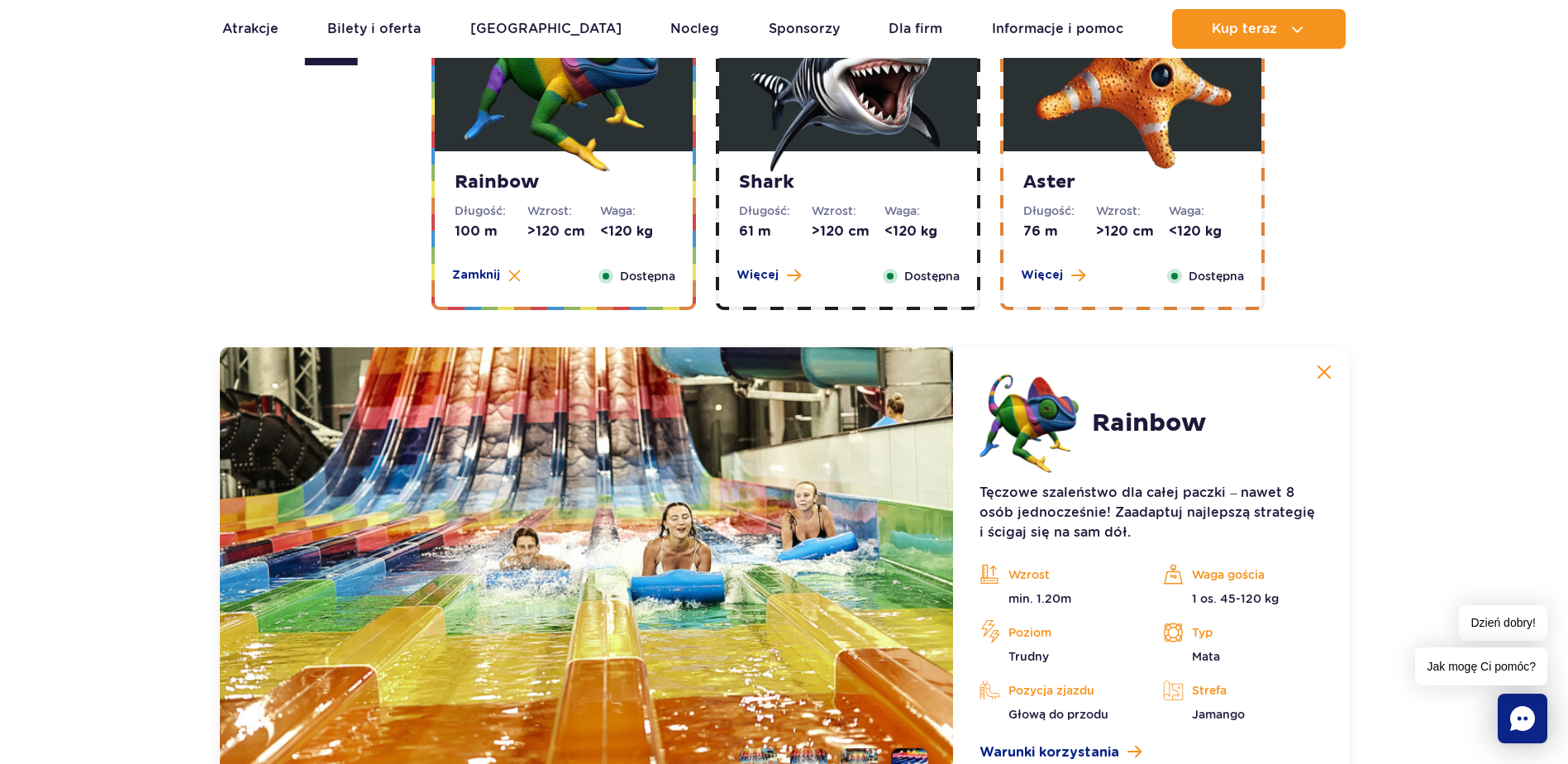
click at [840, 145] on img at bounding box center [848, 73] width 199 height 199
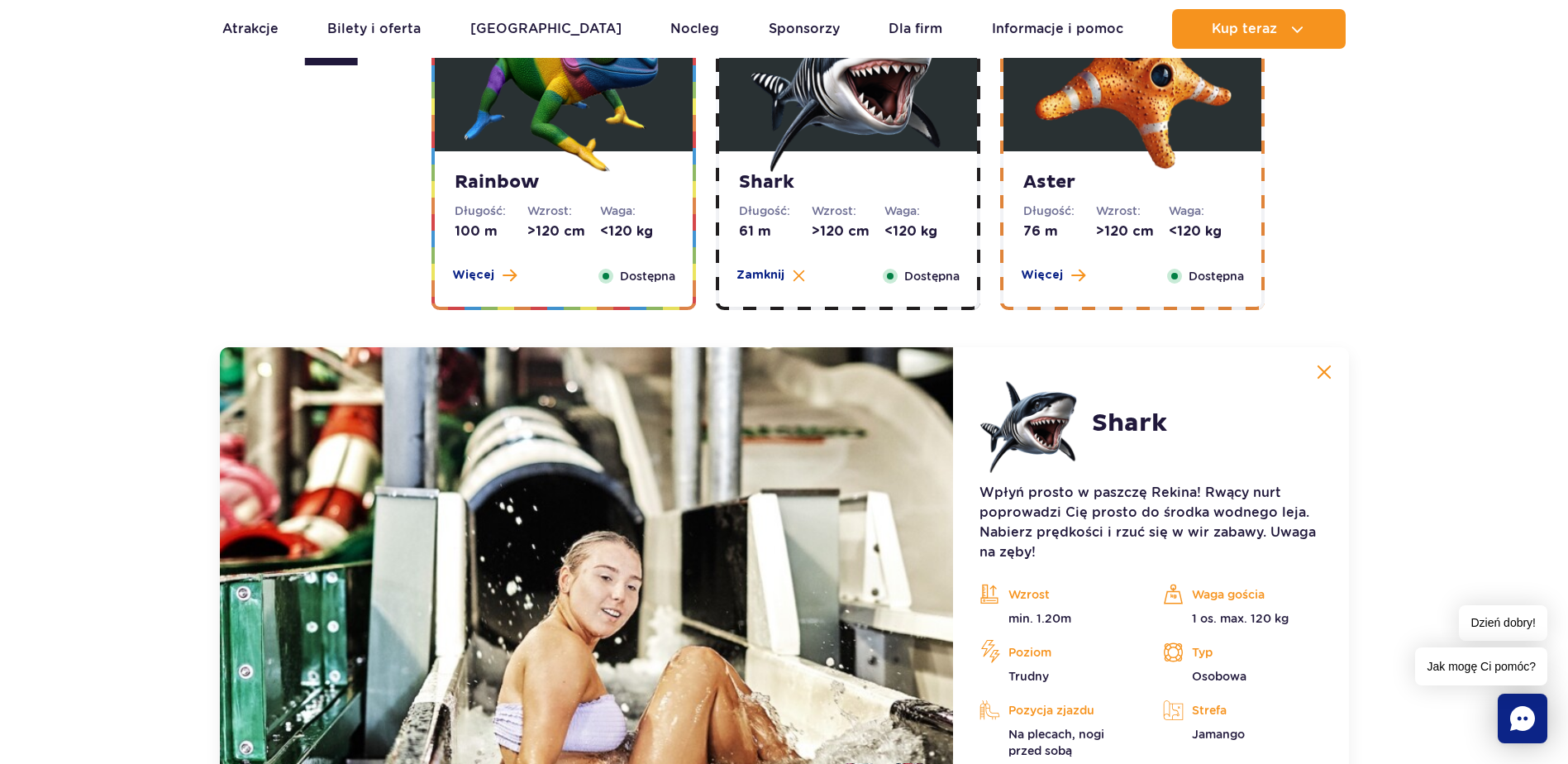
click at [848, 124] on img at bounding box center [848, 73] width 199 height 199
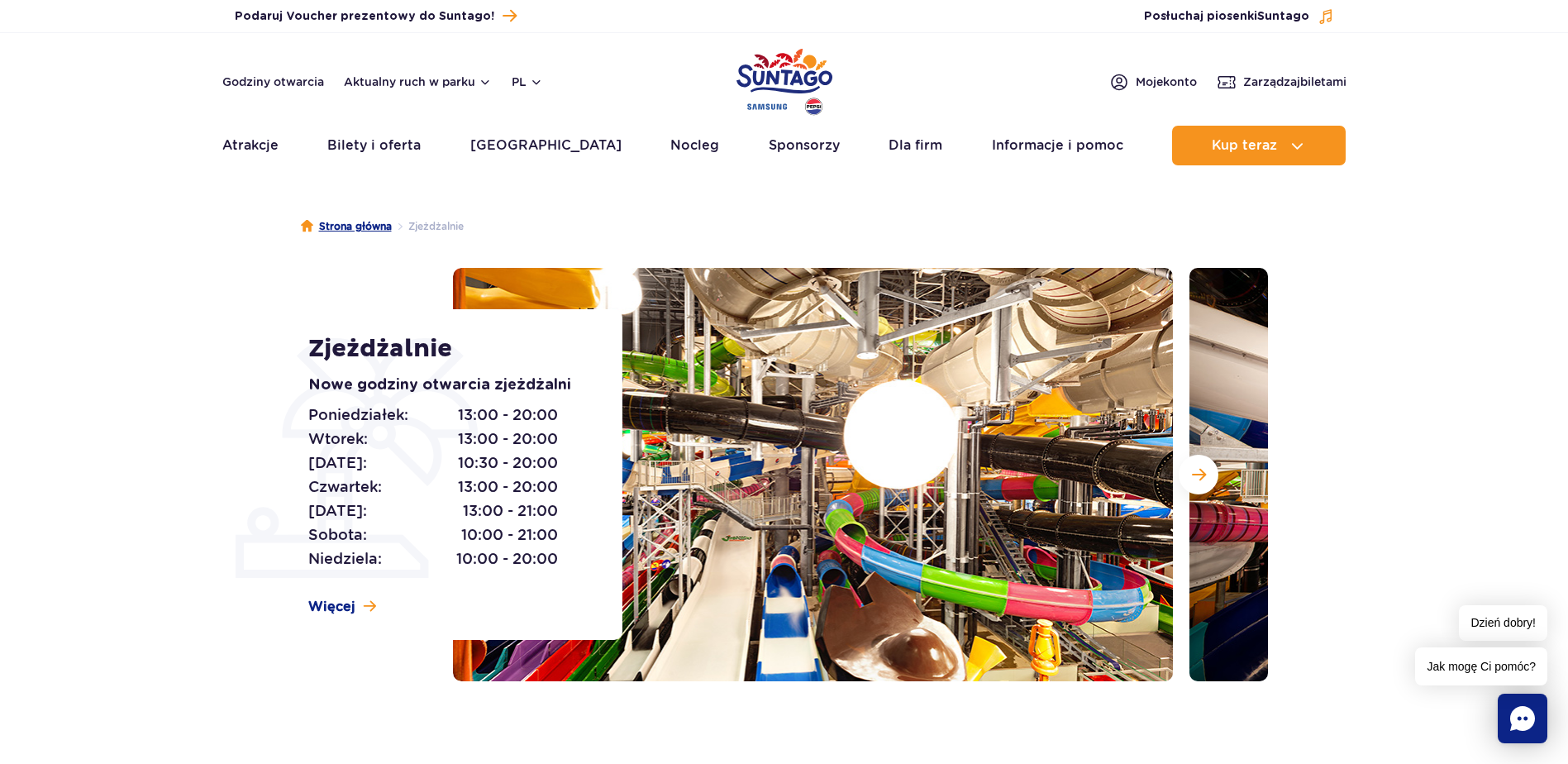
click at [365, 224] on link "Strona główna" at bounding box center [346, 227] width 91 height 17
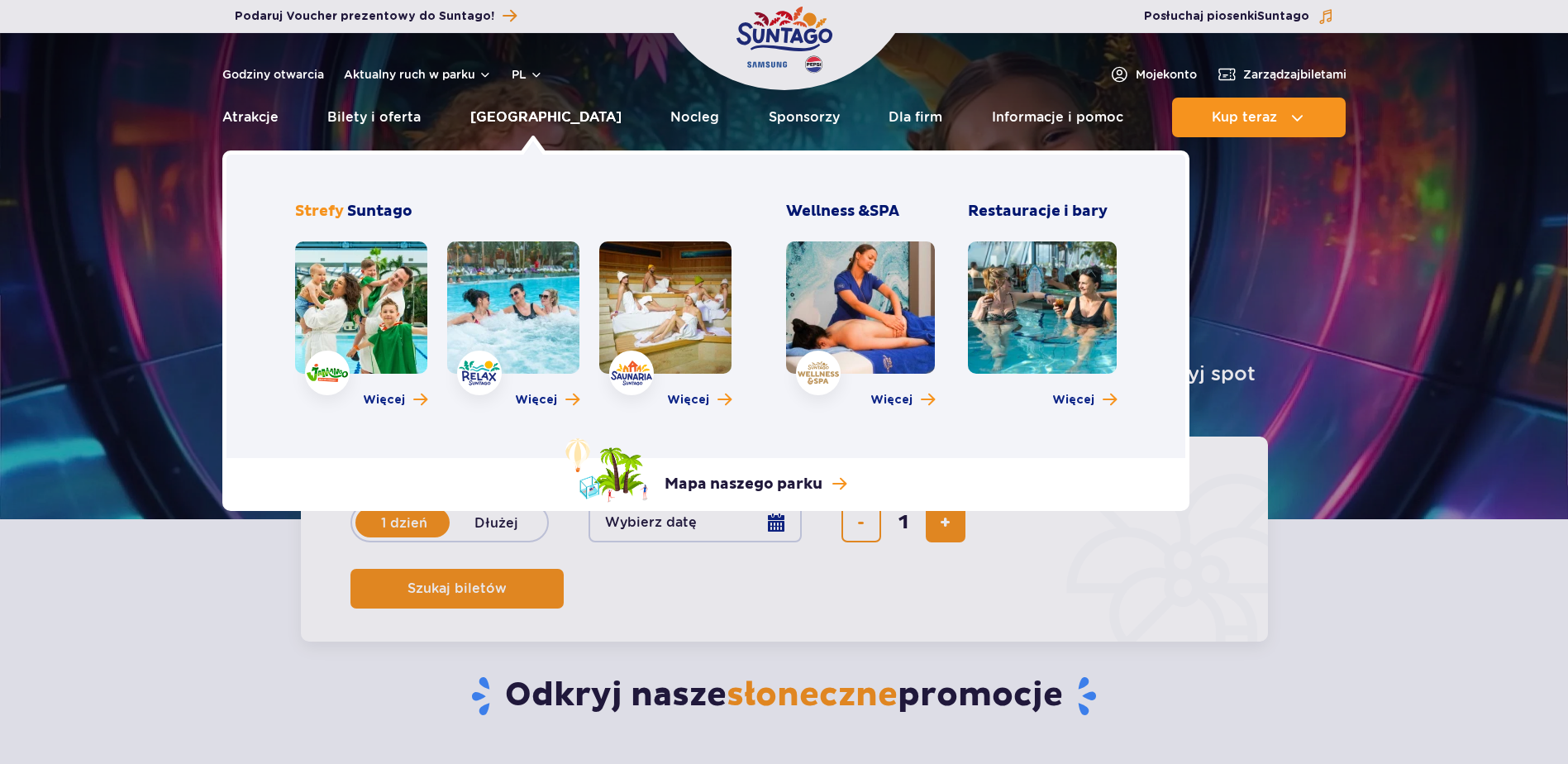
click at [531, 104] on link "[GEOGRAPHIC_DATA]" at bounding box center [547, 117] width 152 height 40
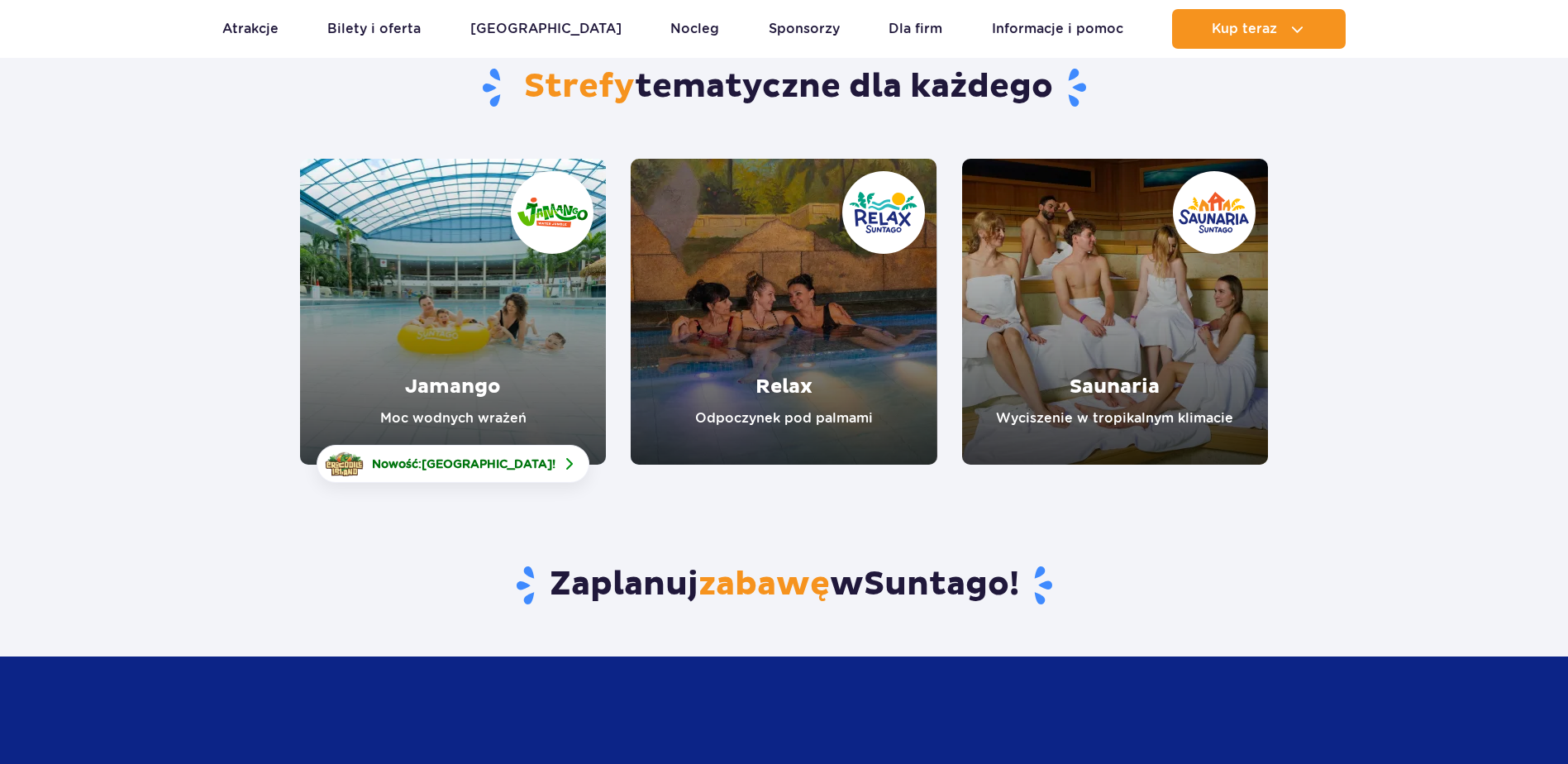
scroll to position [165, 0]
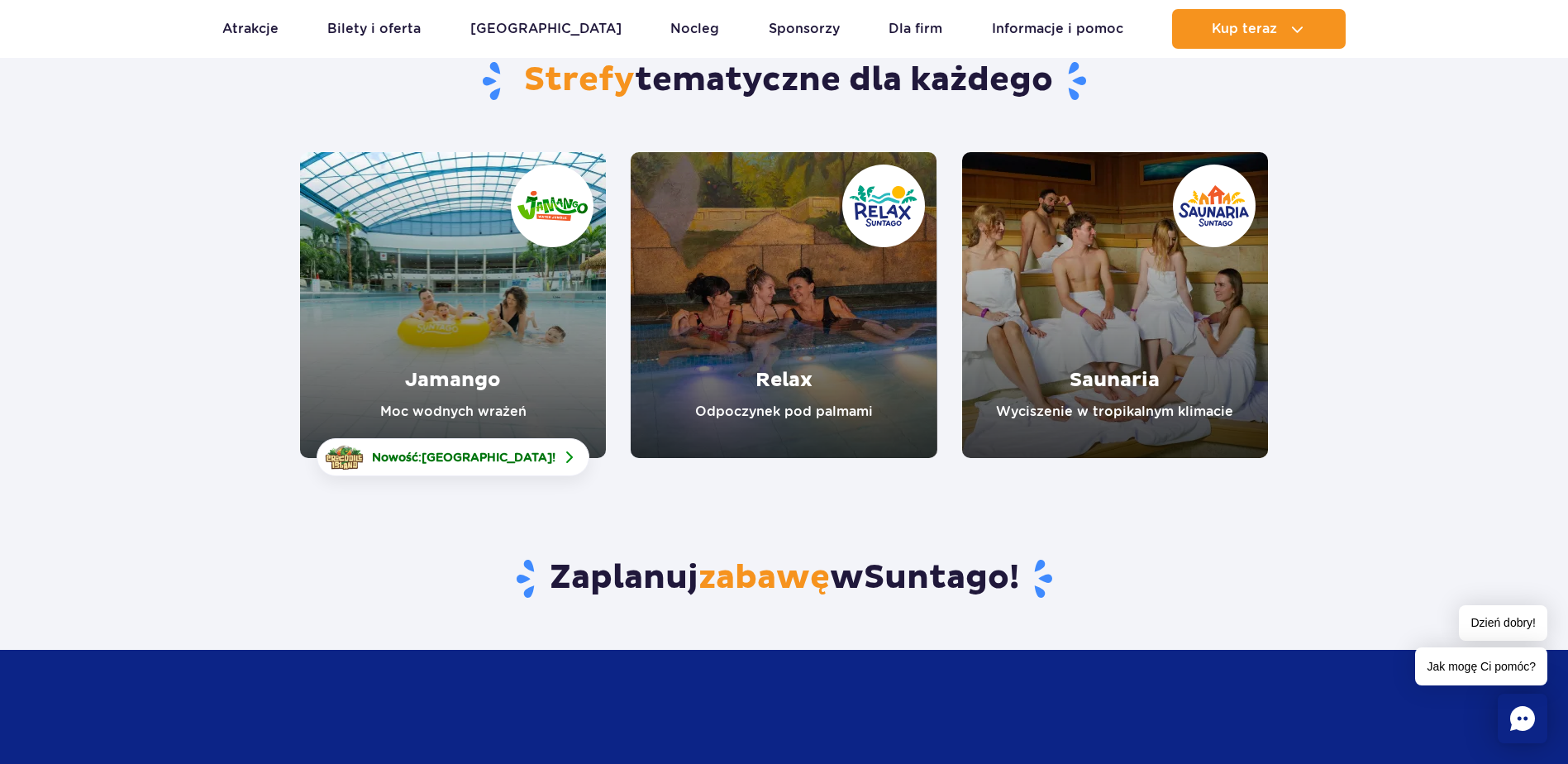
click at [505, 258] on link "Jamango" at bounding box center [452, 305] width 306 height 306
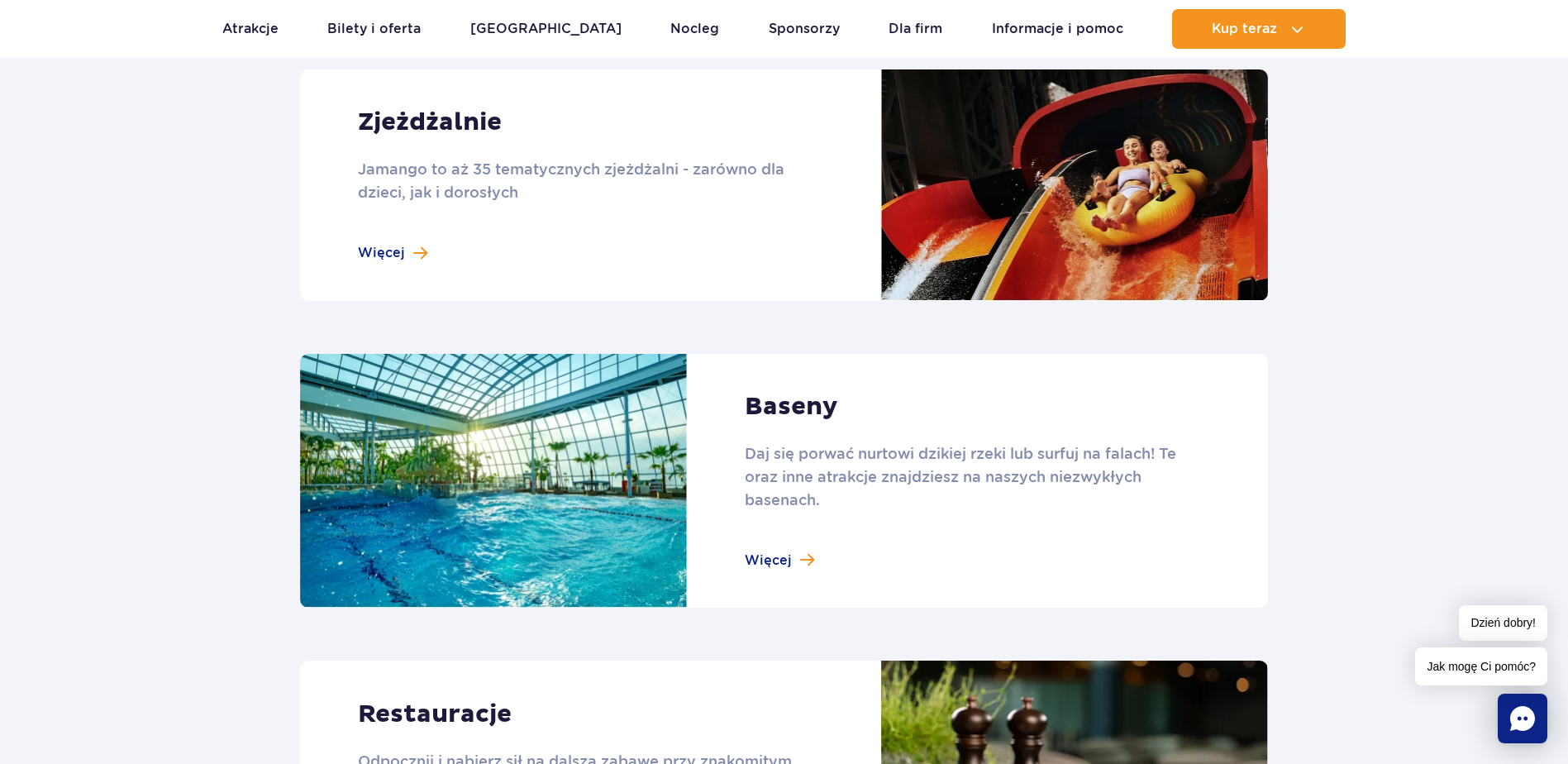
scroll to position [1571, 0]
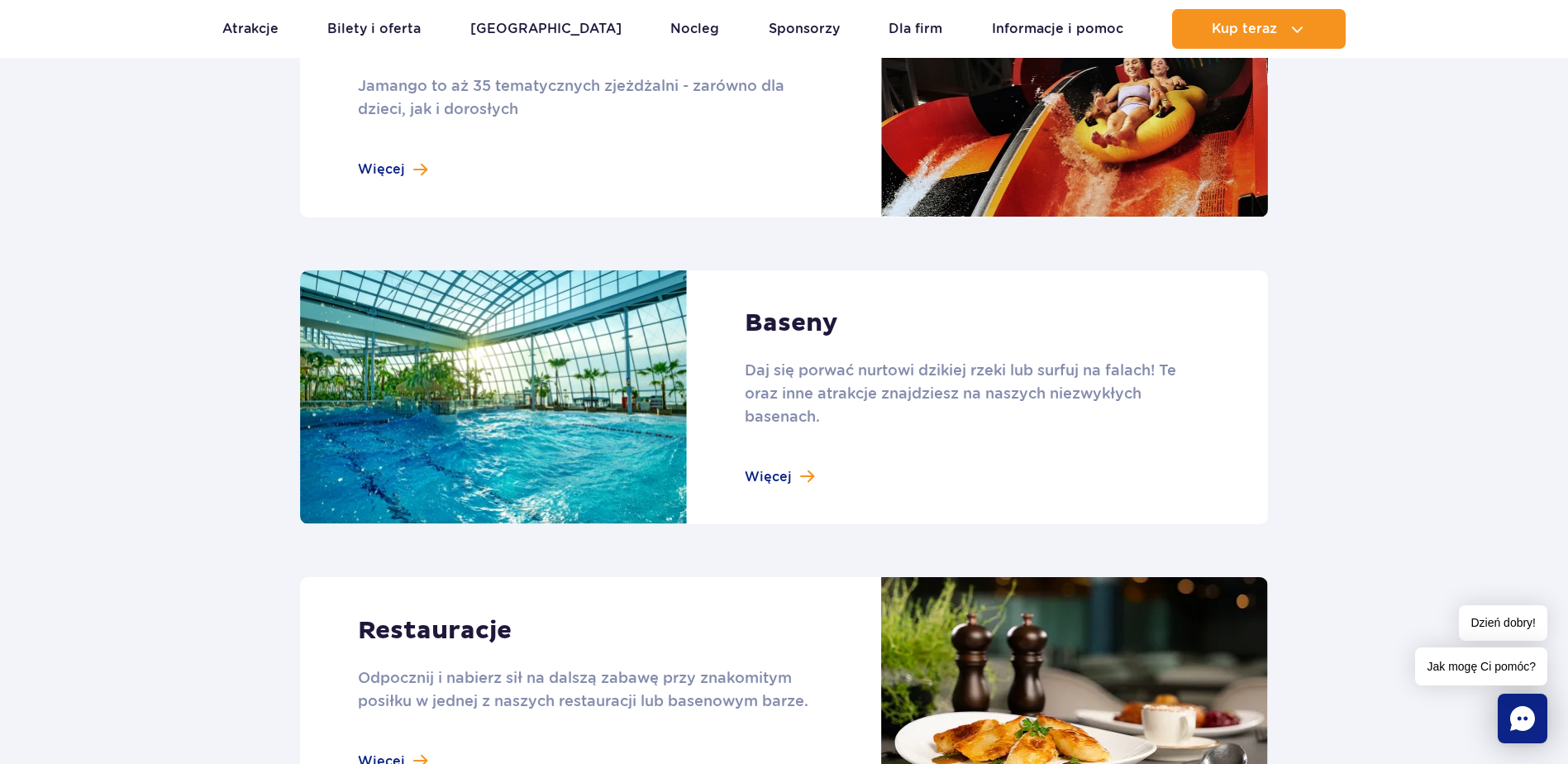
click at [776, 464] on link at bounding box center [784, 398] width 968 height 254
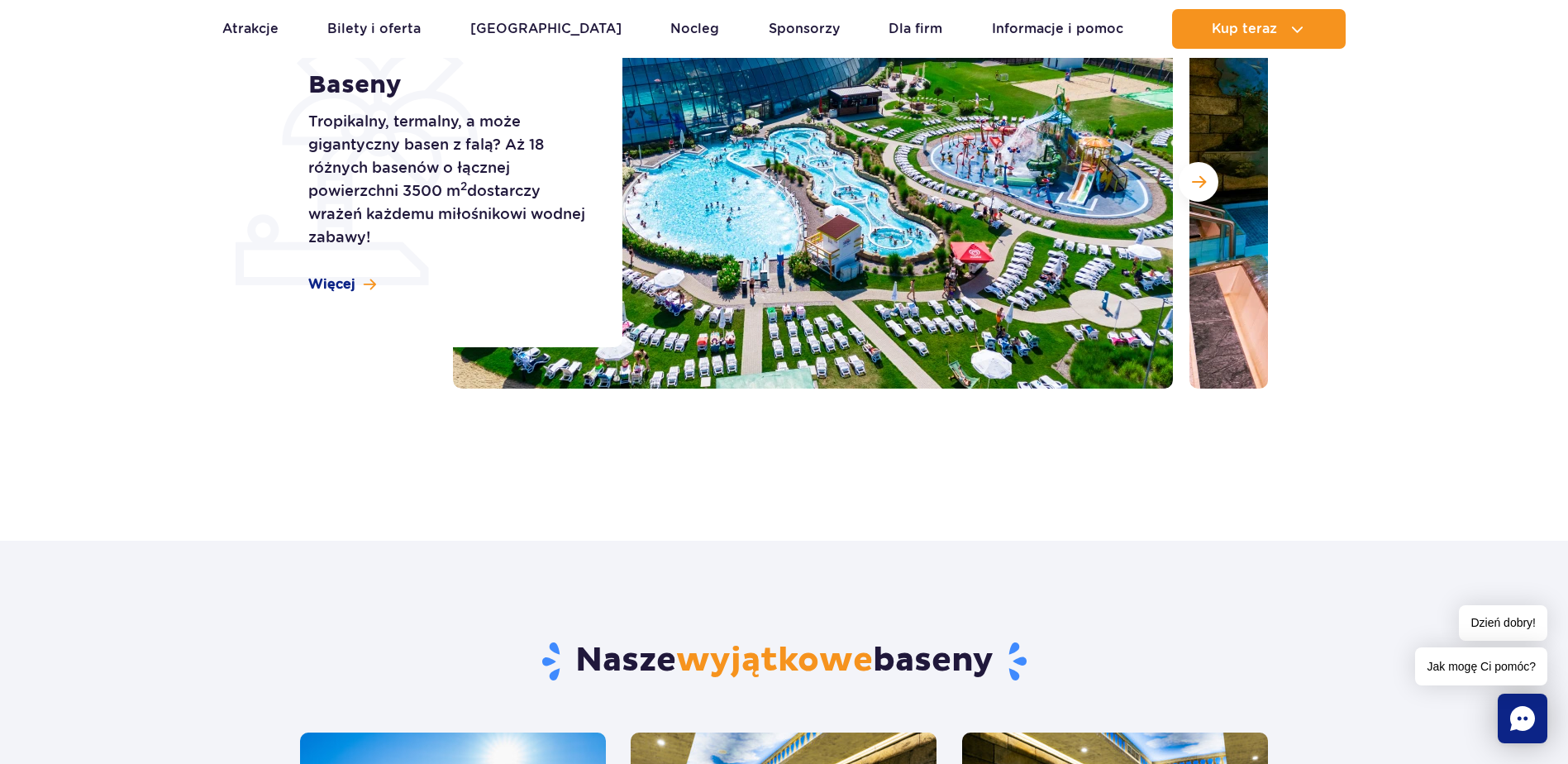
scroll to position [83, 0]
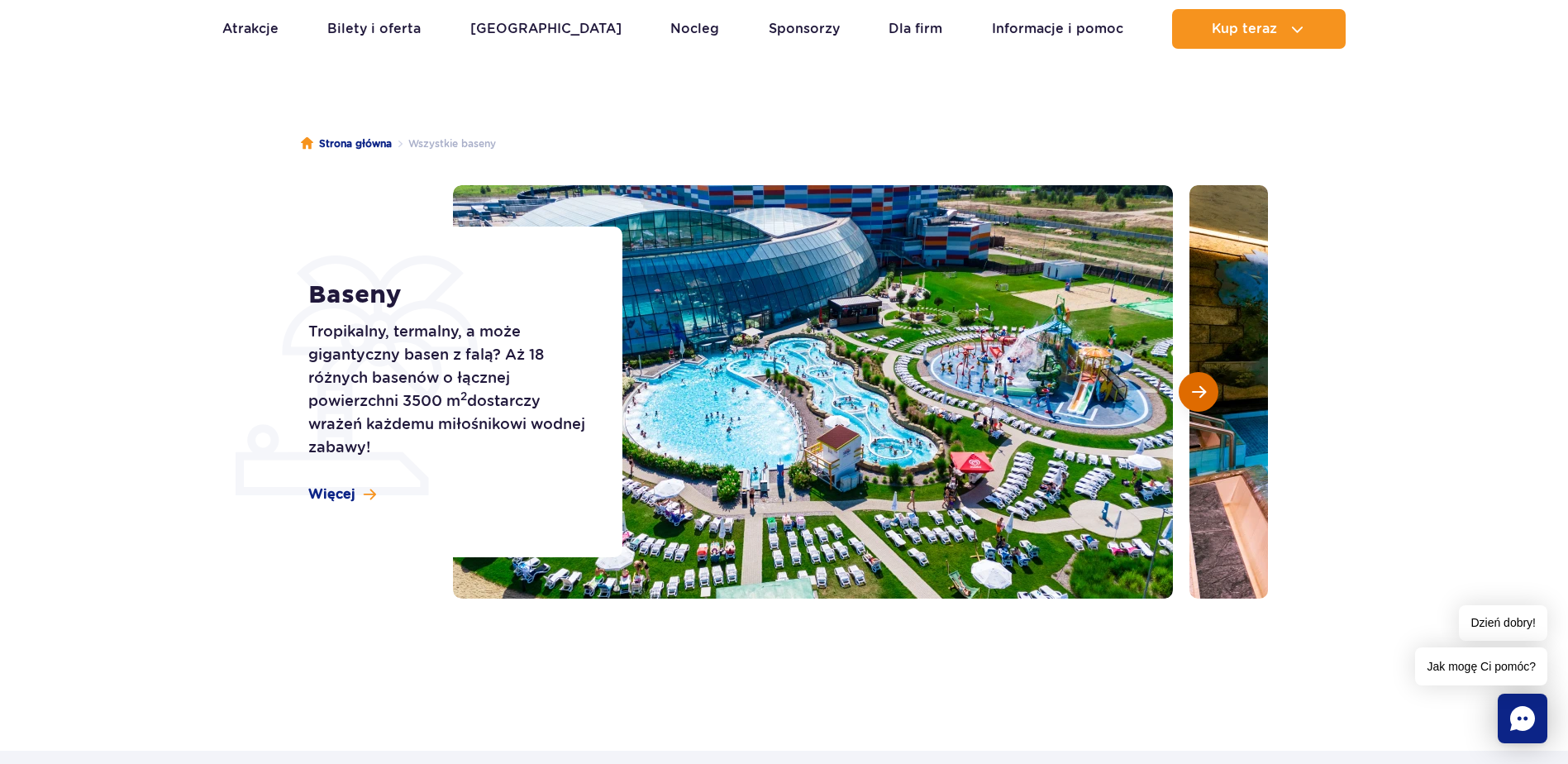
click at [1217, 398] on button "Następny slajd" at bounding box center [1198, 392] width 40 height 40
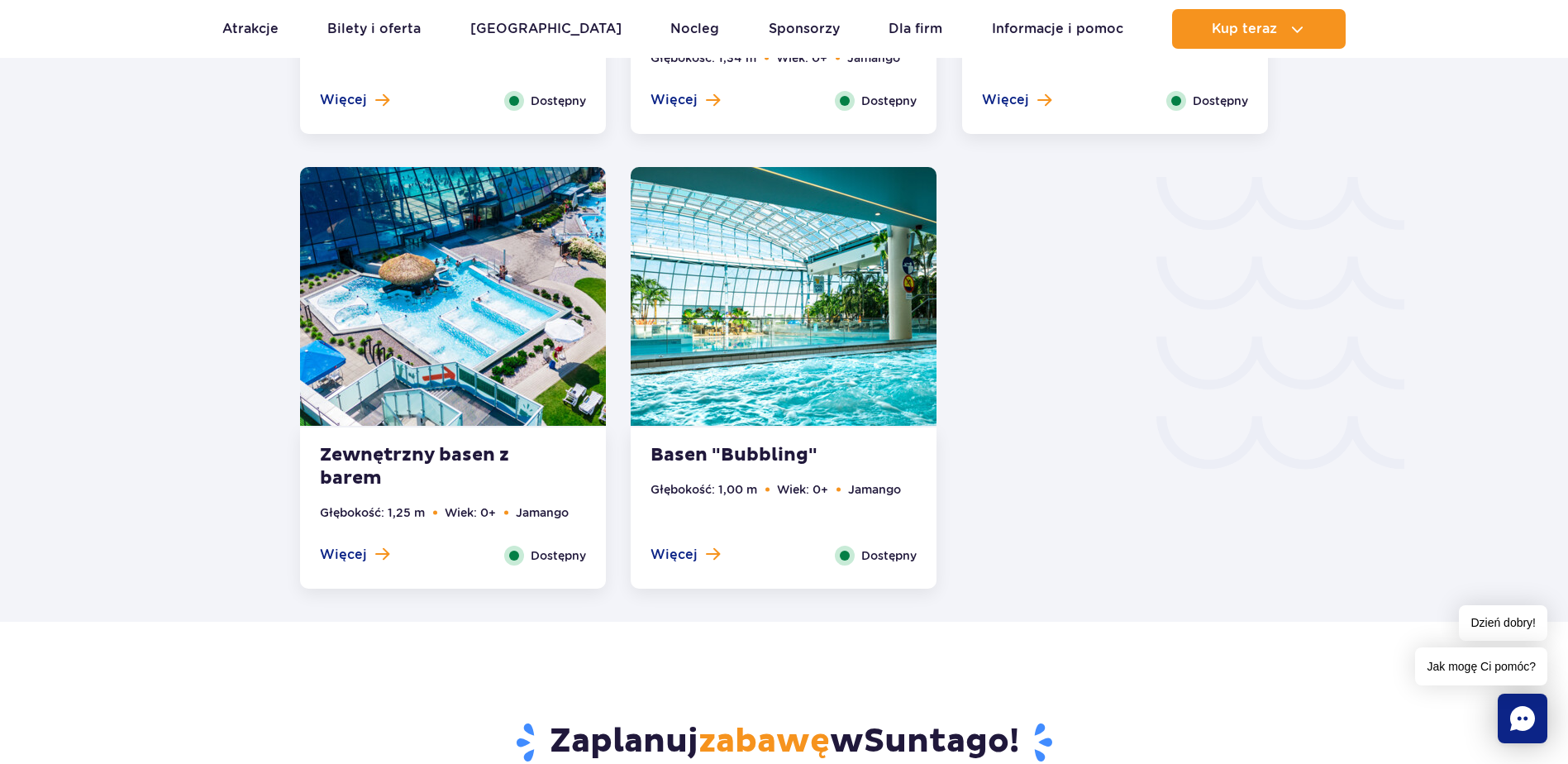
scroll to position [2646, 0]
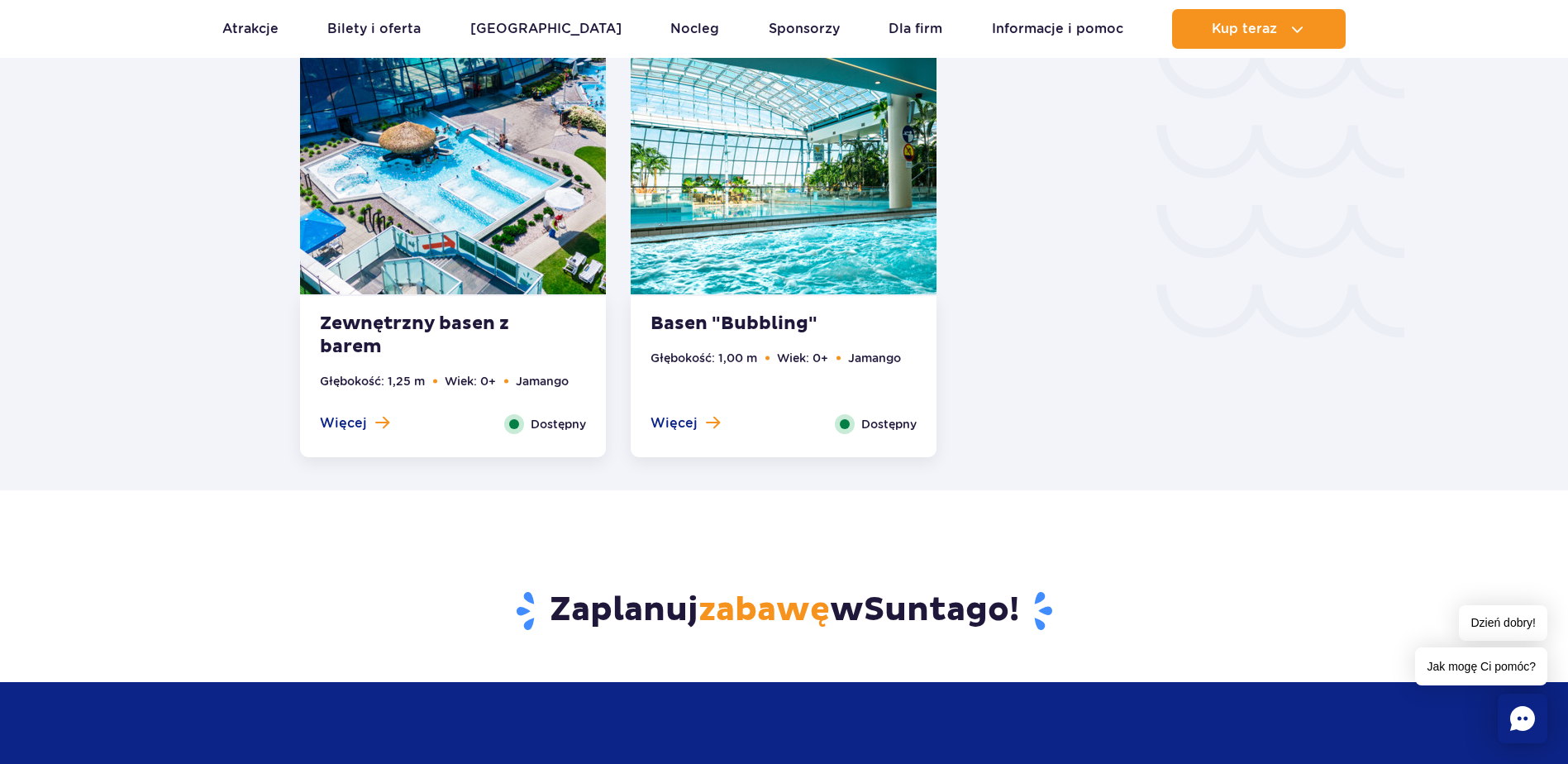
drag, startPoint x: 1015, startPoint y: 631, endPoint x: 1014, endPoint y: 574, distance: 57.0
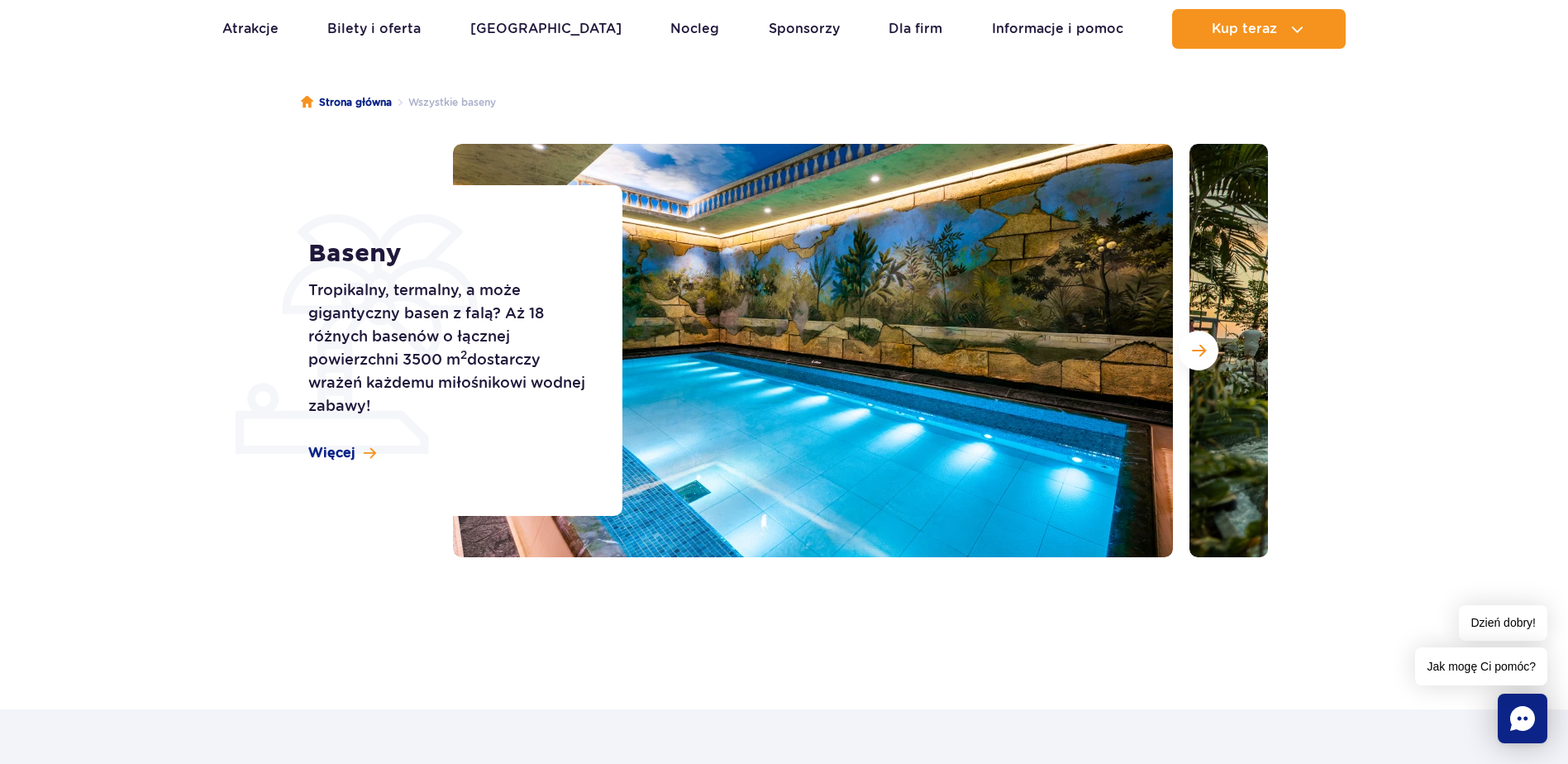
scroll to position [0, 0]
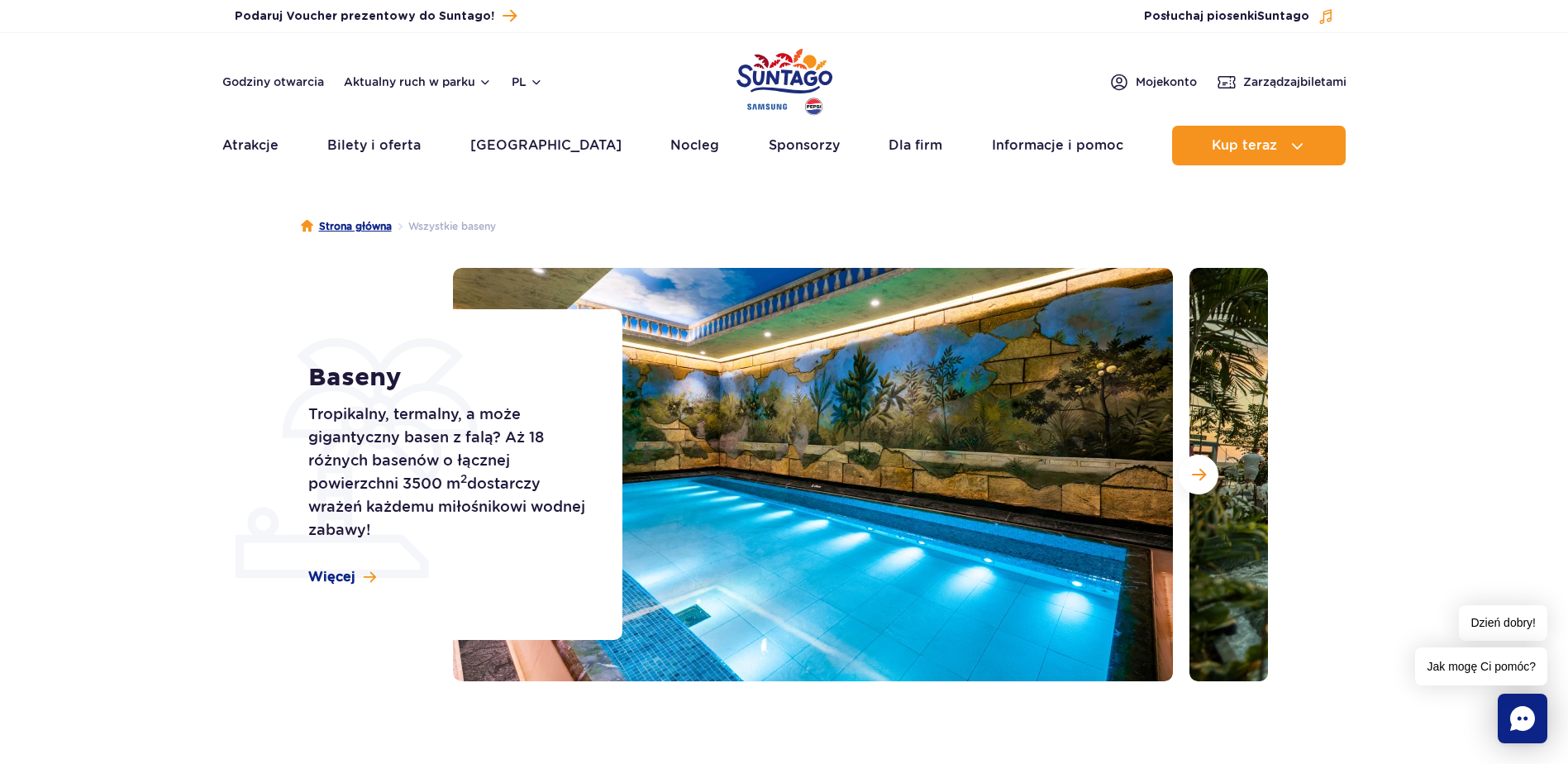
click at [381, 223] on link "Strona główna" at bounding box center [346, 227] width 91 height 17
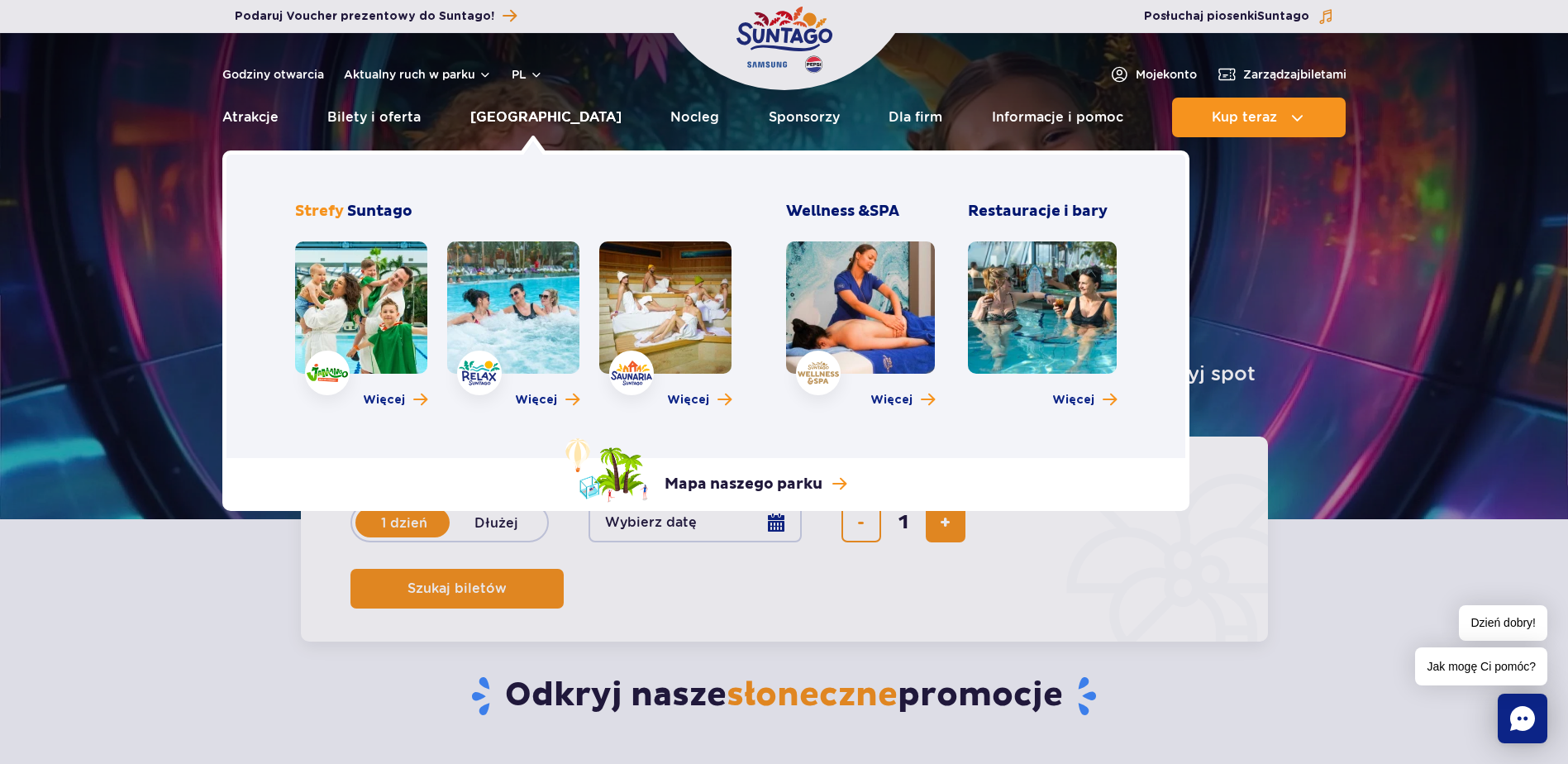
click at [548, 115] on link "[GEOGRAPHIC_DATA]" at bounding box center [547, 117] width 152 height 40
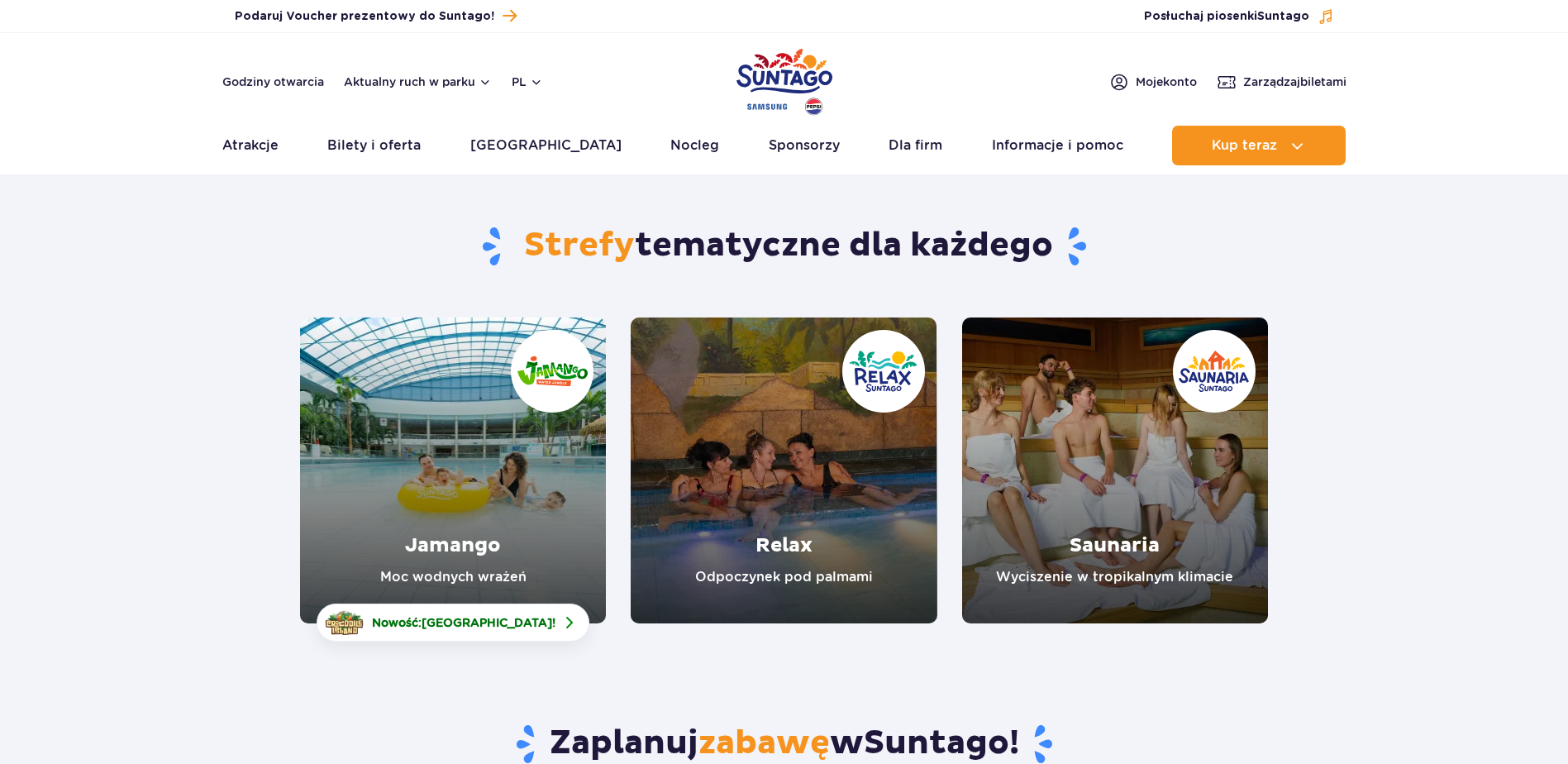
click at [740, 507] on link "Relax" at bounding box center [783, 470] width 306 height 306
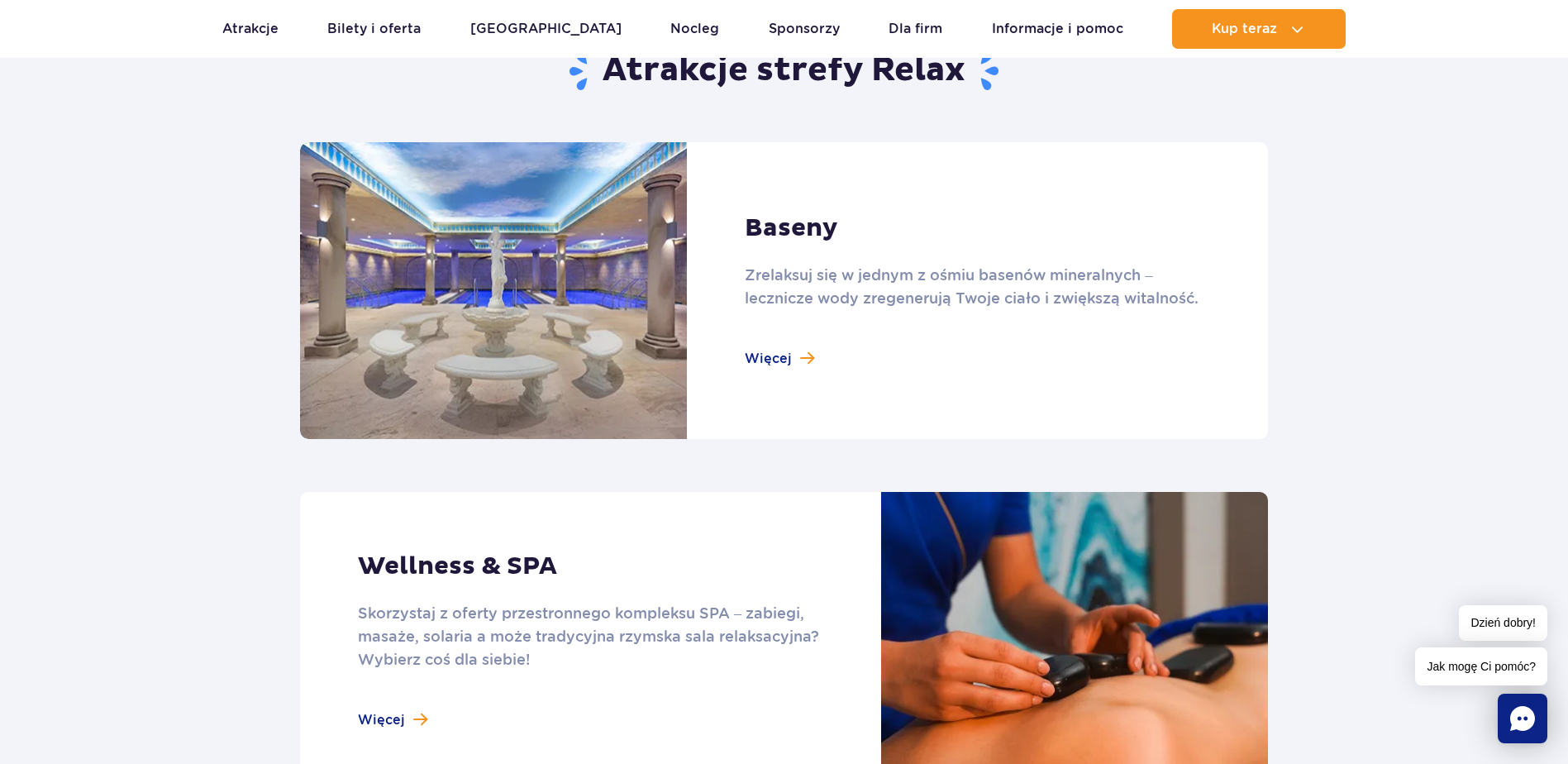
scroll to position [1075, 0]
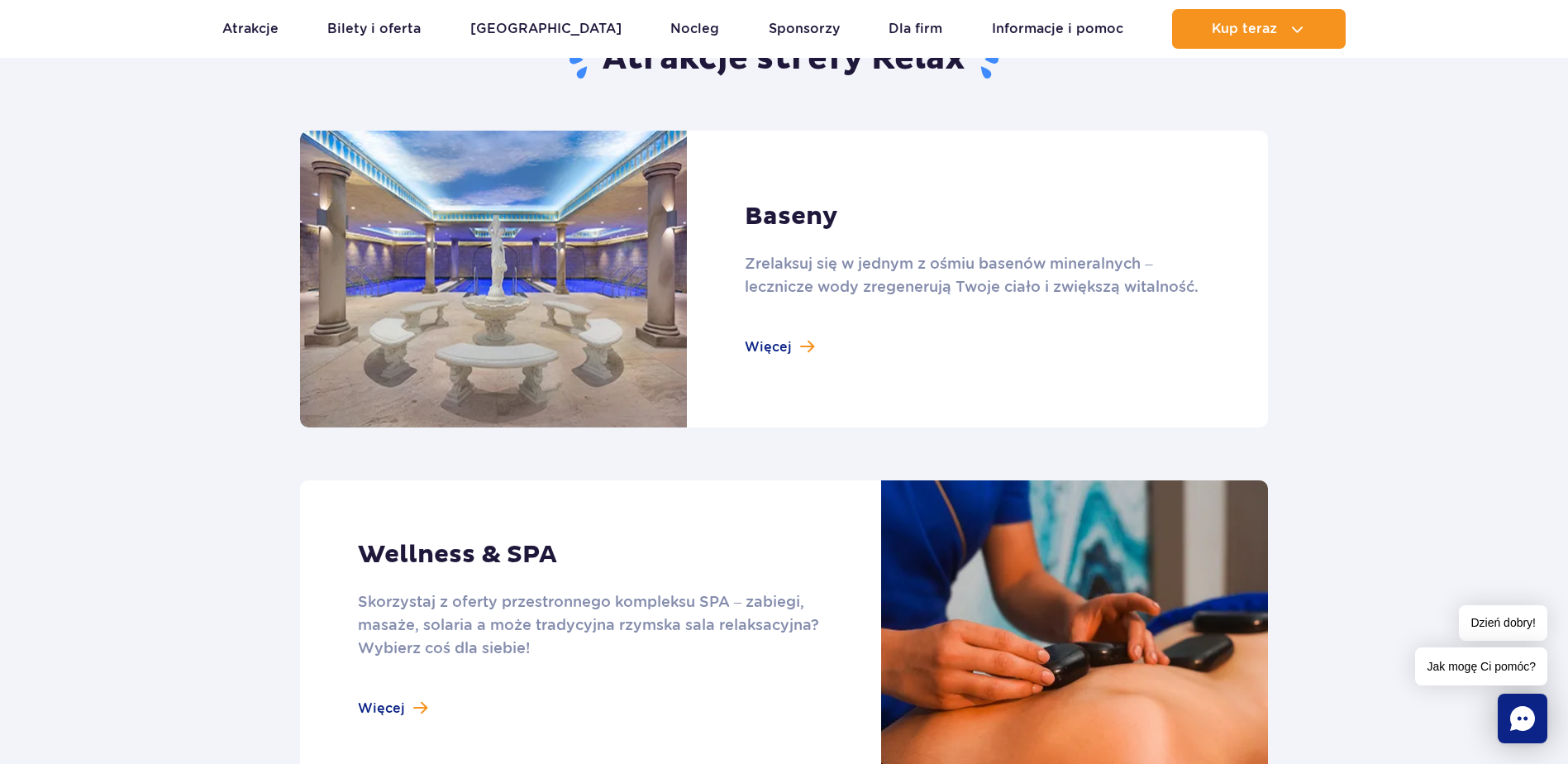
click at [770, 350] on link at bounding box center [784, 279] width 968 height 297
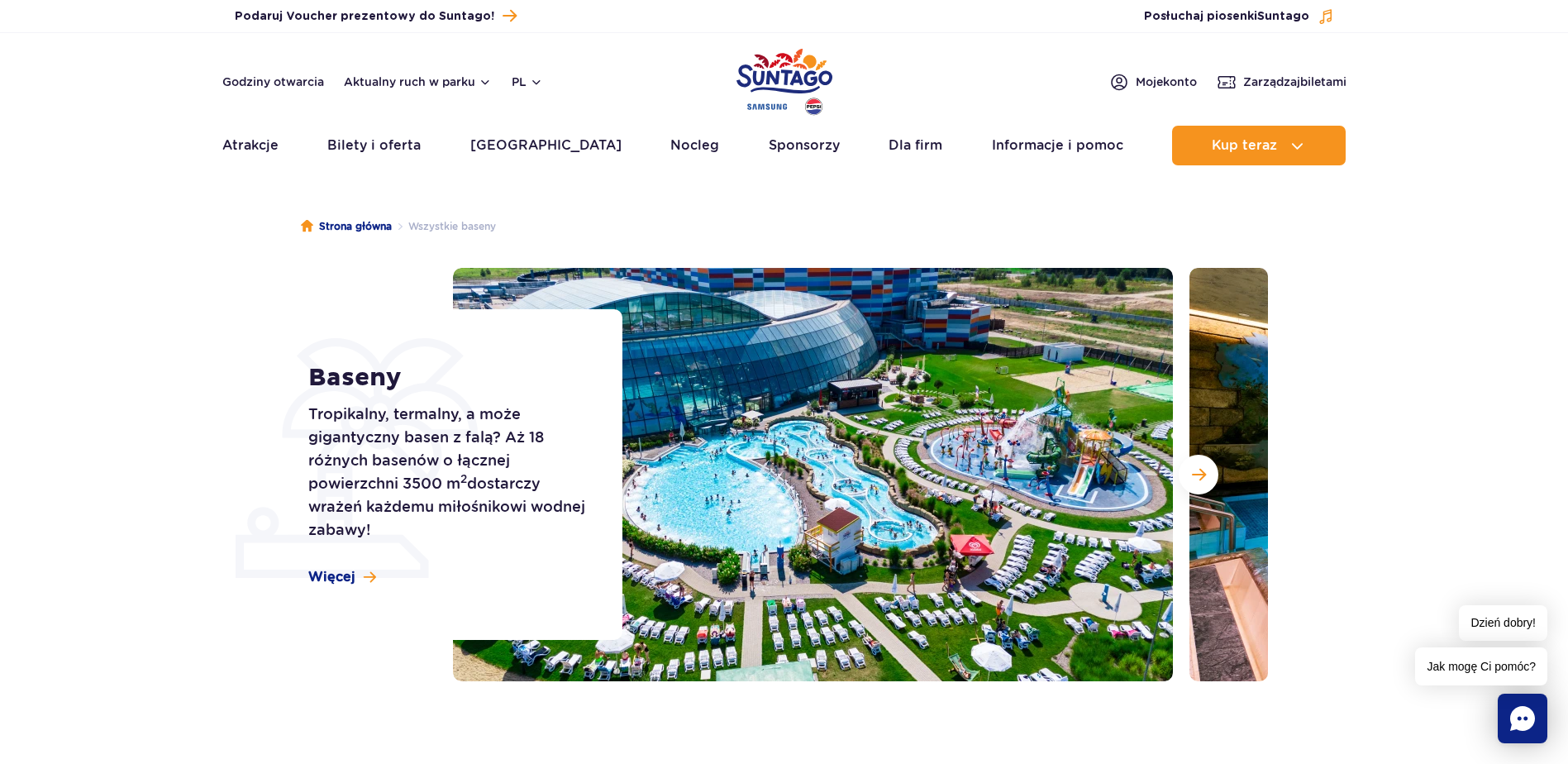
click at [838, 470] on img at bounding box center [813, 474] width 720 height 414
click at [353, 577] on span "Więcej" at bounding box center [332, 577] width 47 height 19
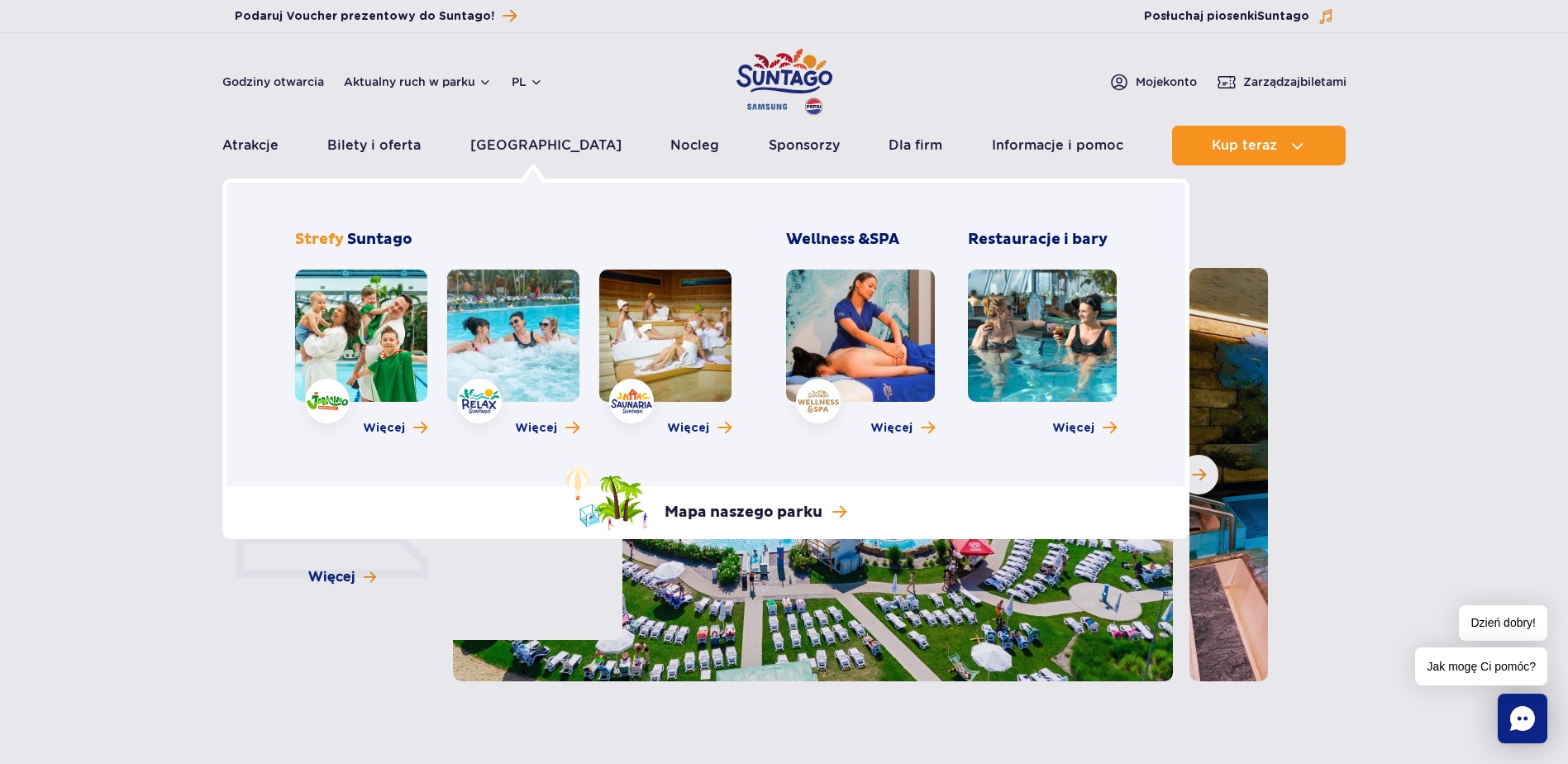
click at [632, 367] on link at bounding box center [665, 335] width 132 height 132
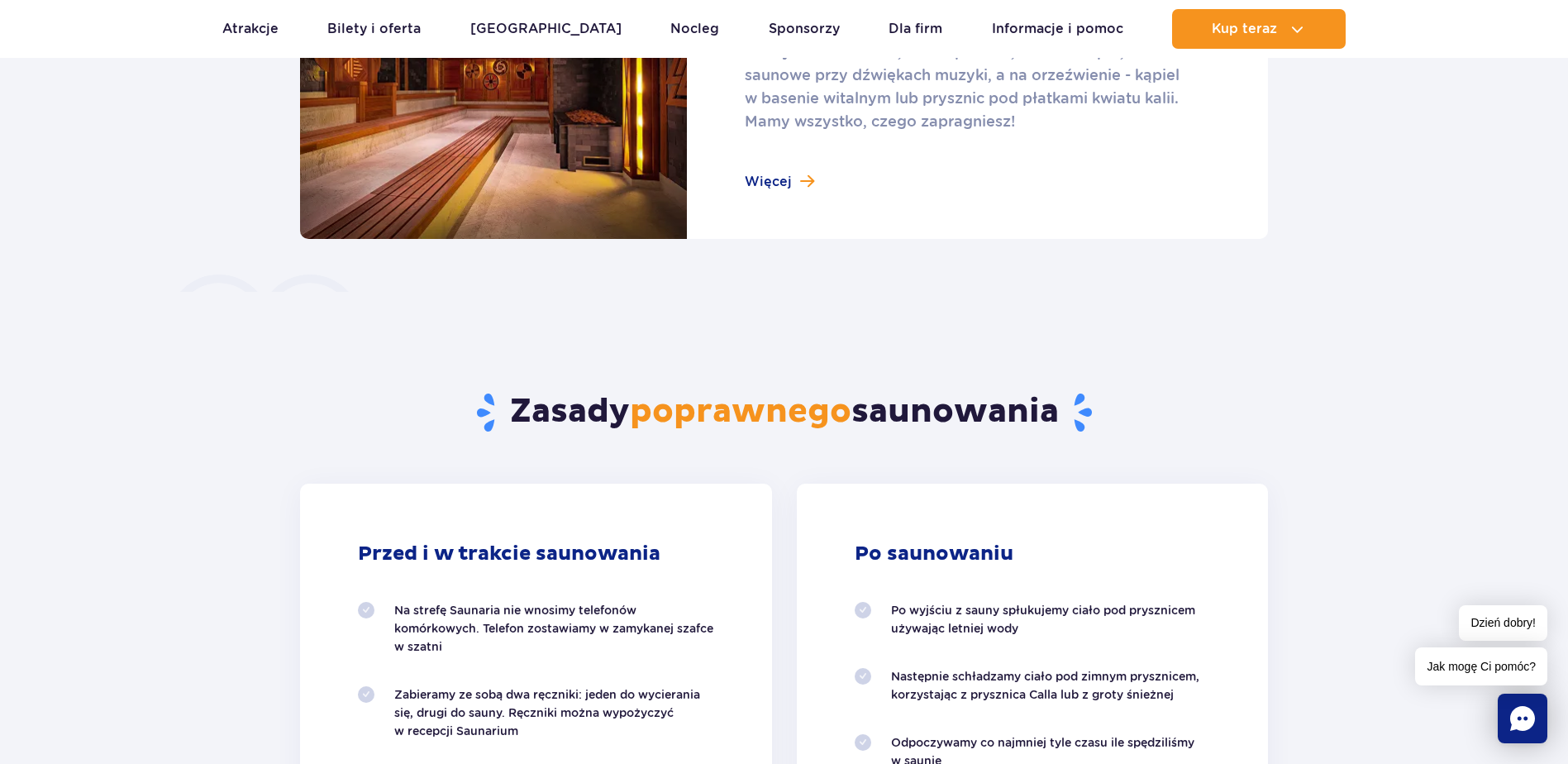
scroll to position [827, 0]
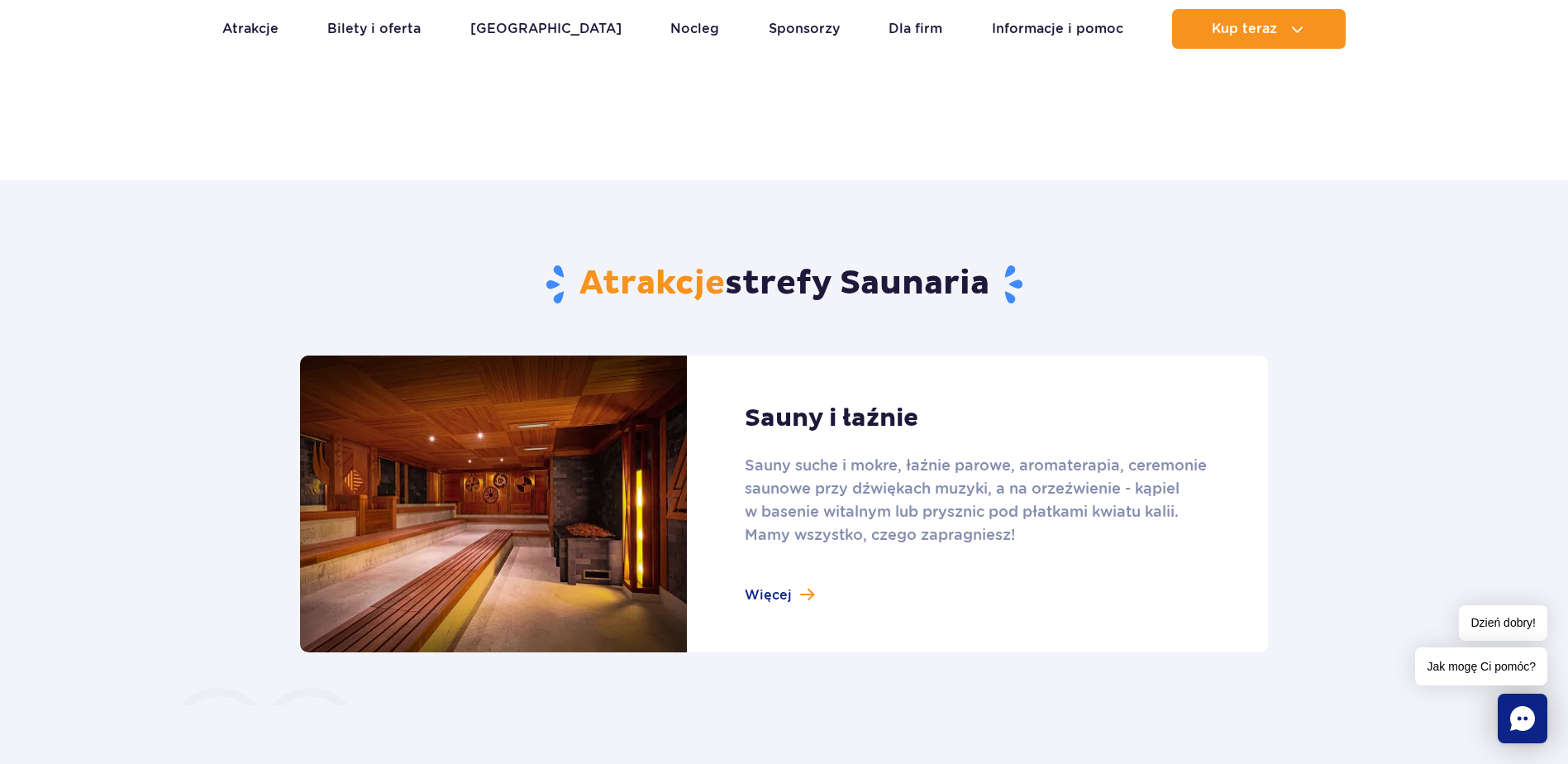
click at [796, 600] on link at bounding box center [784, 504] width 968 height 297
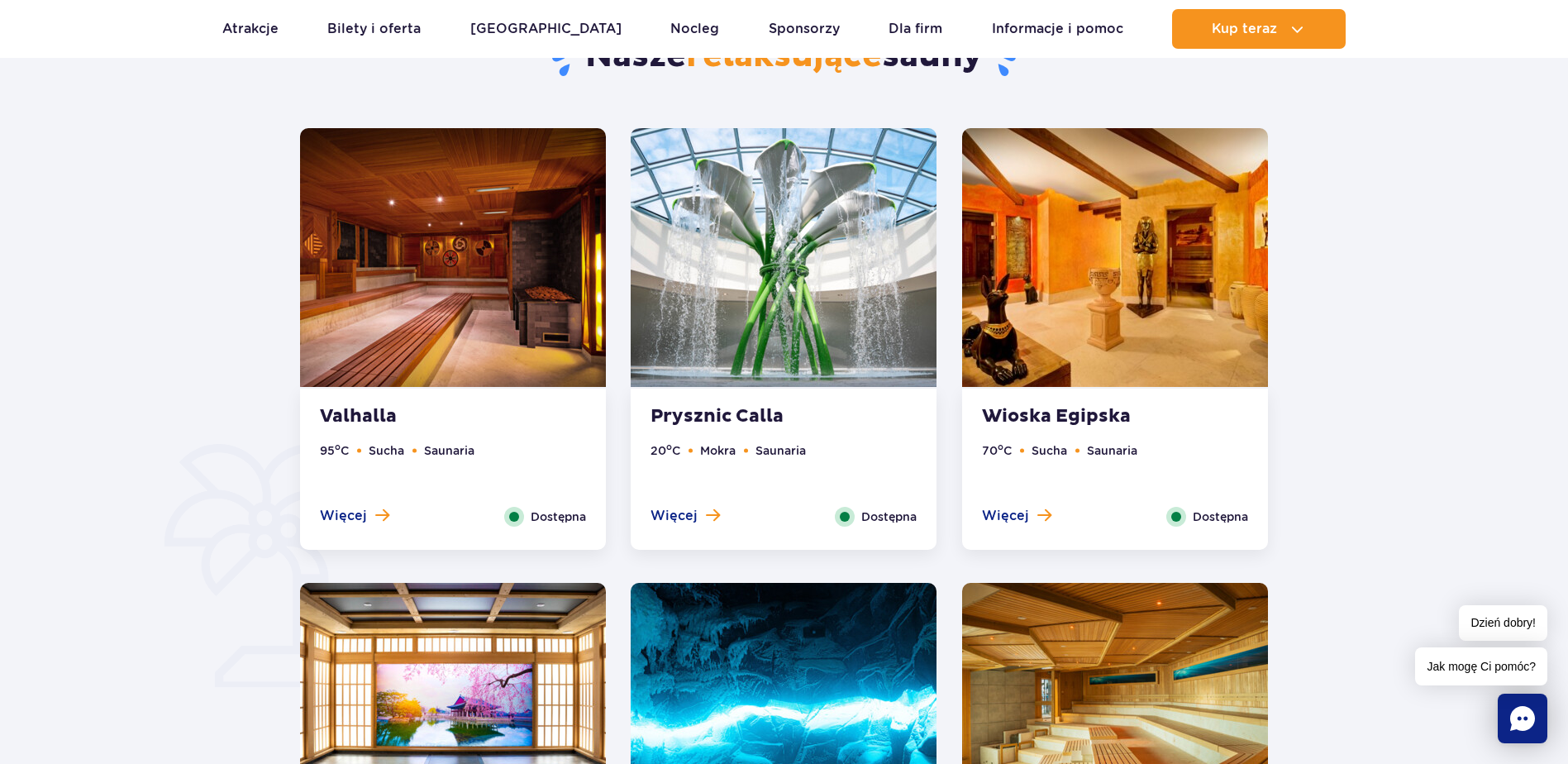
scroll to position [910, 0]
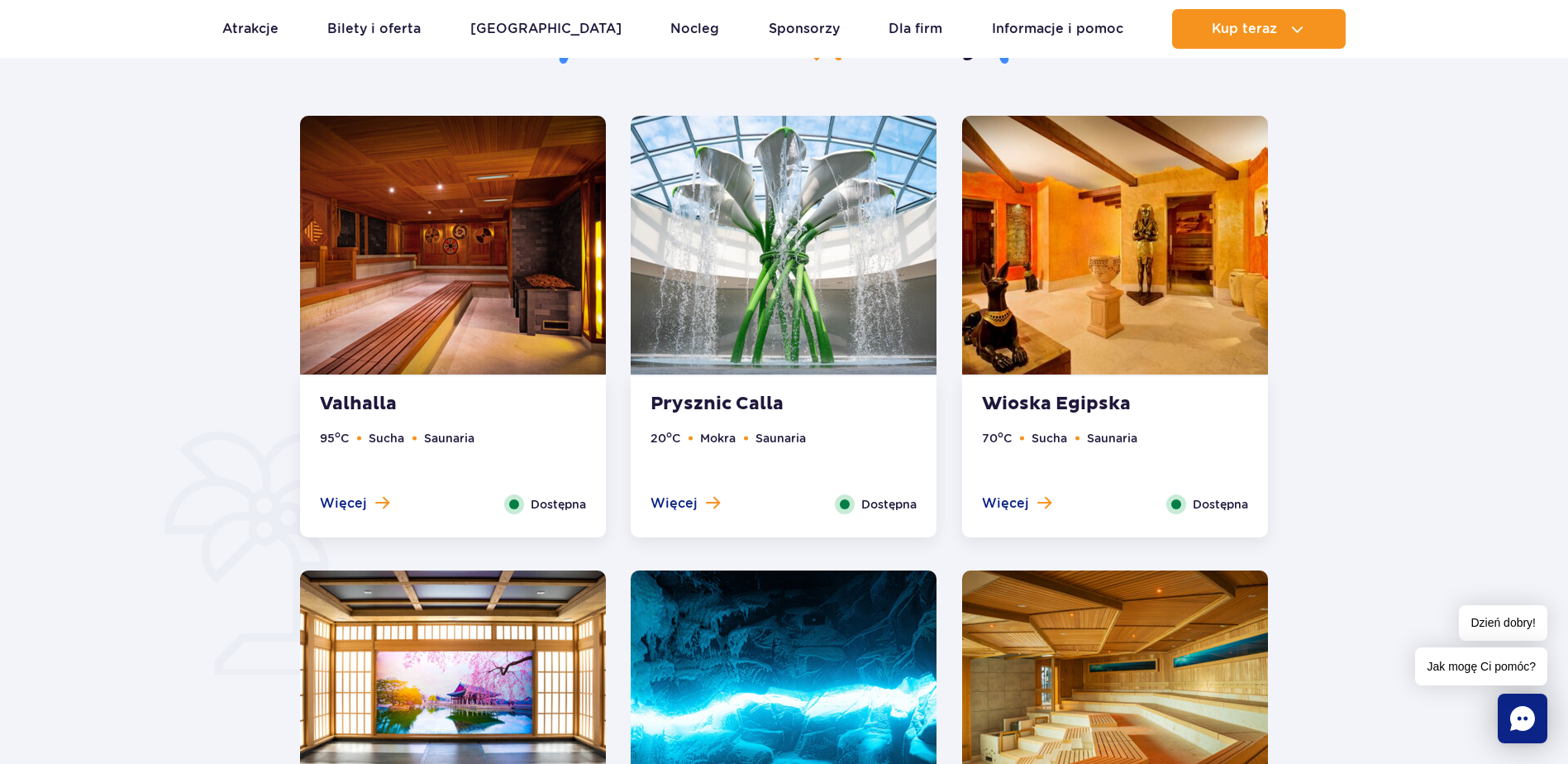
click at [478, 433] on ul "95 o C Sucha Saunaria" at bounding box center [453, 462] width 266 height 66
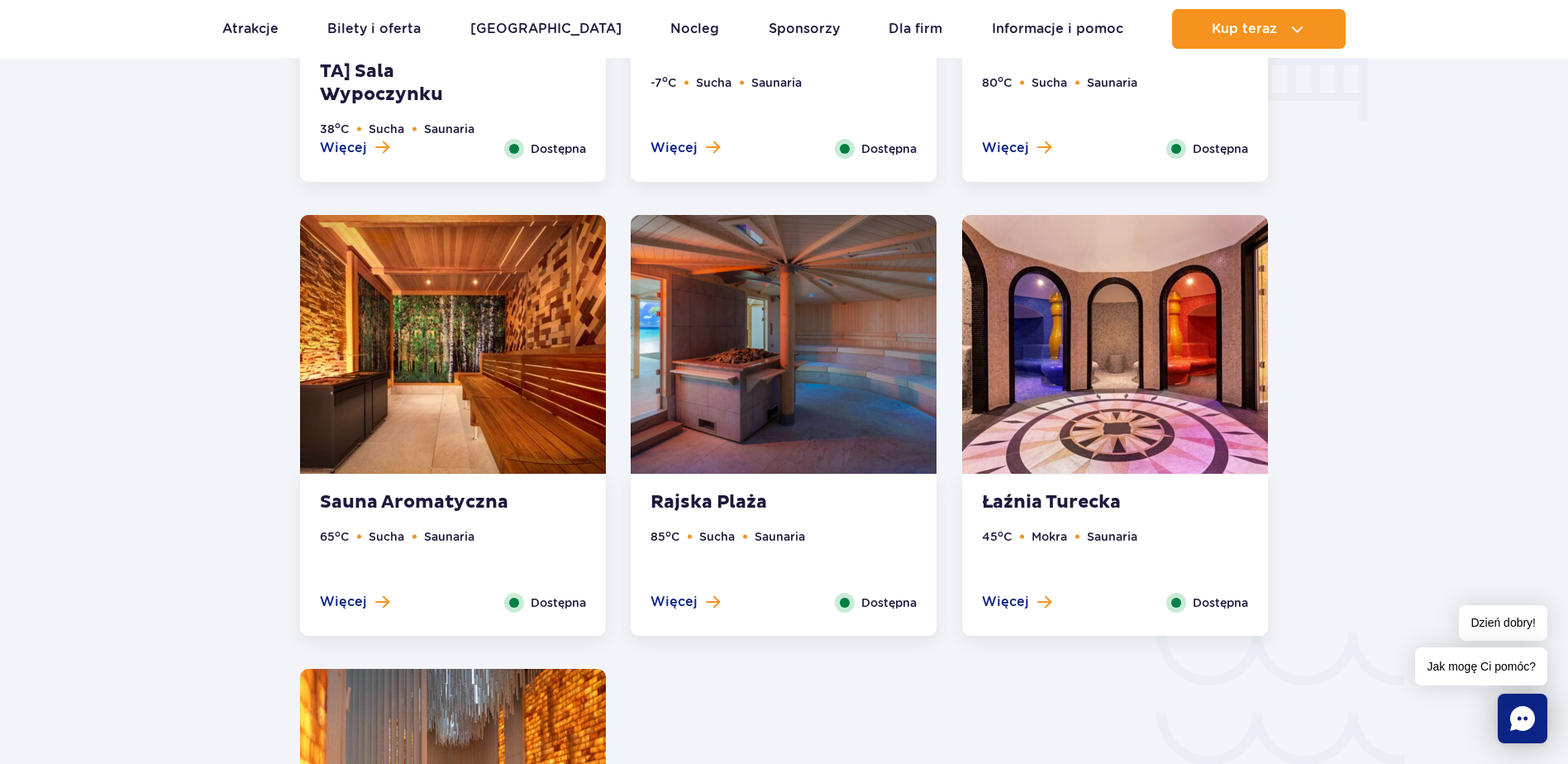
scroll to position [2295, 0]
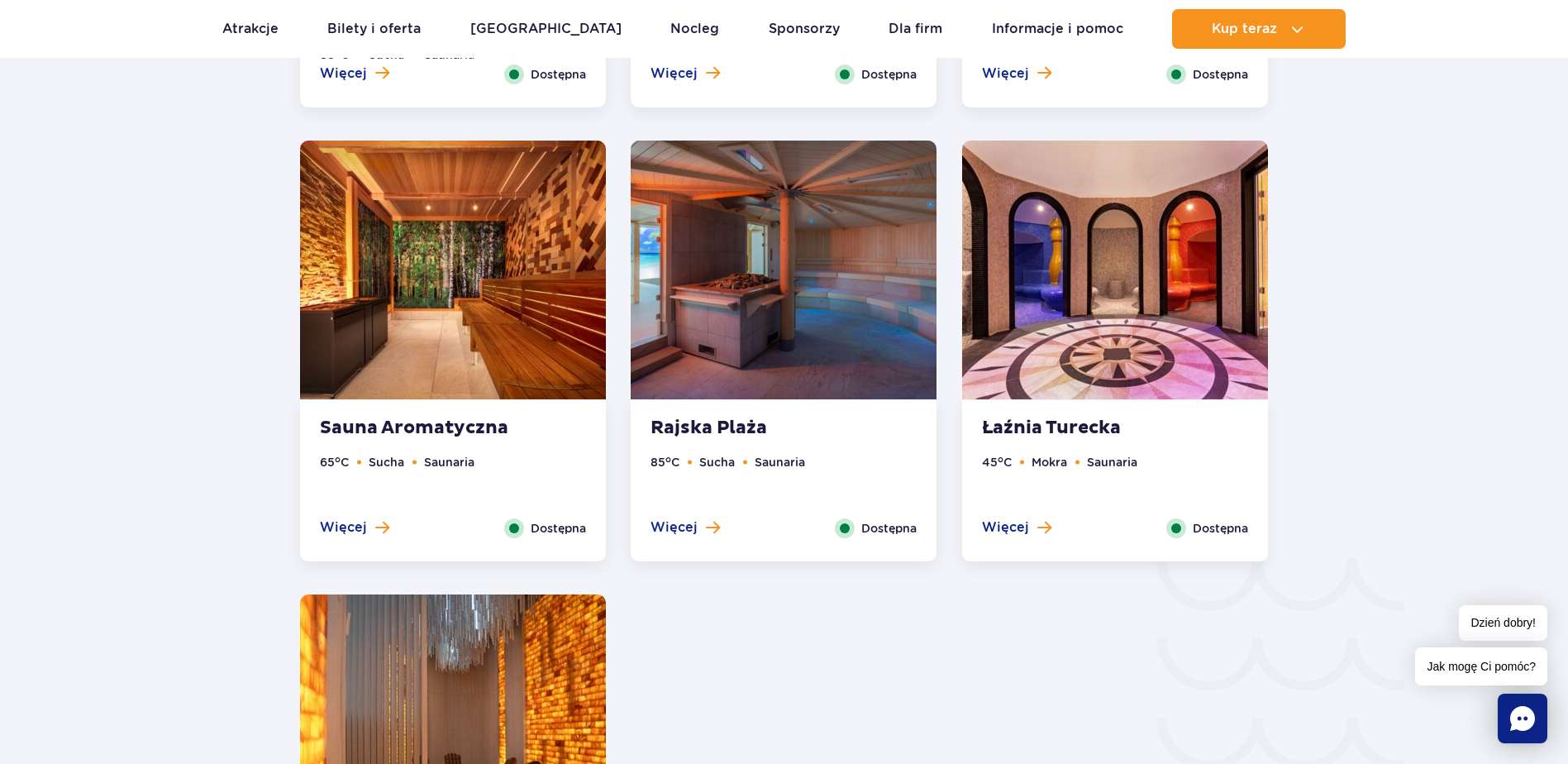
click at [1094, 338] on img at bounding box center [1115, 270] width 306 height 259
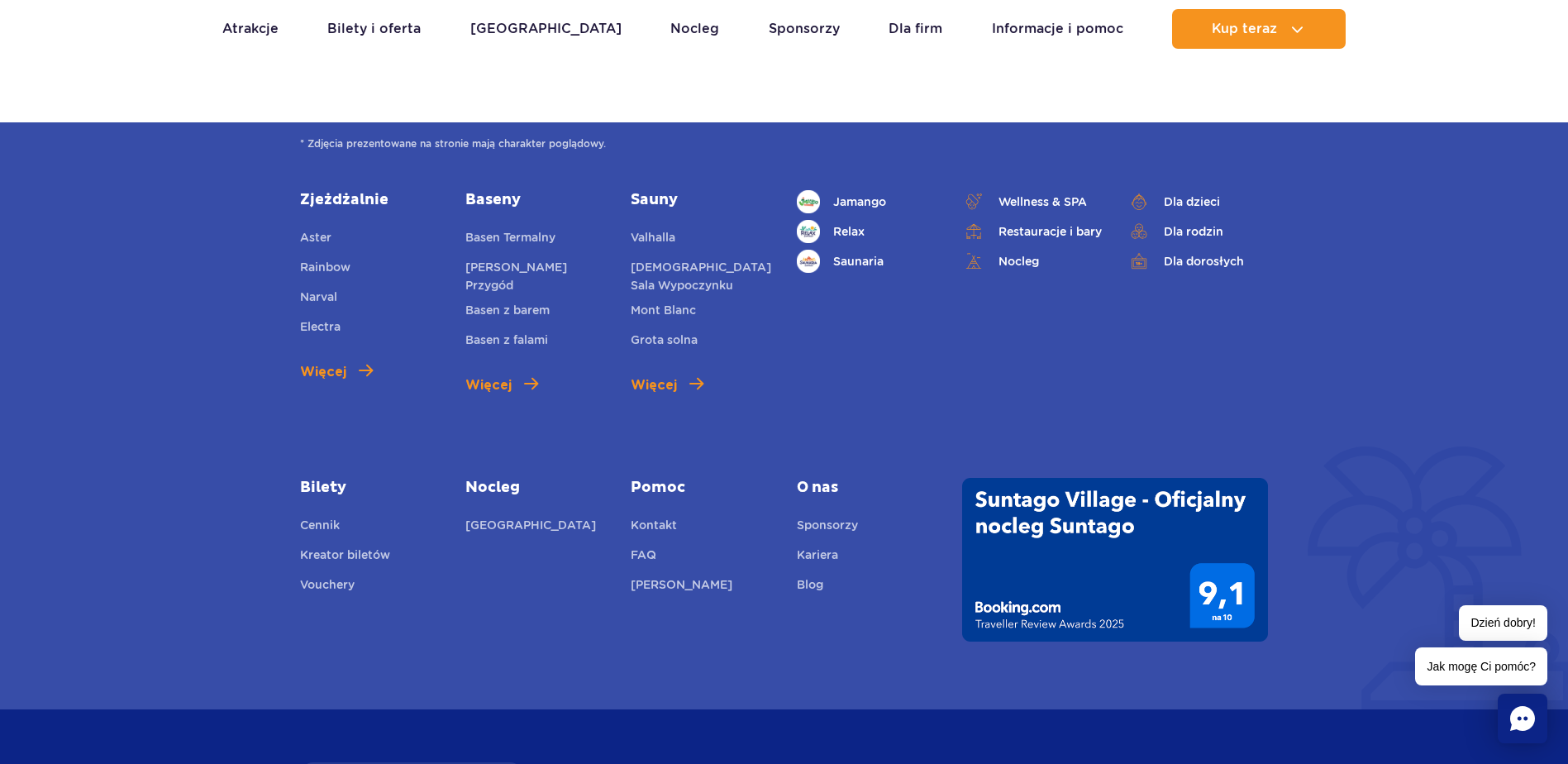
scroll to position [6365, 0]
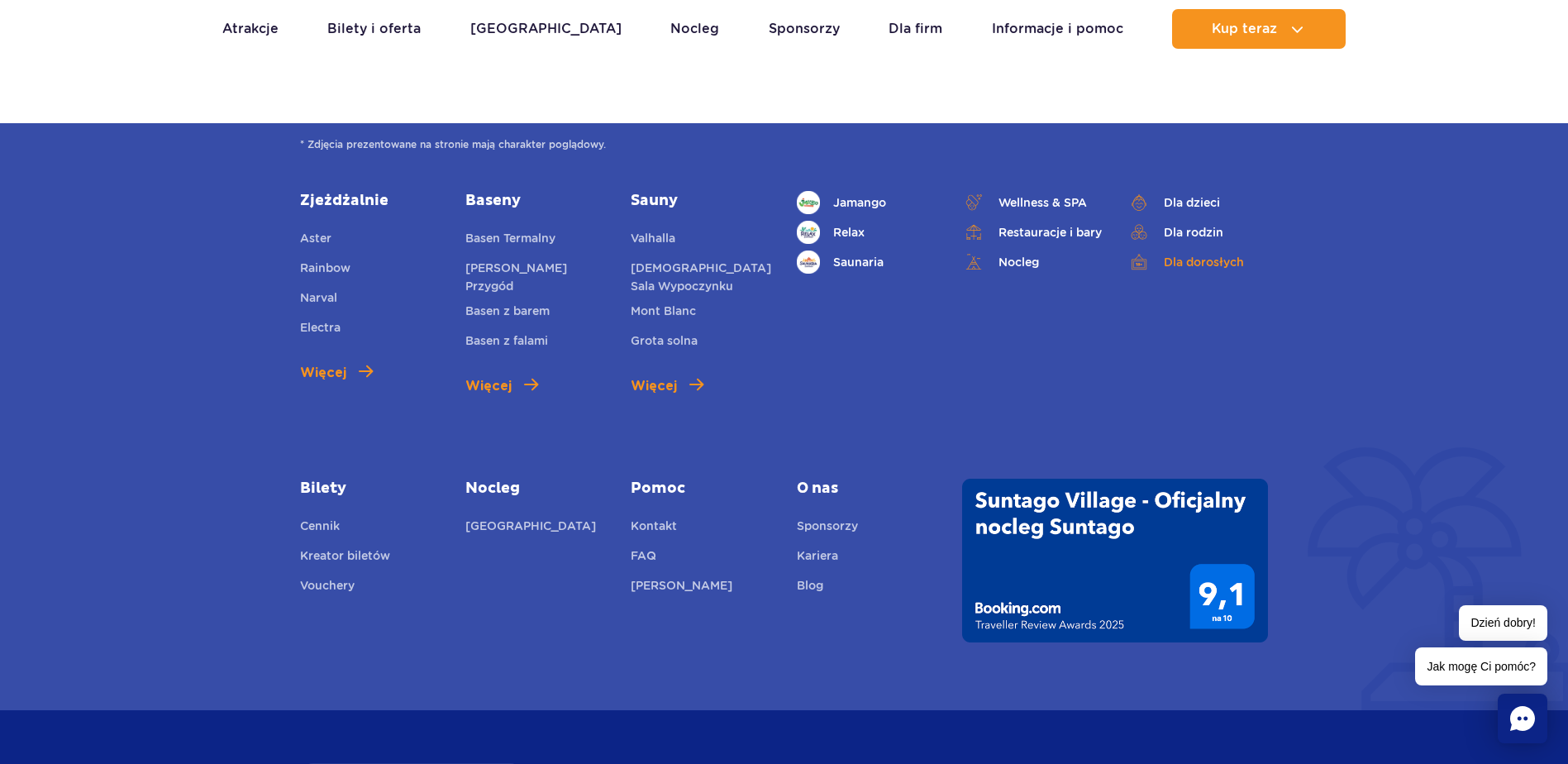
click at [1201, 257] on link "Dla dorosłych" at bounding box center [1197, 261] width 141 height 23
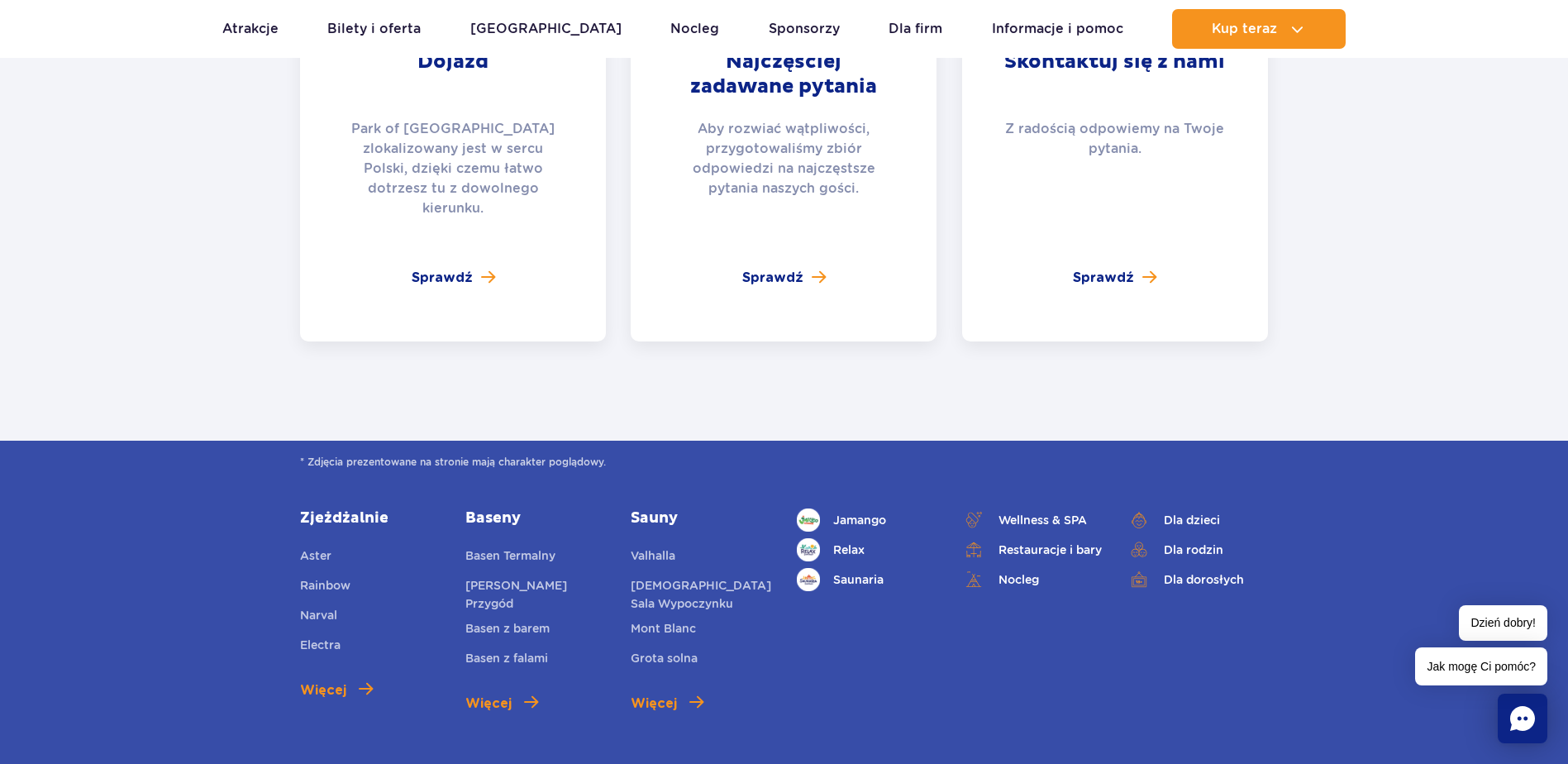
scroll to position [2812, 0]
